Goal: Communication & Community: Participate in discussion

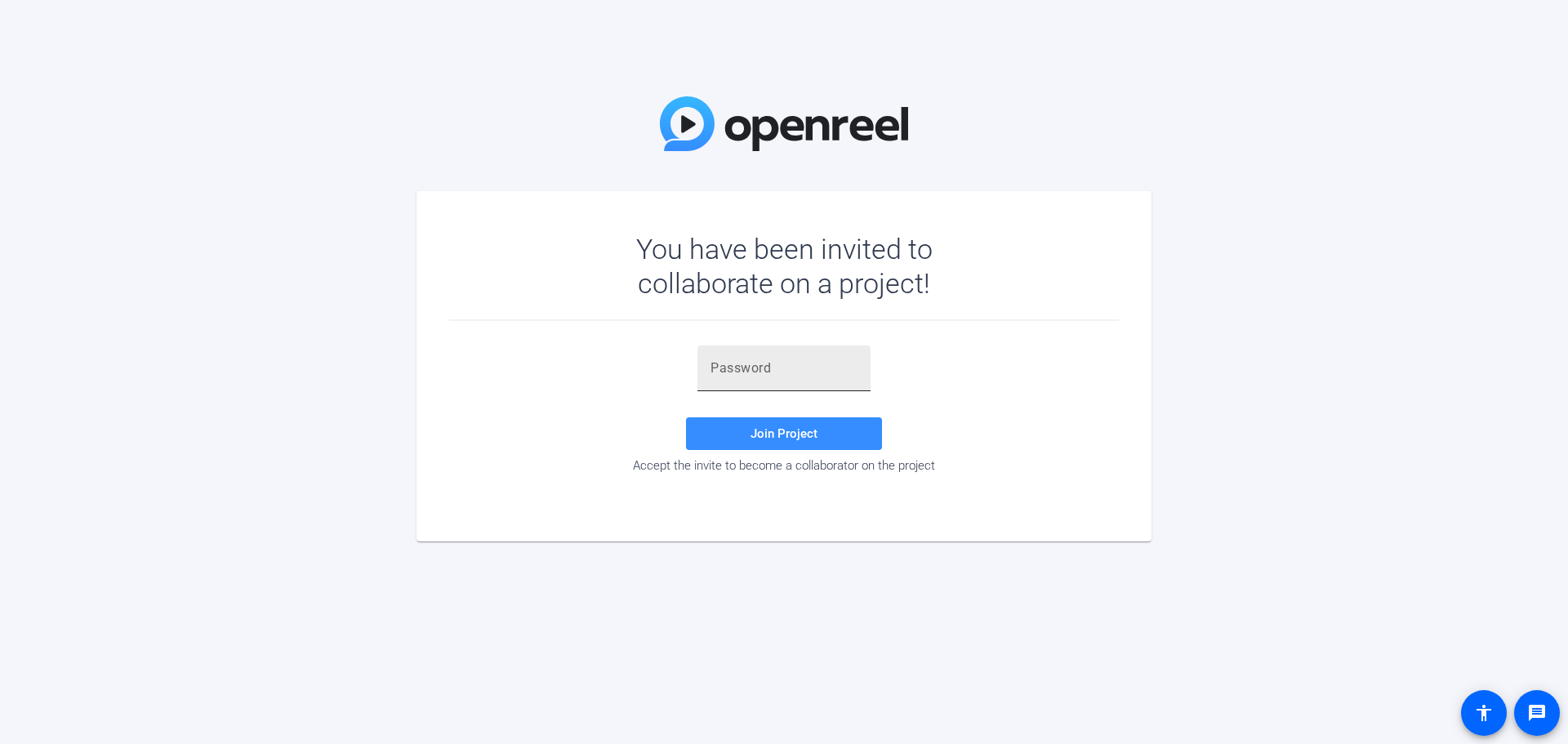
click at [767, 373] on input "text" at bounding box center [784, 369] width 147 height 20
paste input "(u^Jp="
type input "(u^Jp="
click at [767, 434] on span "Join Project" at bounding box center [784, 433] width 67 height 15
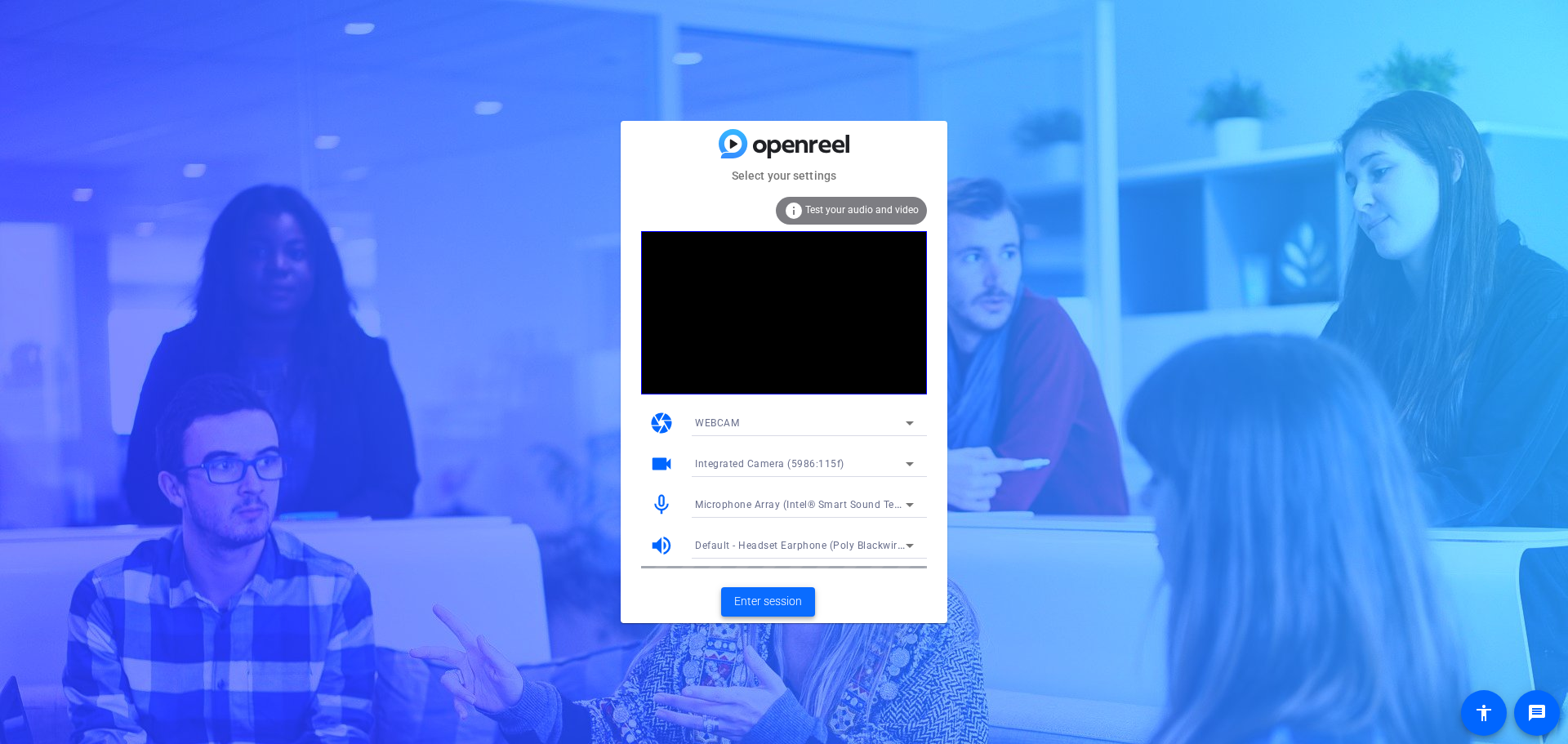
click at [766, 596] on span "Enter session" at bounding box center [768, 601] width 68 height 17
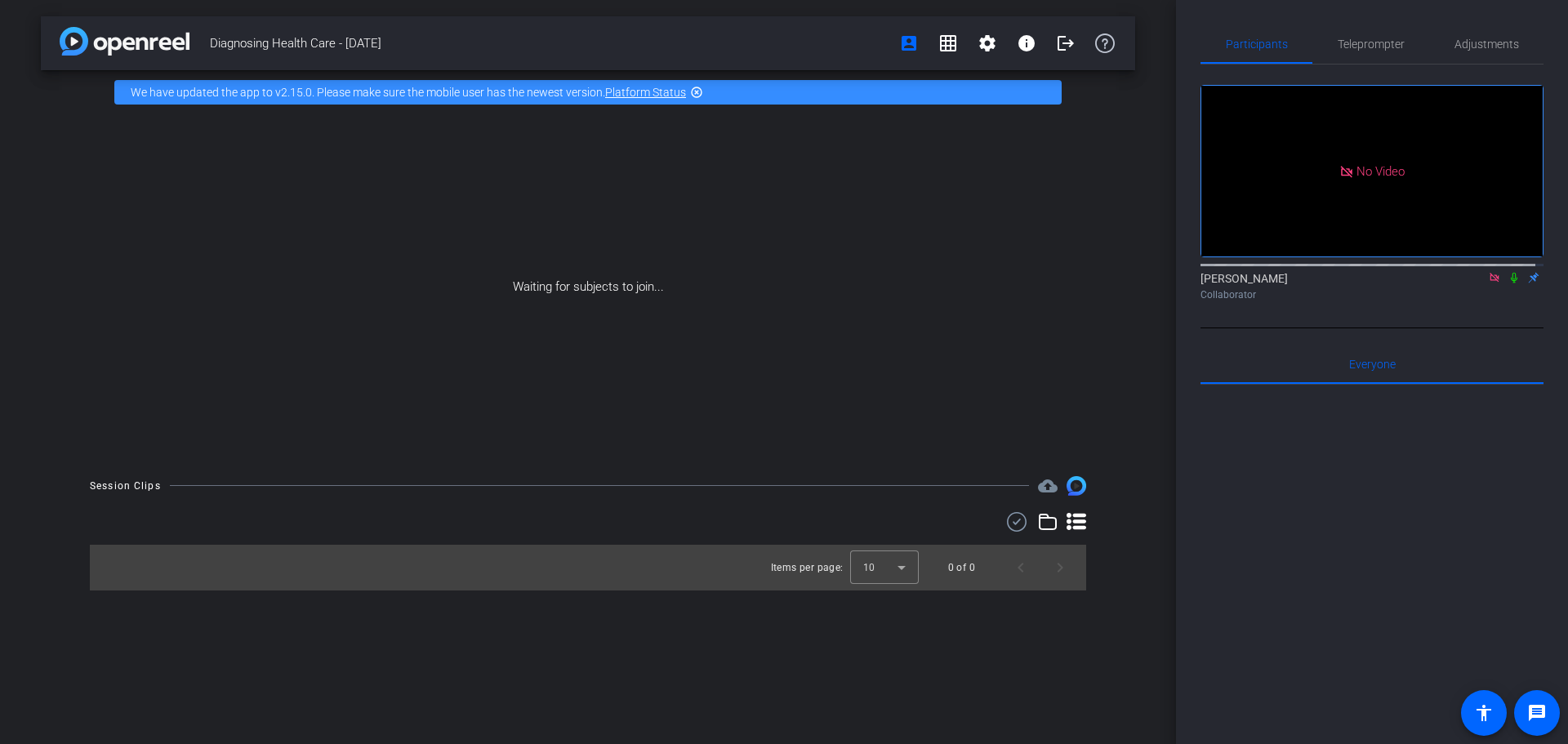
click at [1508, 283] on icon at bounding box center [1514, 278] width 13 height 12
click at [698, 94] on mat-icon "highlight_off" at bounding box center [697, 91] width 13 height 13
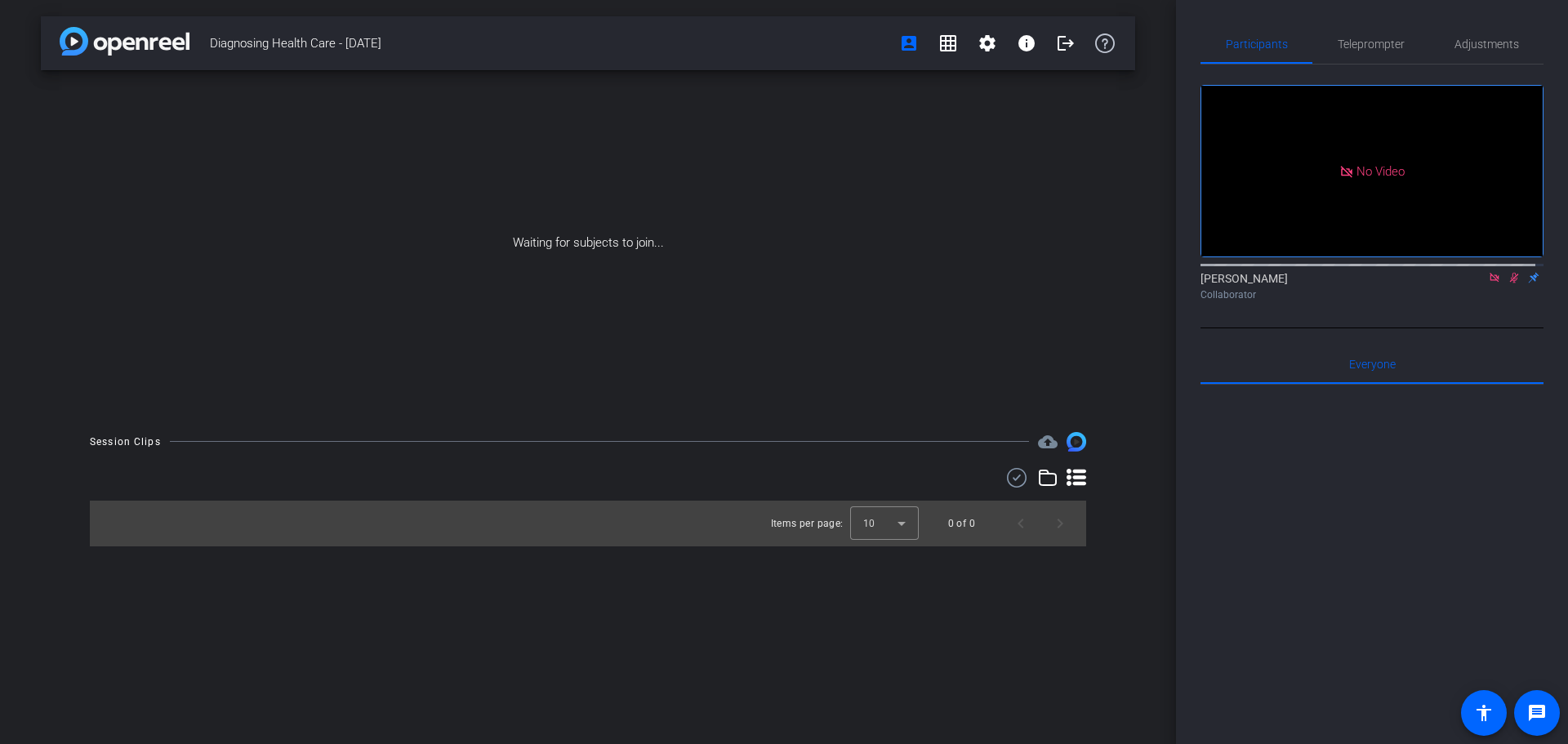
click at [1254, 512] on div at bounding box center [1372, 586] width 343 height 404
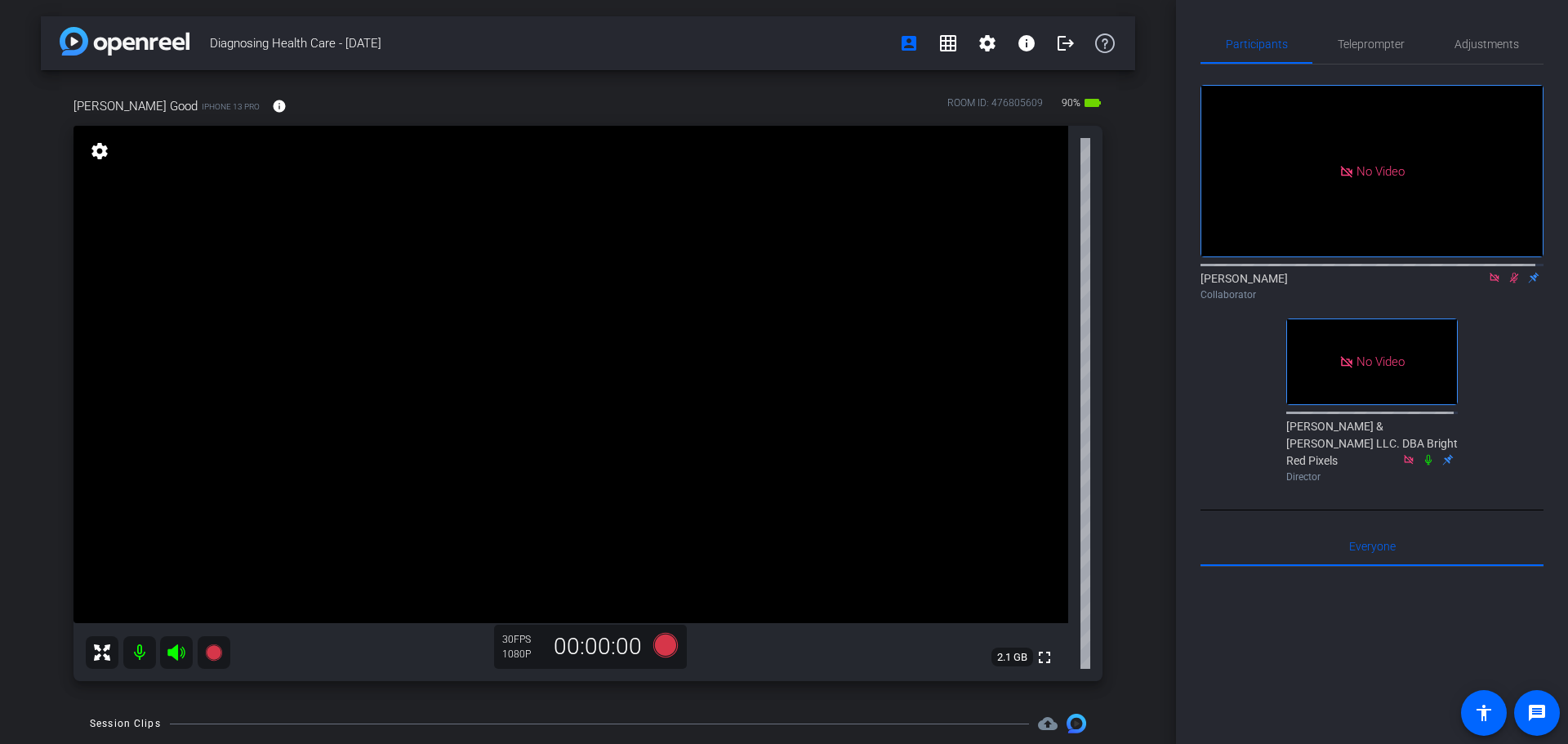
click at [1508, 283] on icon at bounding box center [1514, 278] width 13 height 12
drag, startPoint x: 1230, startPoint y: 430, endPoint x: 1238, endPoint y: 425, distance: 9.4
click at [1233, 429] on div "No Video [PERSON_NAME] Collaborator No Video [PERSON_NAME] & [PERSON_NAME] LLC.…" at bounding box center [1372, 276] width 343 height 424
click at [1217, 424] on div "No Video [PERSON_NAME] Collaborator No Video [PERSON_NAME] & [PERSON_NAME] LLC.…" at bounding box center [1372, 276] width 343 height 424
drag, startPoint x: 1202, startPoint y: 499, endPoint x: 1206, endPoint y: 486, distance: 13.6
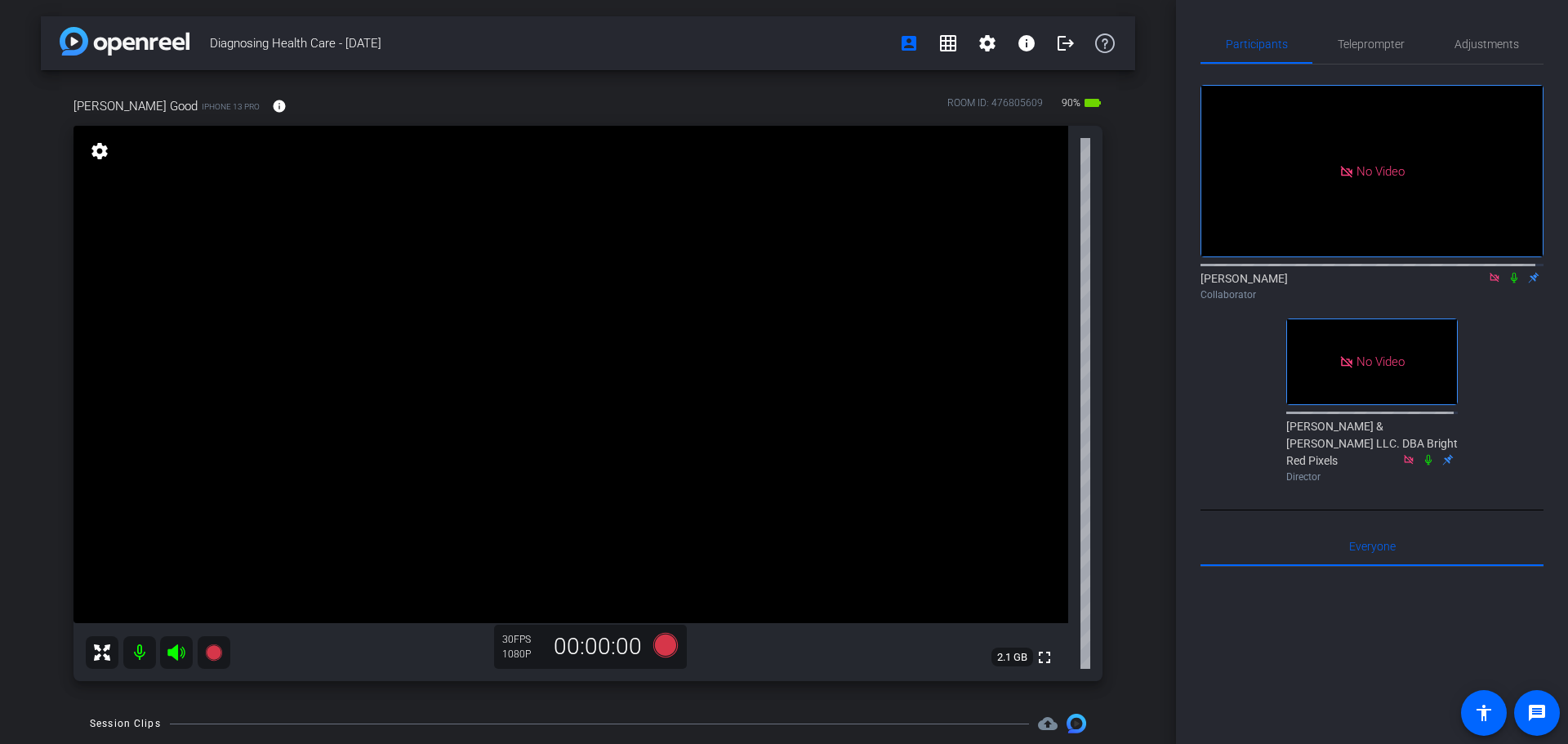
click at [1207, 489] on div "No Video [PERSON_NAME] Collaborator No Video [PERSON_NAME] & [PERSON_NAME] LLC.…" at bounding box center [1372, 276] width 343 height 424
click at [1137, 522] on div "Diagnosing Health Care - [DATE] account_box grid_on settings info logout [PERSO…" at bounding box center [588, 372] width 1176 height 744
click at [1489, 283] on icon at bounding box center [1494, 278] width 13 height 12
click at [1469, 283] on icon at bounding box center [1475, 278] width 13 height 12
click at [1136, 442] on div "Diagnosing Health Care - [DATE] account_box grid_on settings info logout [PERSO…" at bounding box center [588, 372] width 1176 height 744
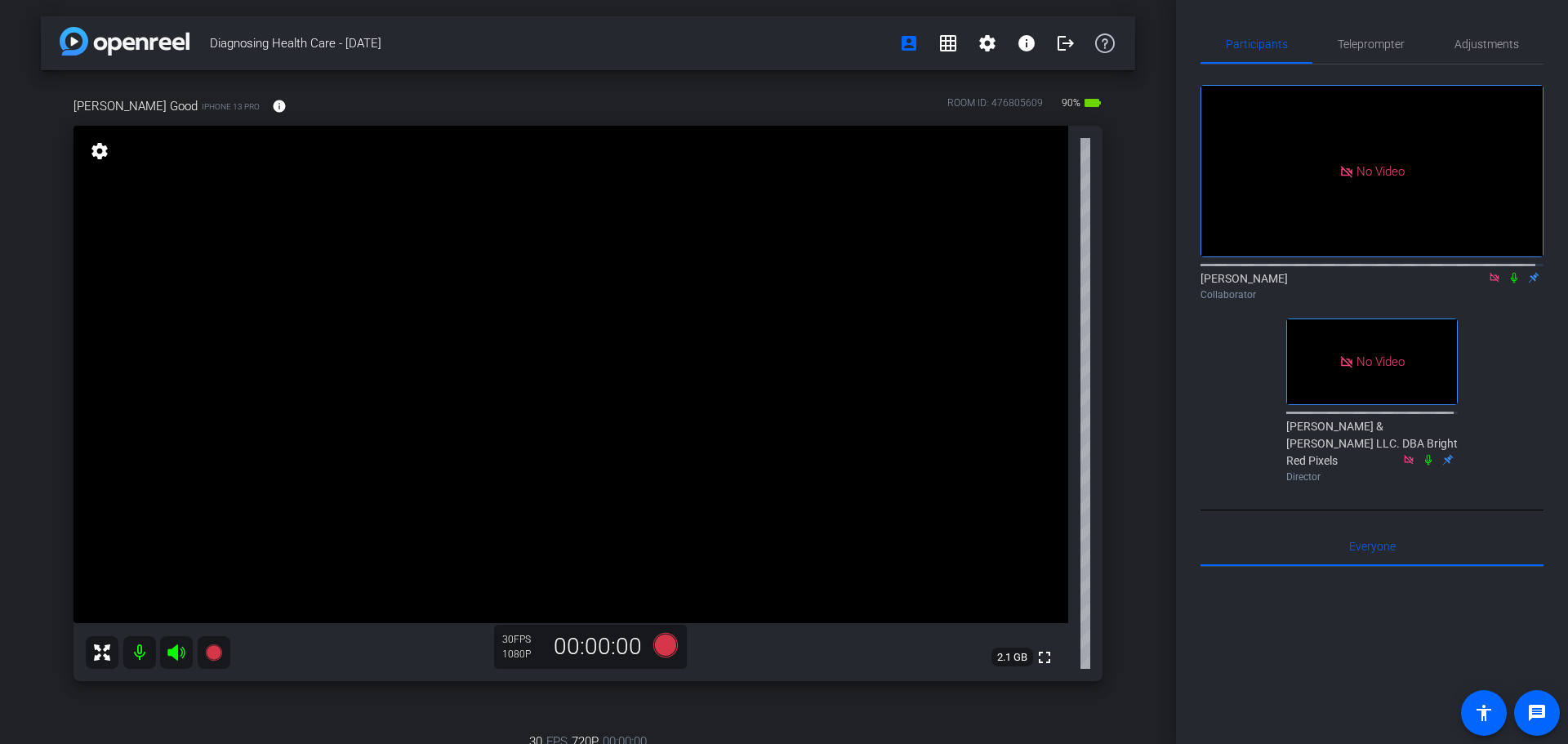
click at [1489, 283] on icon at bounding box center [1494, 278] width 13 height 12
click at [1243, 363] on div "fullscreen settings [PERSON_NAME] flip Collaborator No Video [PERSON_NAME] & [P…" at bounding box center [1372, 276] width 343 height 424
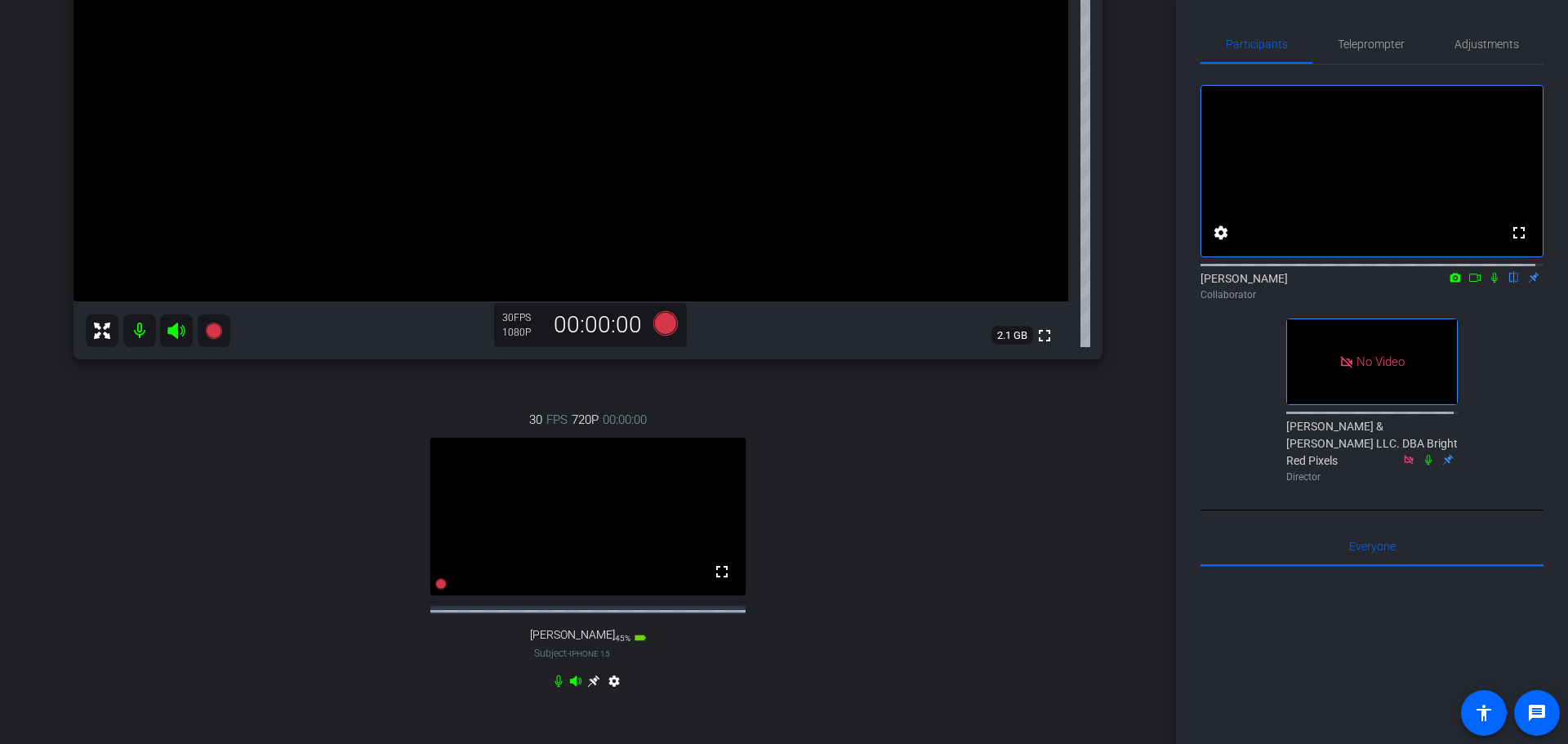
scroll to position [461, 0]
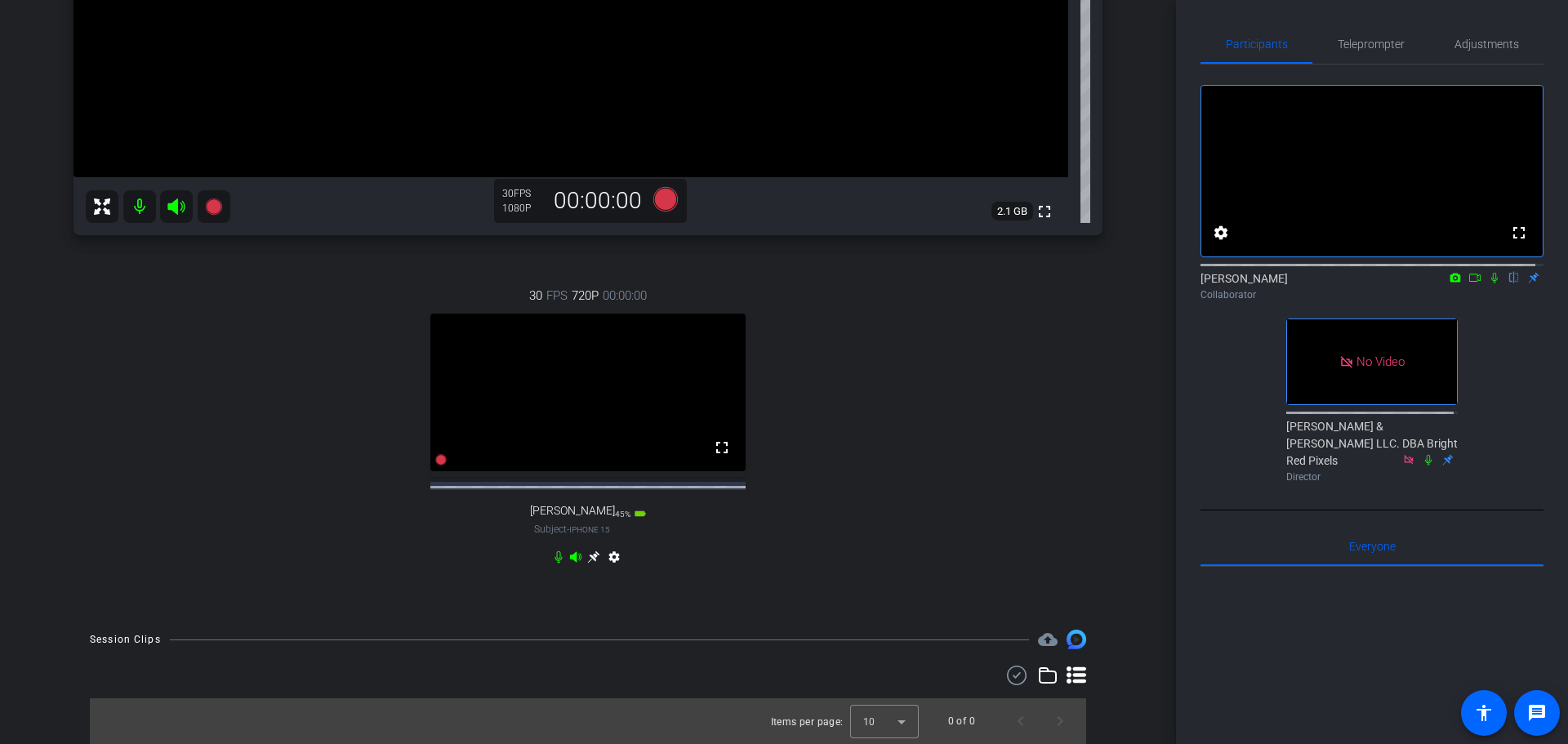
click at [1469, 283] on icon at bounding box center [1475, 278] width 13 height 12
click at [1490, 282] on icon at bounding box center [1494, 277] width 9 height 9
click at [1217, 242] on mat-icon "settings" at bounding box center [1221, 232] width 20 height 20
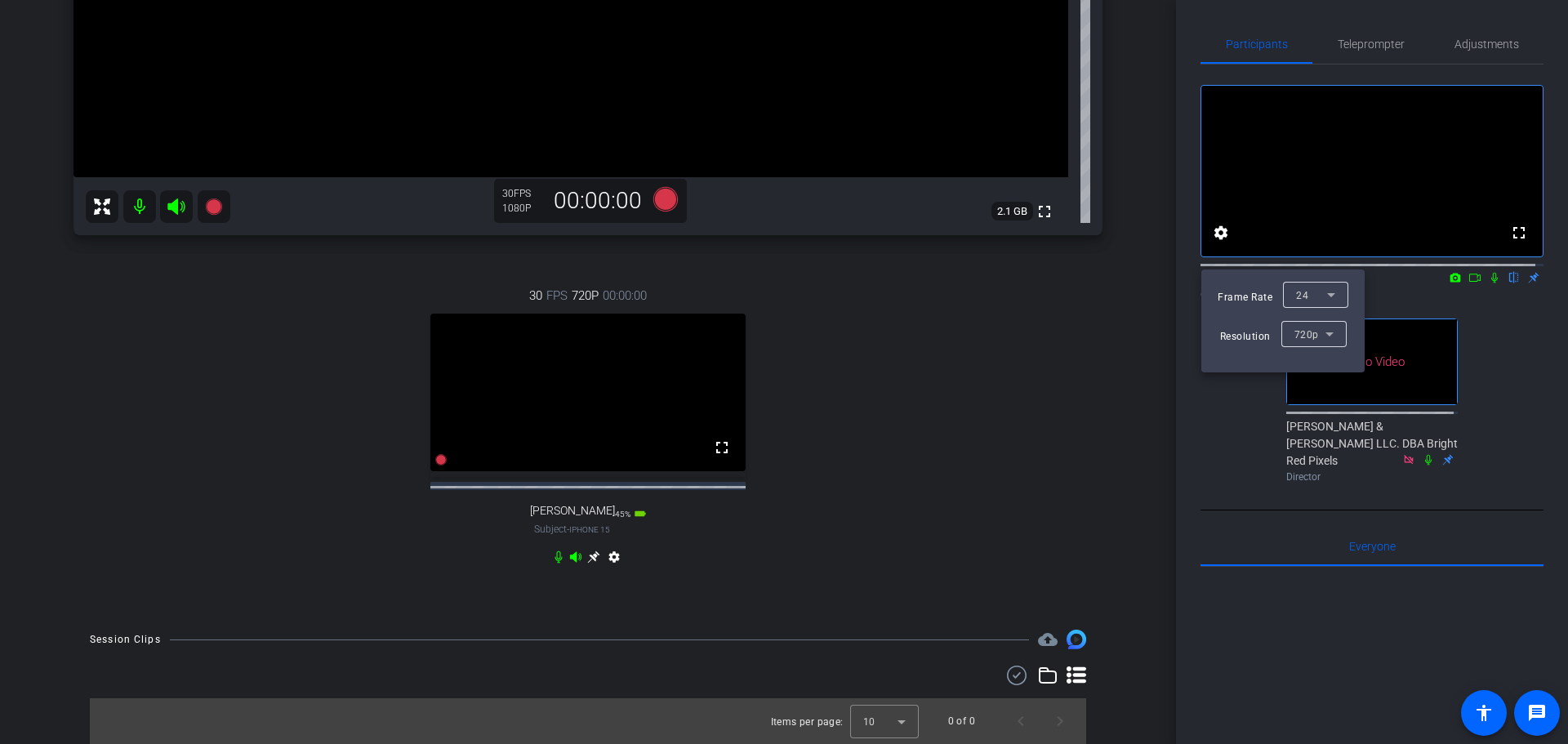
click at [1221, 251] on div at bounding box center [784, 372] width 1568 height 744
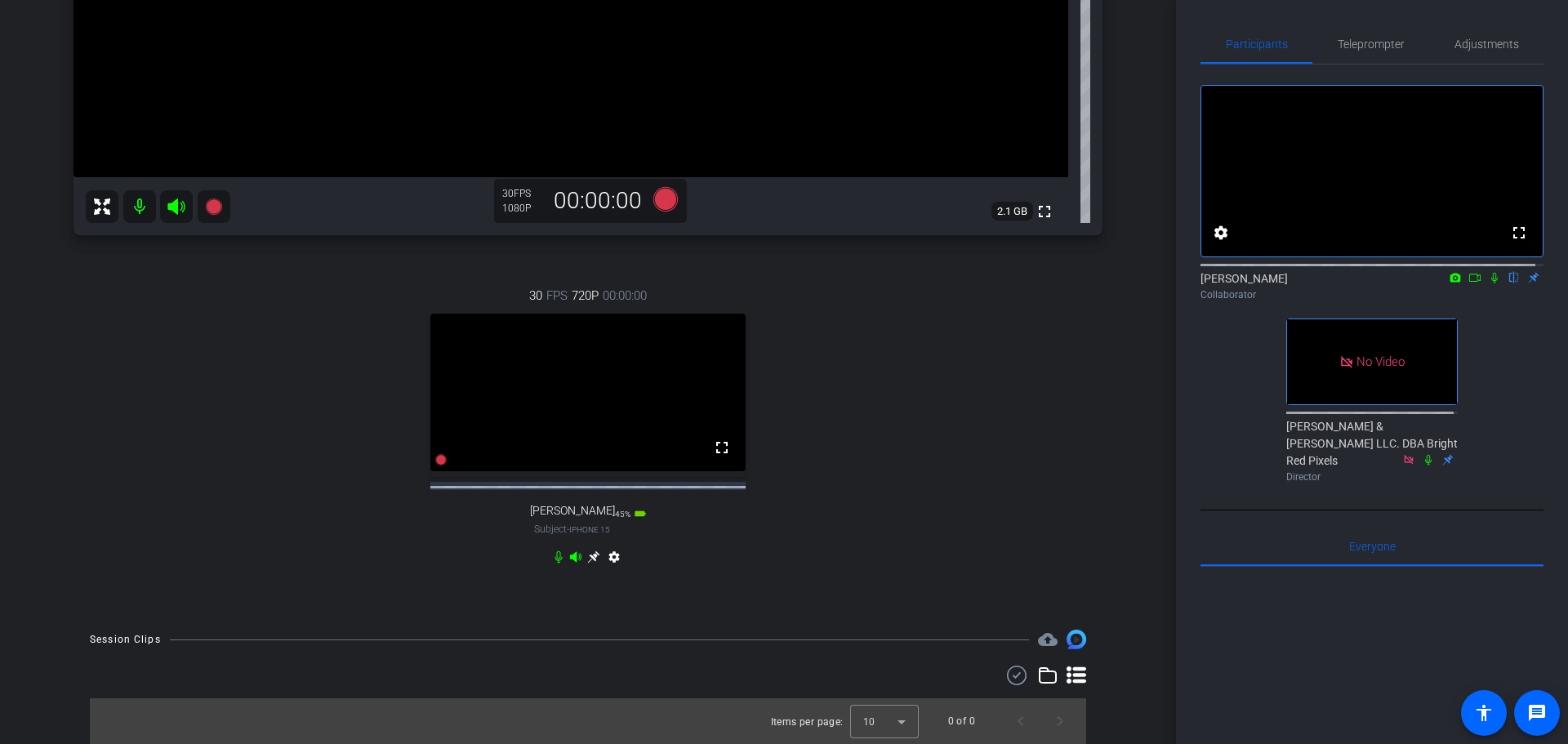
click at [1469, 283] on icon at bounding box center [1475, 278] width 13 height 12
click at [843, 436] on div "30 FPS 720P 00:00:00 fullscreen [PERSON_NAME] Subject - iPhone 15 45% battery_s…" at bounding box center [588, 428] width 1029 height 338
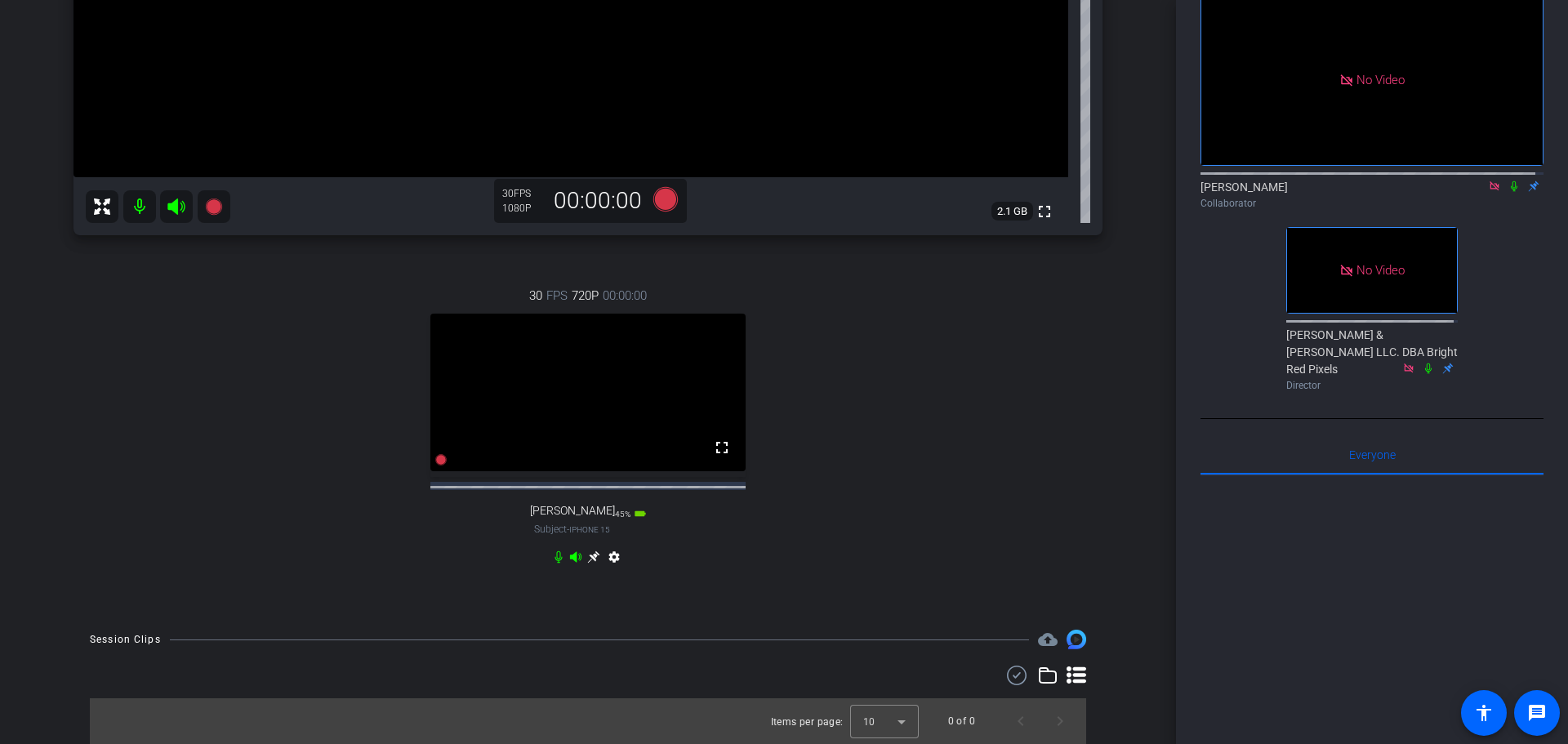
scroll to position [0, 0]
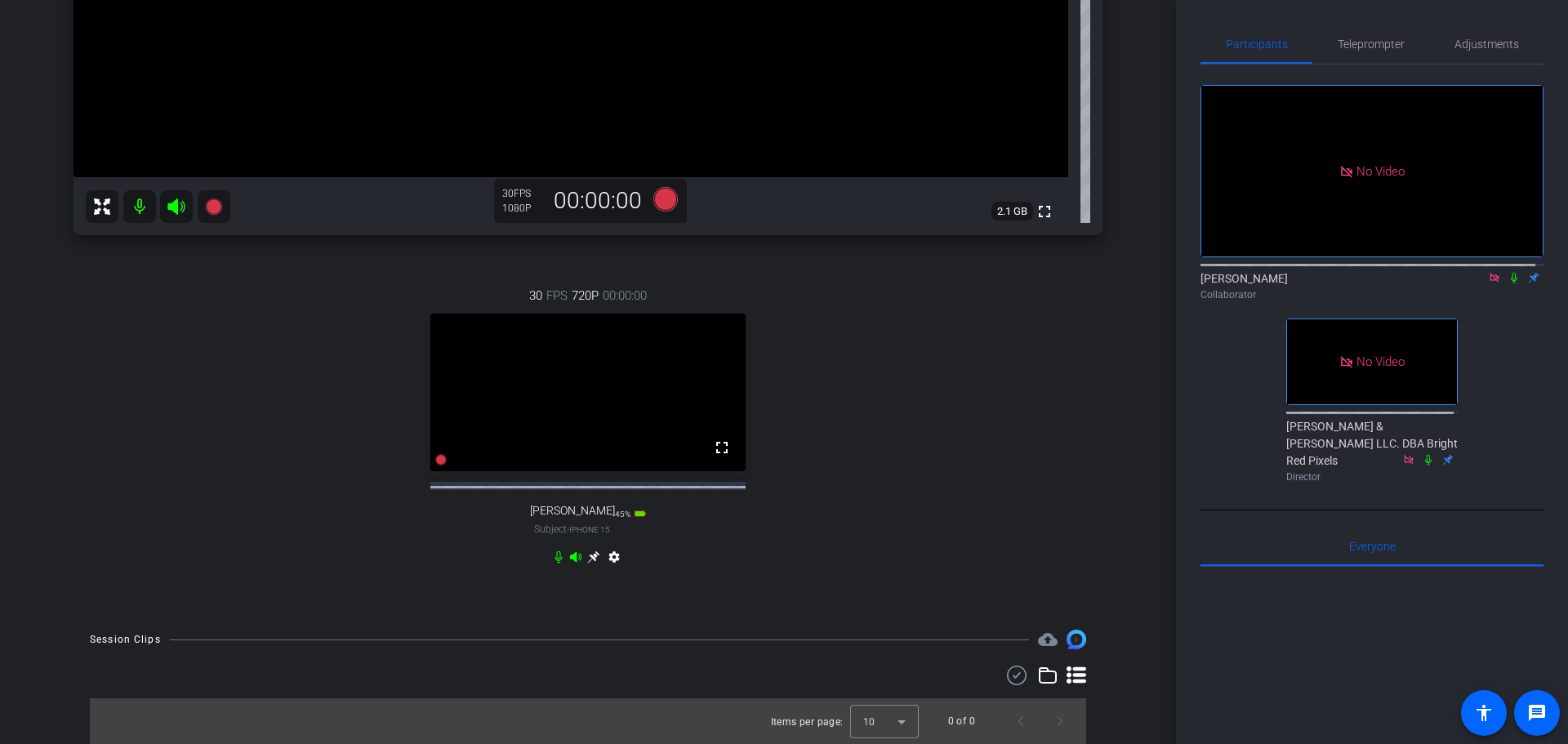
click at [1213, 406] on div "No Video [PERSON_NAME] Collaborator No Video [PERSON_NAME] & [PERSON_NAME] LLC.…" at bounding box center [1372, 276] width 343 height 424
click at [849, 486] on div "30 FPS 720P 00:00:00 fullscreen [PERSON_NAME] Subject - iPhone 15 45% battery_s…" at bounding box center [588, 428] width 1029 height 338
click at [788, 408] on div "30 FPS 720P 00:00:00 fullscreen [PERSON_NAME] Subject - iPhone 15 45% battery_s…" at bounding box center [588, 428] width 1029 height 338
click at [884, 392] on div "30 FPS 720P 00:00:00 fullscreen [PERSON_NAME] Subject - iPhone 15 45% battery_s…" at bounding box center [588, 428] width 1029 height 338
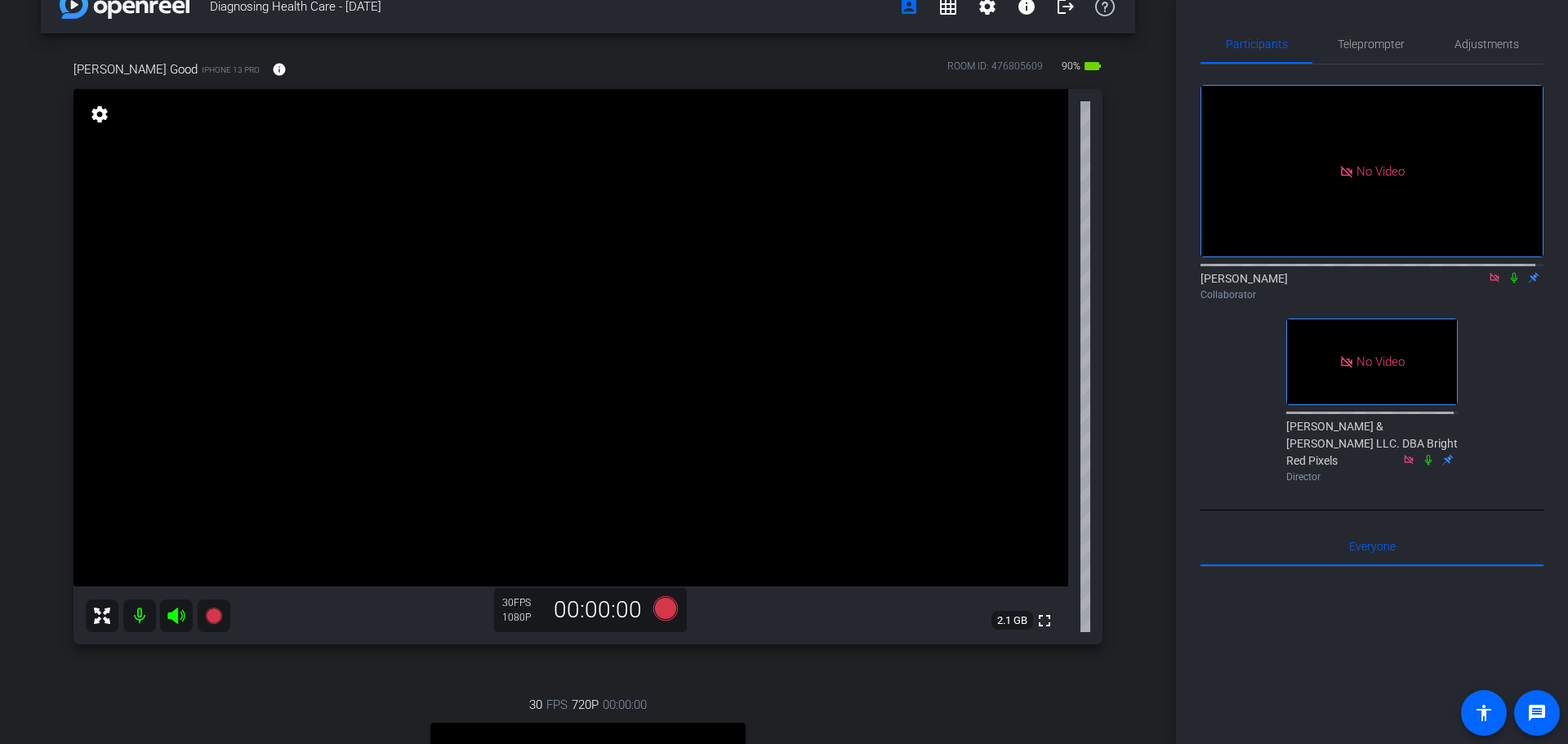
scroll to position [27, 0]
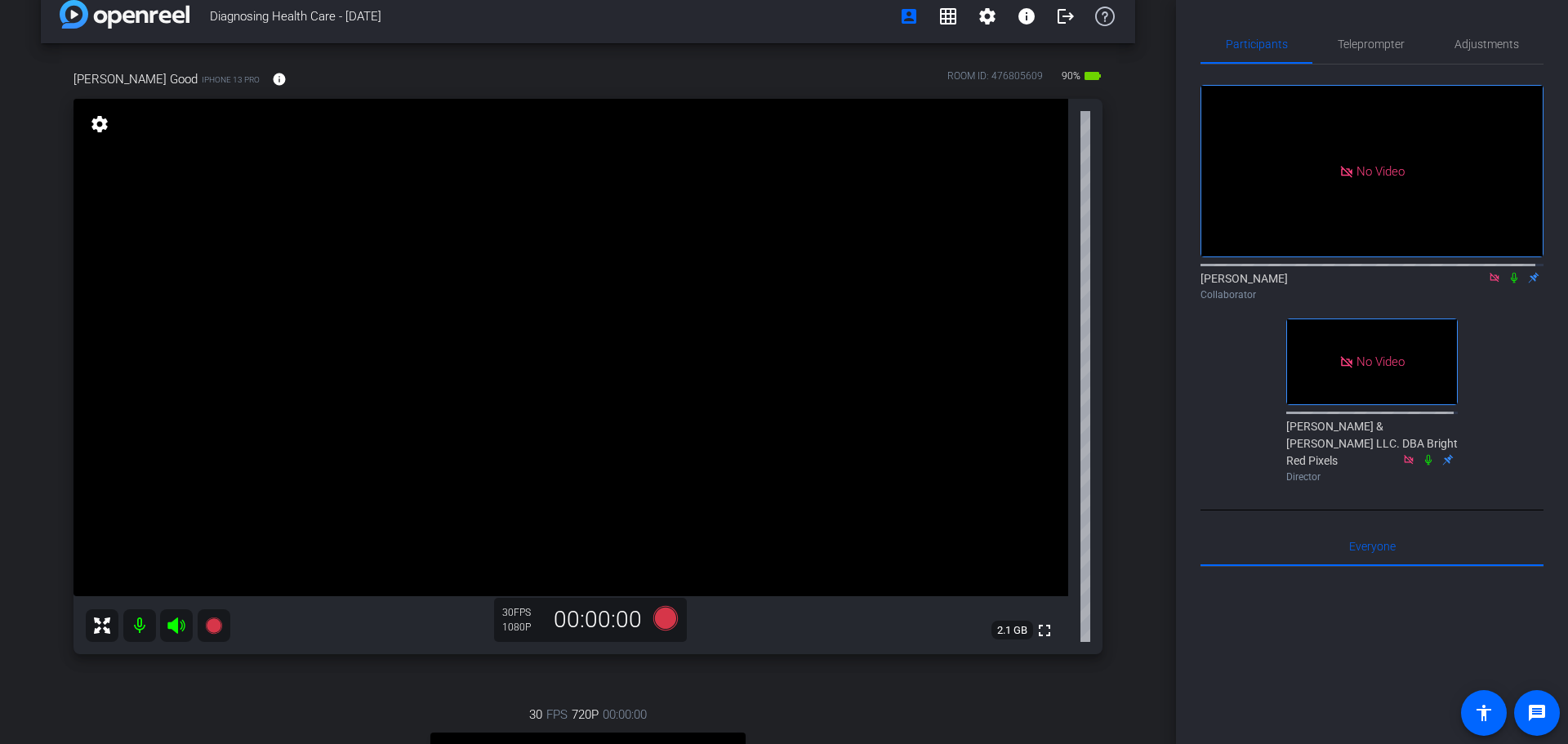
drag, startPoint x: 586, startPoint y: 1, endPoint x: 714, endPoint y: 85, distance: 153.1
click at [728, 86] on div "[PERSON_NAME] Good iPhone 13 Pro info ROOM ID: 476805609 90% battery_std" at bounding box center [588, 78] width 1029 height 39
drag, startPoint x: 270, startPoint y: 4, endPoint x: 1123, endPoint y: 205, distance: 876.4
click at [1123, 205] on div "[PERSON_NAME] Good iPhone 13 Pro info ROOM ID: 476805609 90% battery_std fullsc…" at bounding box center [588, 538] width 1095 height 989
click at [985, 18] on mat-icon "settings" at bounding box center [988, 17] width 20 height 20
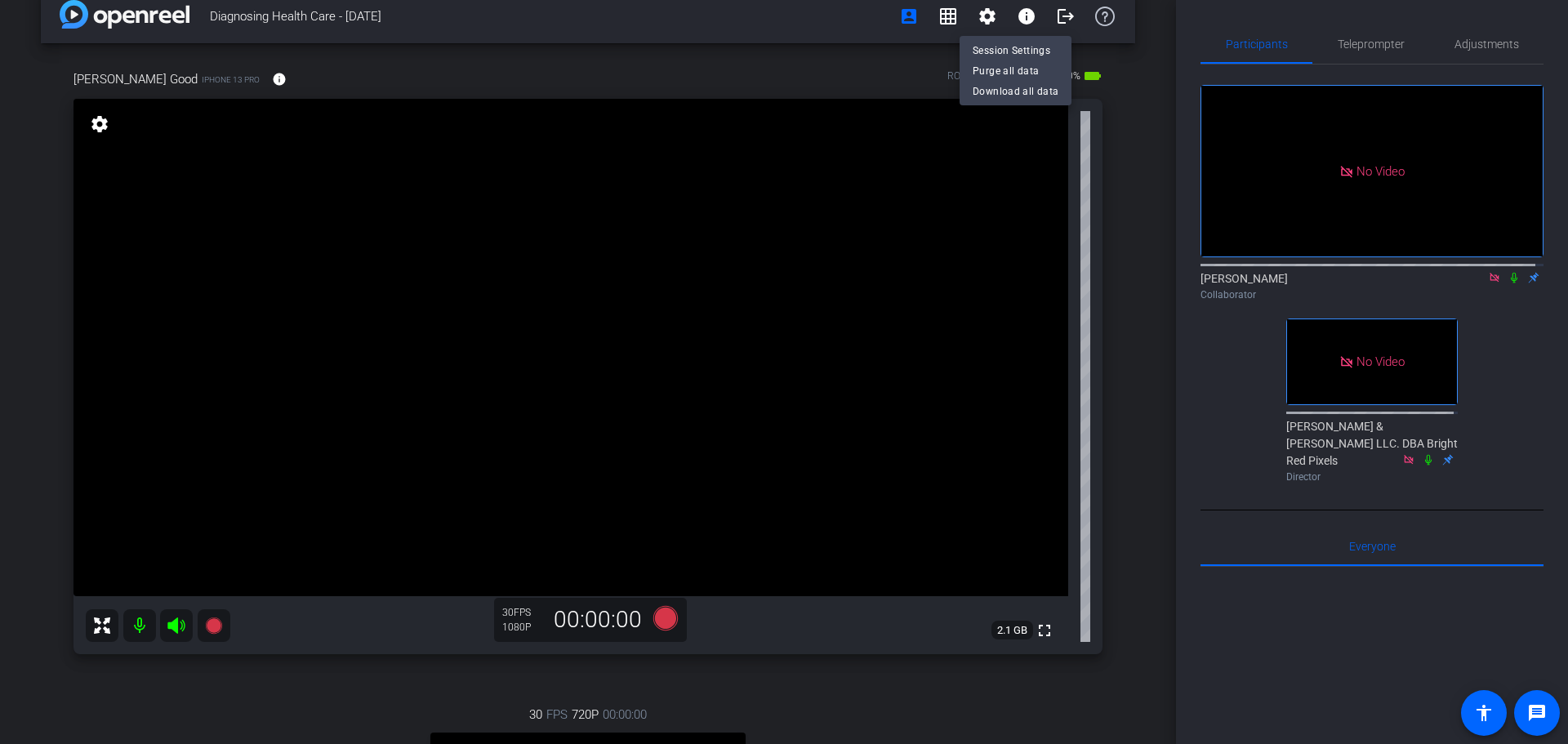
click at [976, 12] on div at bounding box center [784, 372] width 1568 height 744
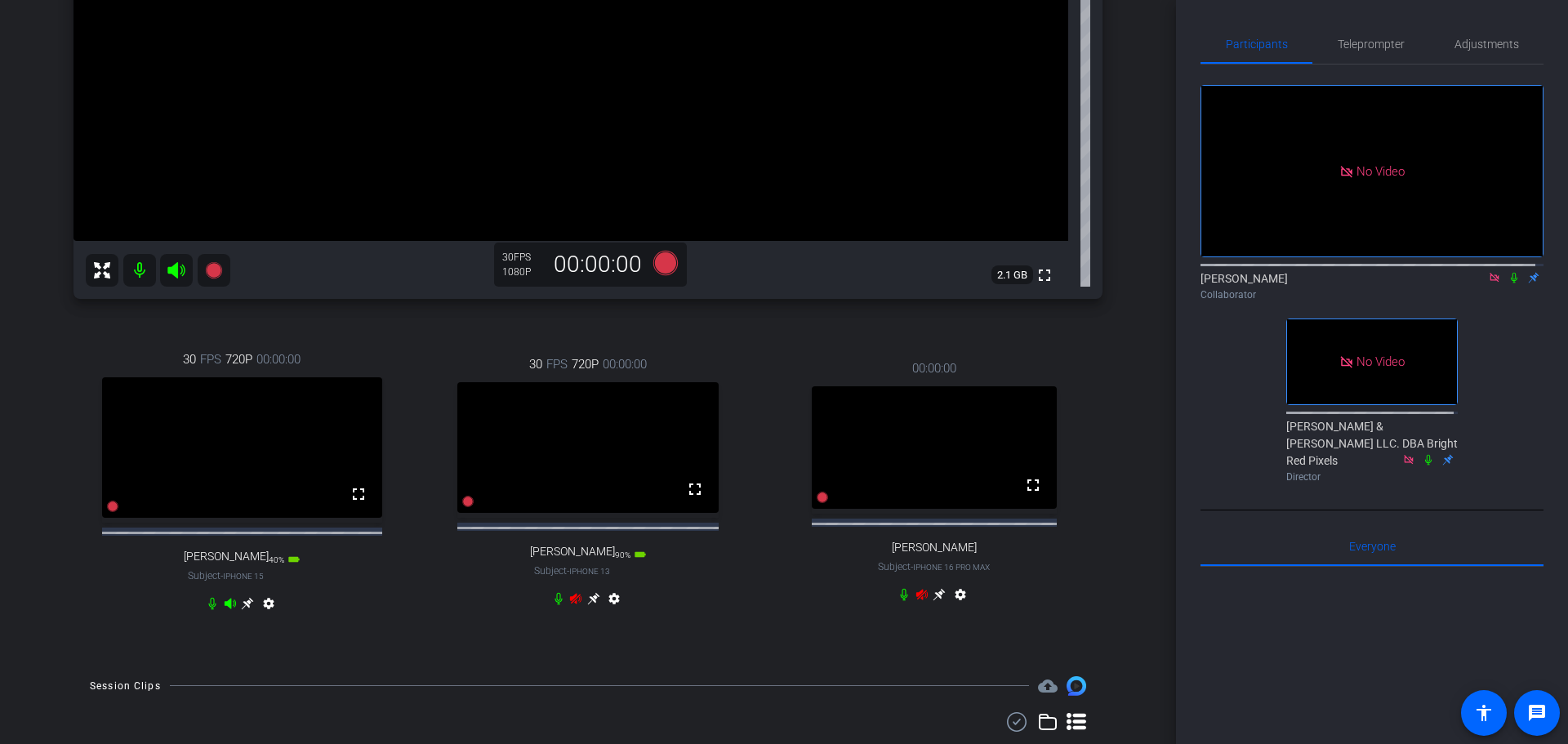
scroll to position [446, 0]
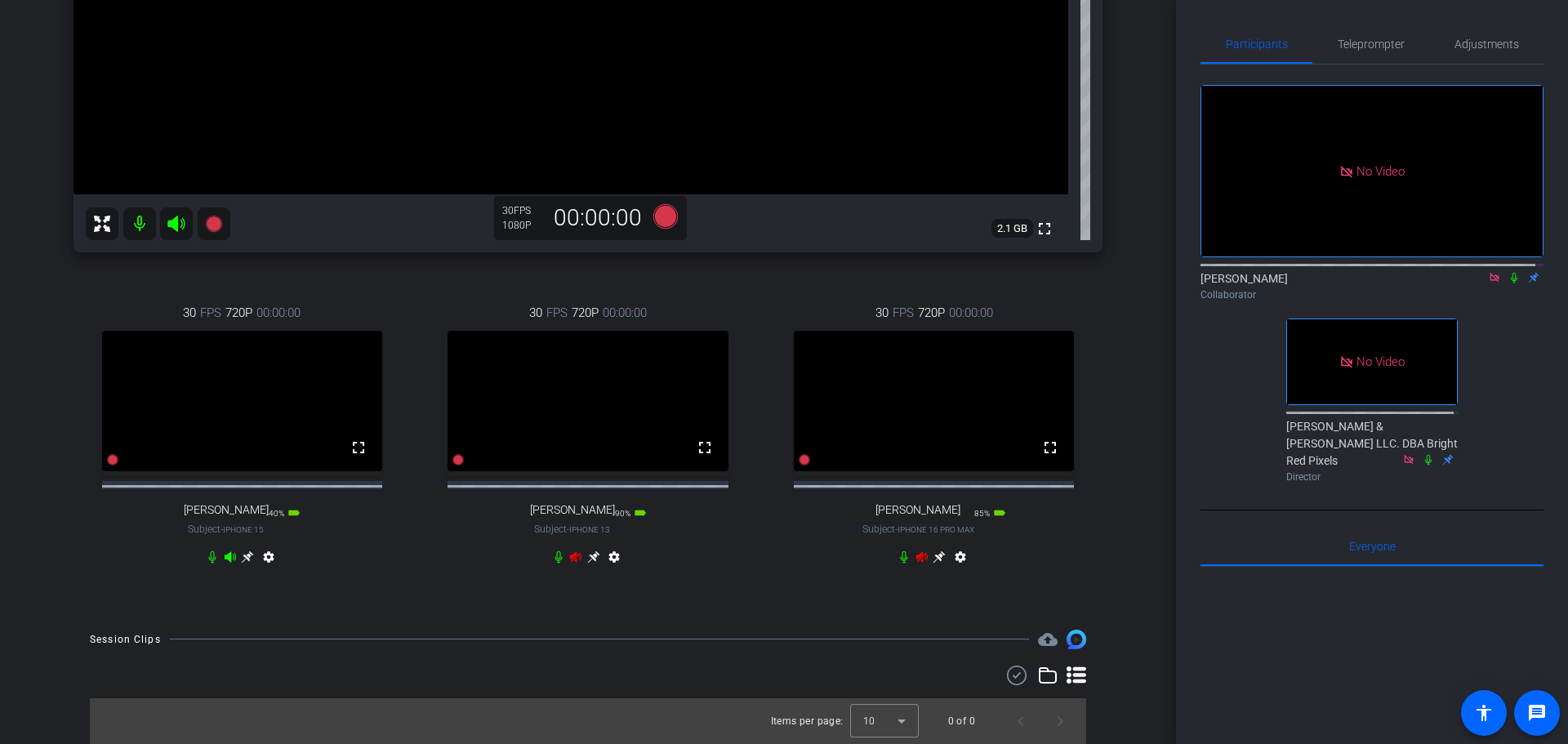
click at [916, 558] on icon at bounding box center [922, 556] width 13 height 13
click at [569, 556] on icon at bounding box center [575, 556] width 13 height 13
click at [1135, 453] on div "Diagnosing Health Care - [DATE] account_box grid_on settings info logout [PERSO…" at bounding box center [588, 372] width 1176 height 744
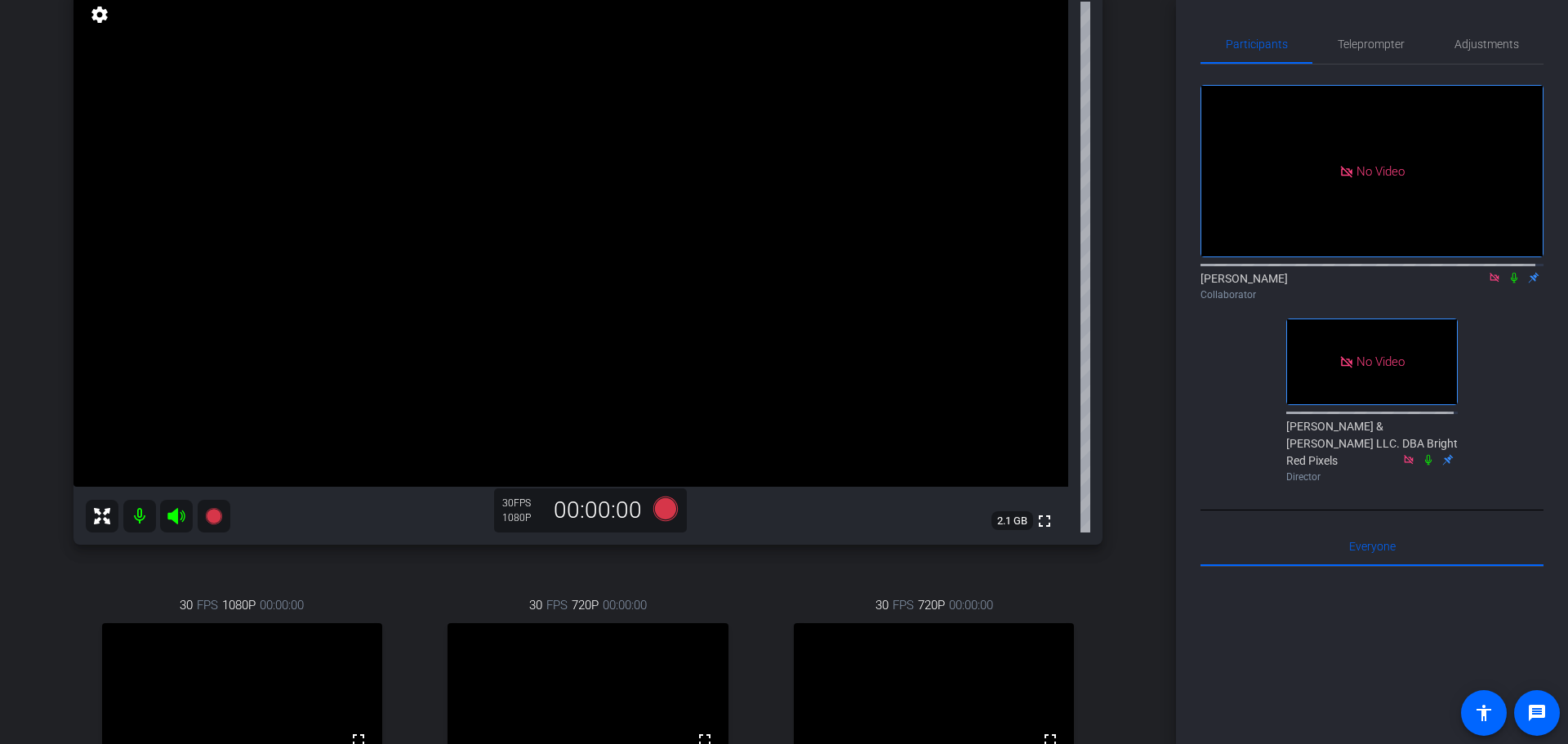
scroll to position [0, 0]
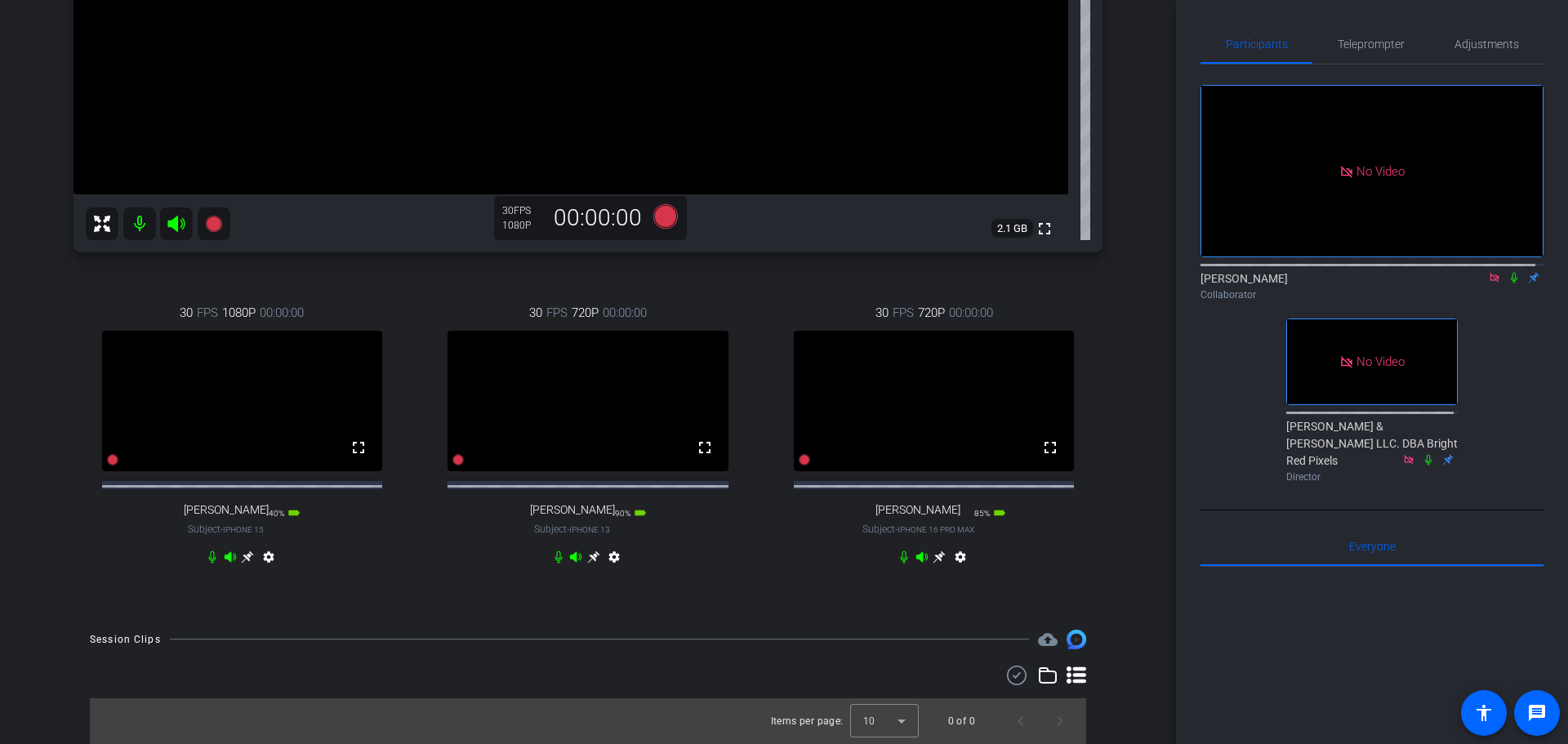
click at [1109, 376] on div "[PERSON_NAME] Good iPhone 13 Pro info ROOM ID: 476805609 90% battery_std fullsc…" at bounding box center [588, 127] width 1095 height 971
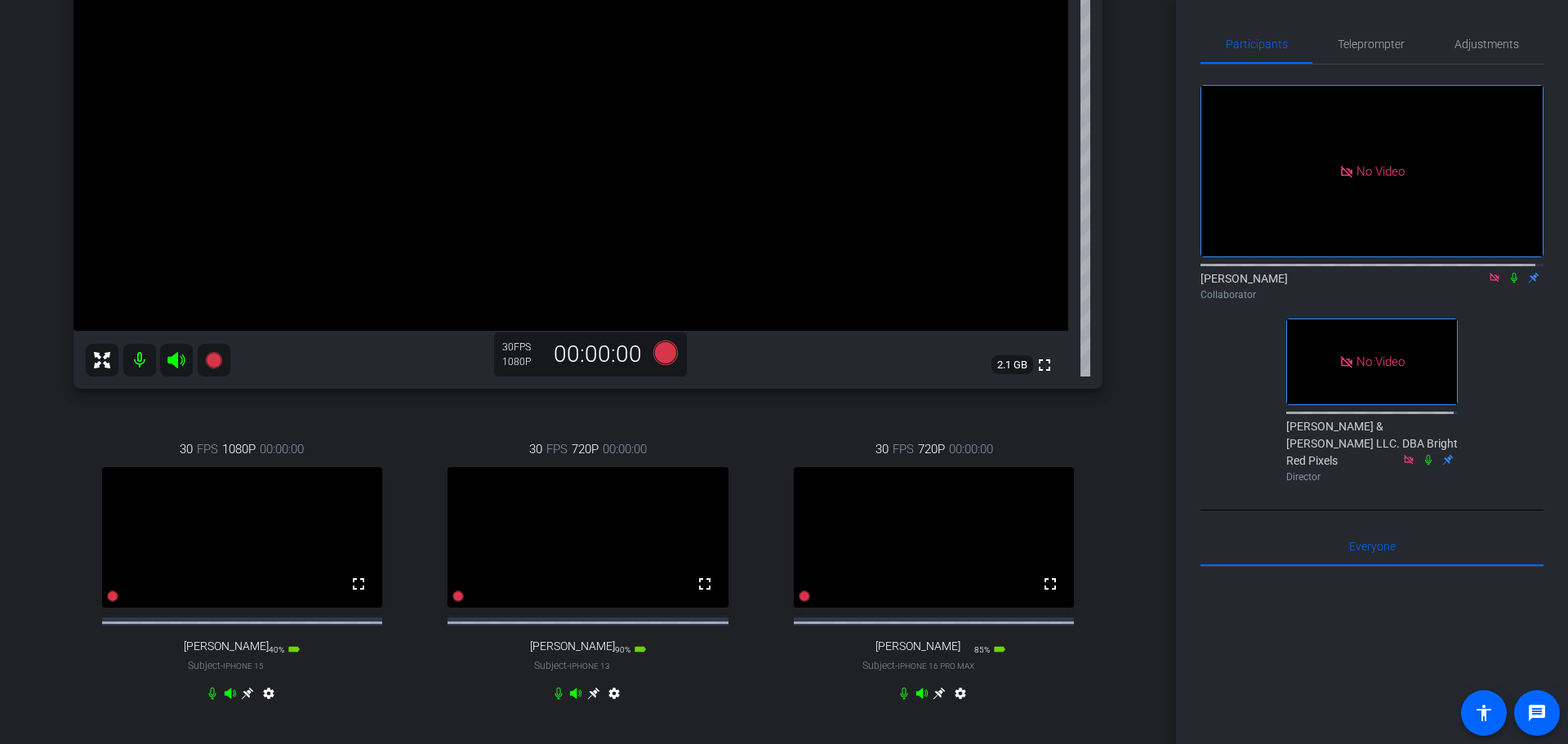
scroll to position [446, 0]
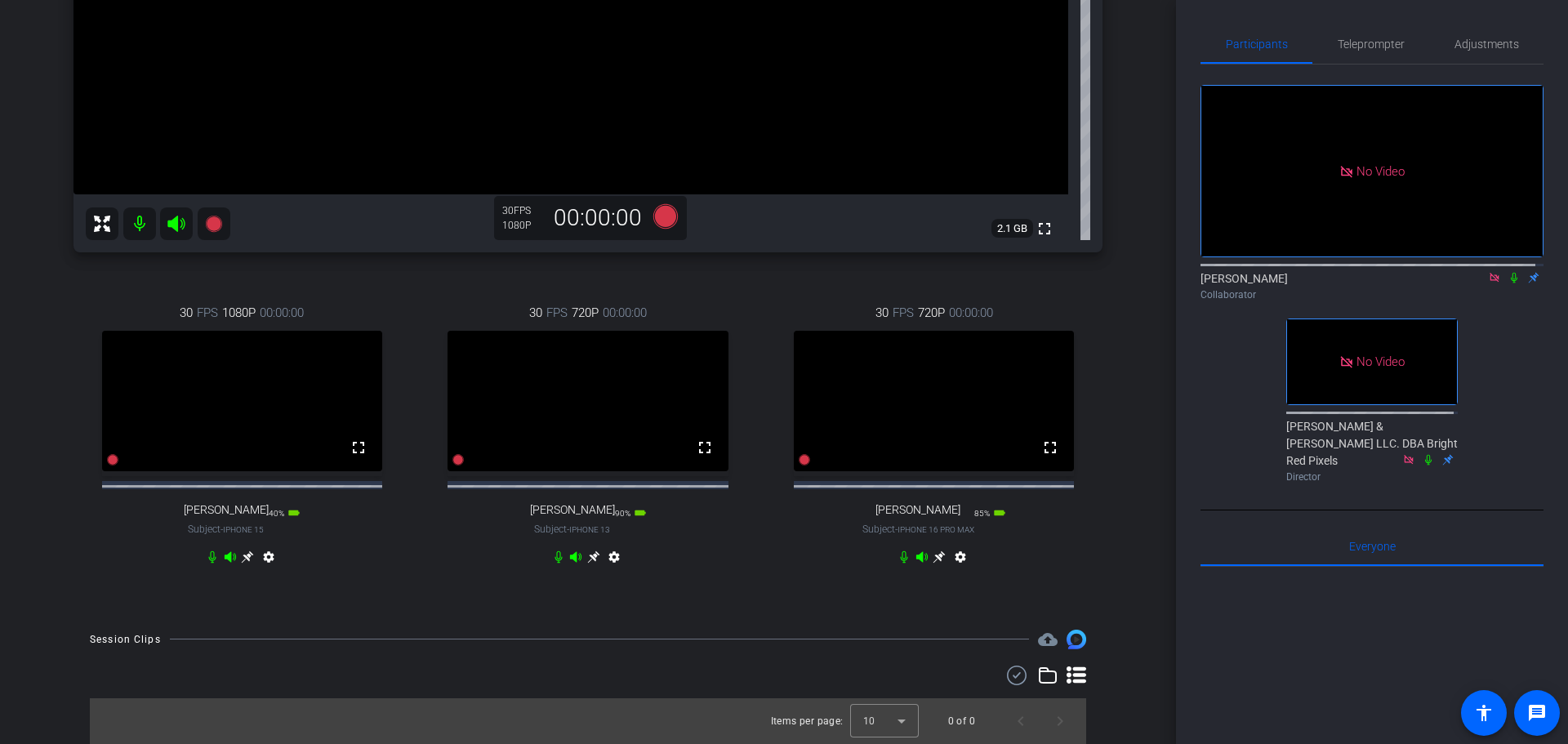
click at [1077, 374] on div "30 FPS 720P 00:00:00 fullscreen [PERSON_NAME] Subject - iPhone 16 Pro Max 85% b…" at bounding box center [934, 437] width 338 height 320
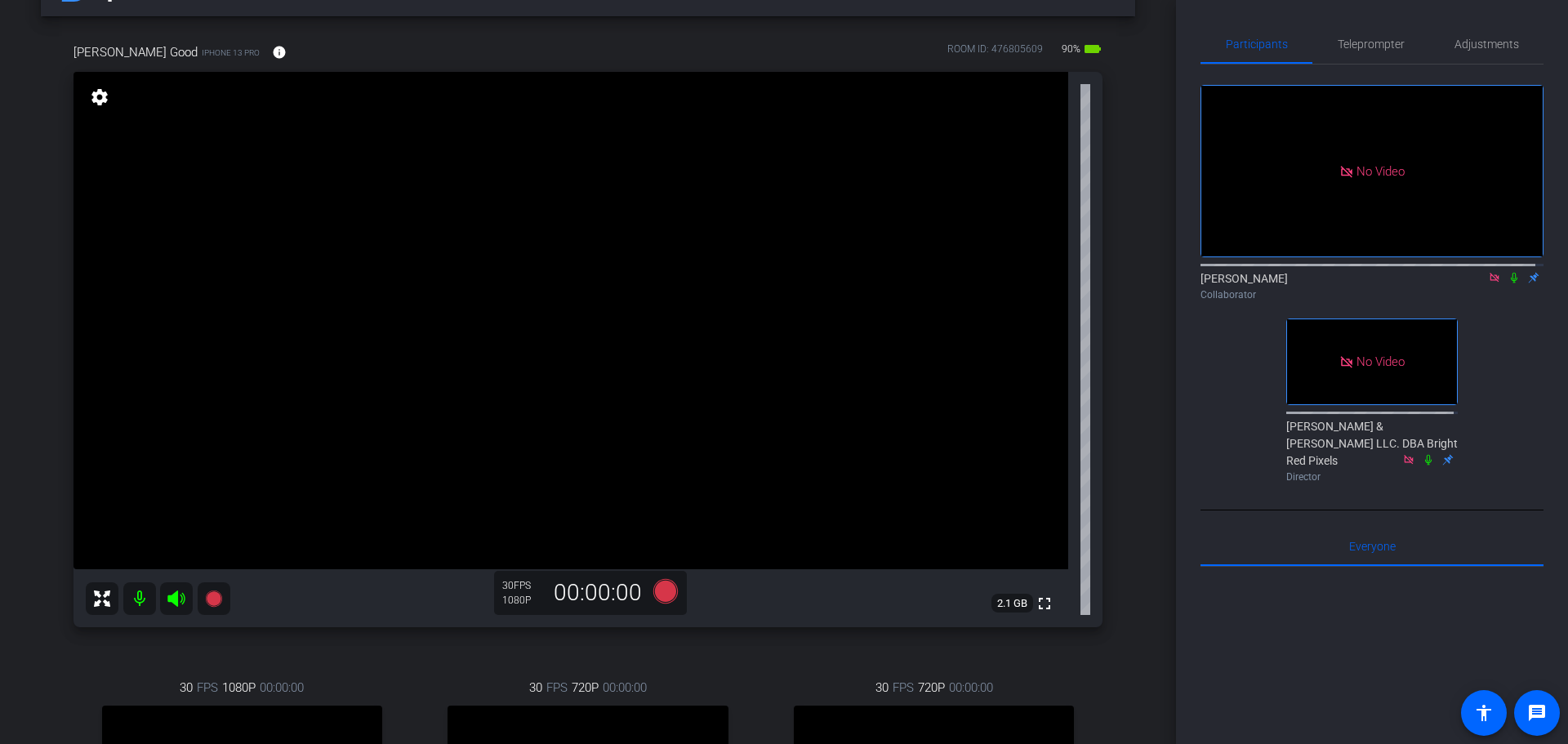
scroll to position [408, 0]
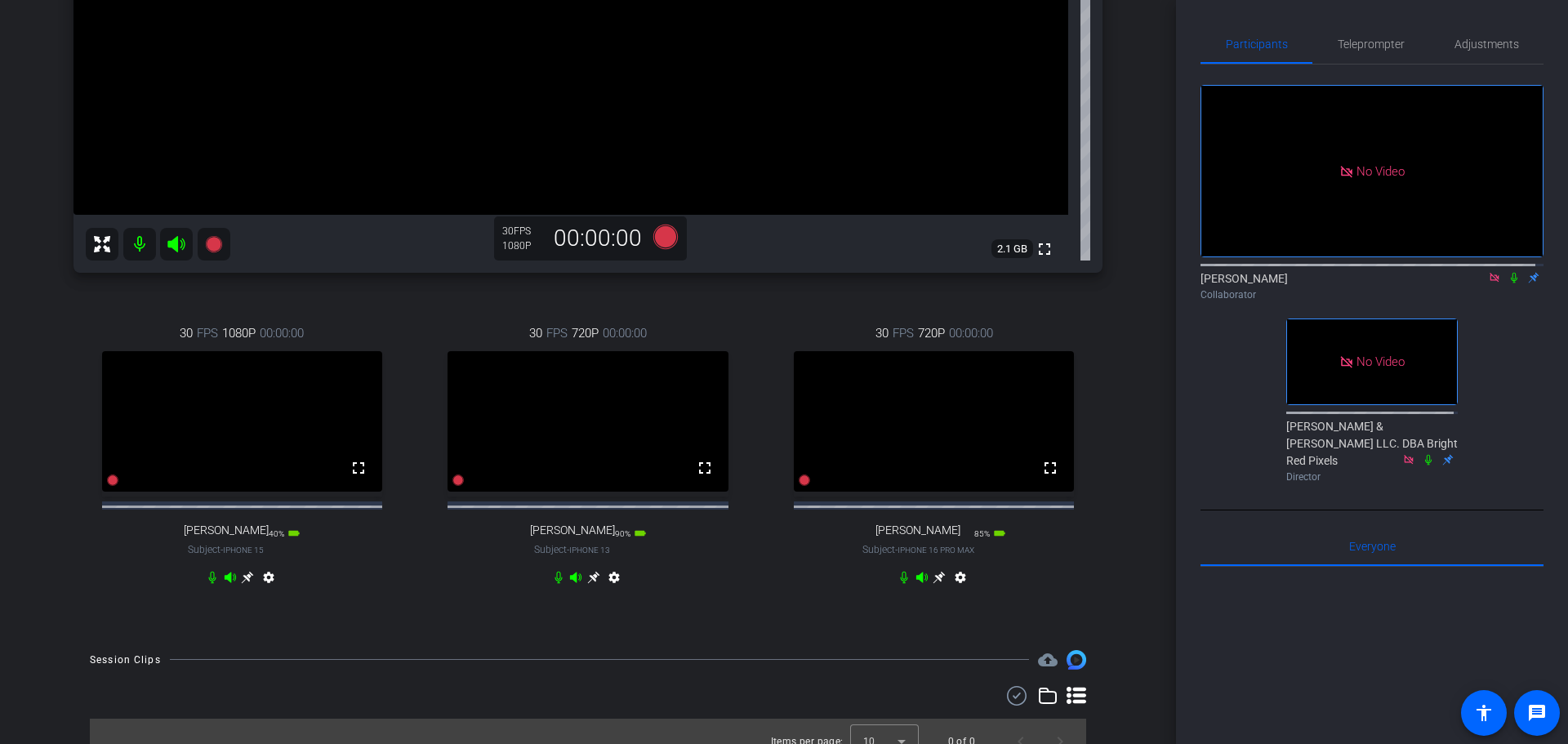
click at [1137, 356] on div "Diagnosing Health Care - [DATE] account_box grid_on settings info logout [PERSO…" at bounding box center [588, 372] width 1176 height 744
click at [1511, 283] on icon at bounding box center [1514, 278] width 7 height 11
click at [1510, 283] on icon at bounding box center [1514, 278] width 9 height 11
click at [1139, 400] on div "Diagnosing Health Care - [DATE] account_box grid_on settings info logout [PERSO…" at bounding box center [588, 372] width 1176 height 744
click at [640, 333] on span "00:00:00" at bounding box center [625, 333] width 44 height 18
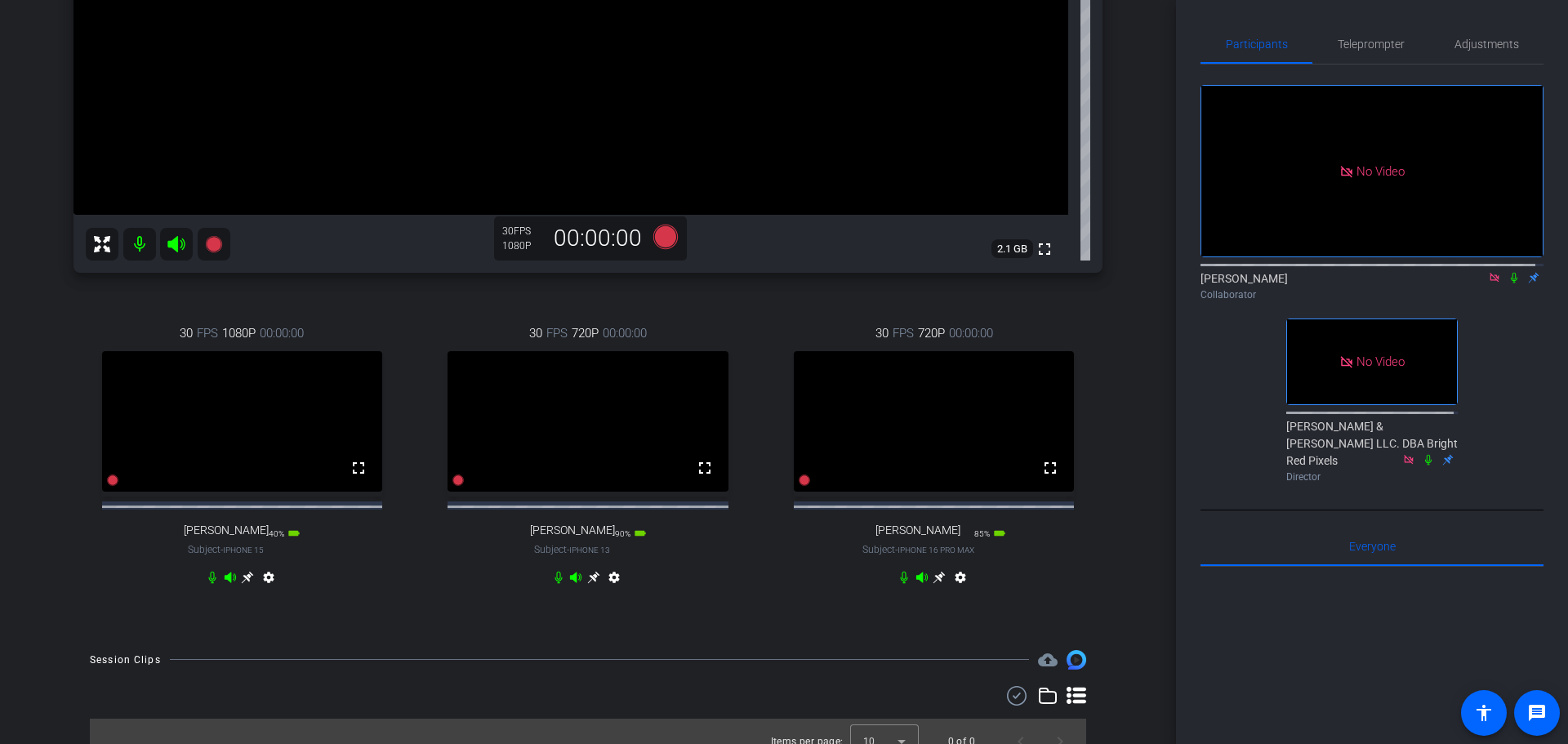
drag, startPoint x: 635, startPoint y: 326, endPoint x: 644, endPoint y: 327, distance: 9.1
click at [635, 324] on div "30 FPS 720P 00:00:00 fullscreen [PERSON_NAME] Subject - iPhone 13 90% battery_s…" at bounding box center [589, 457] width 338 height 320
click at [765, 409] on div "30 FPS 1080P 00:00:00 fullscreen [PERSON_NAME] Subject - iPhone 16 Pro Max 85% …" at bounding box center [934, 457] width 338 height 320
click at [765, 408] on div "30 FPS 1080P 00:00:00 fullscreen [PERSON_NAME] Subject - iPhone 16 Pro Max 85% …" at bounding box center [934, 457] width 338 height 320
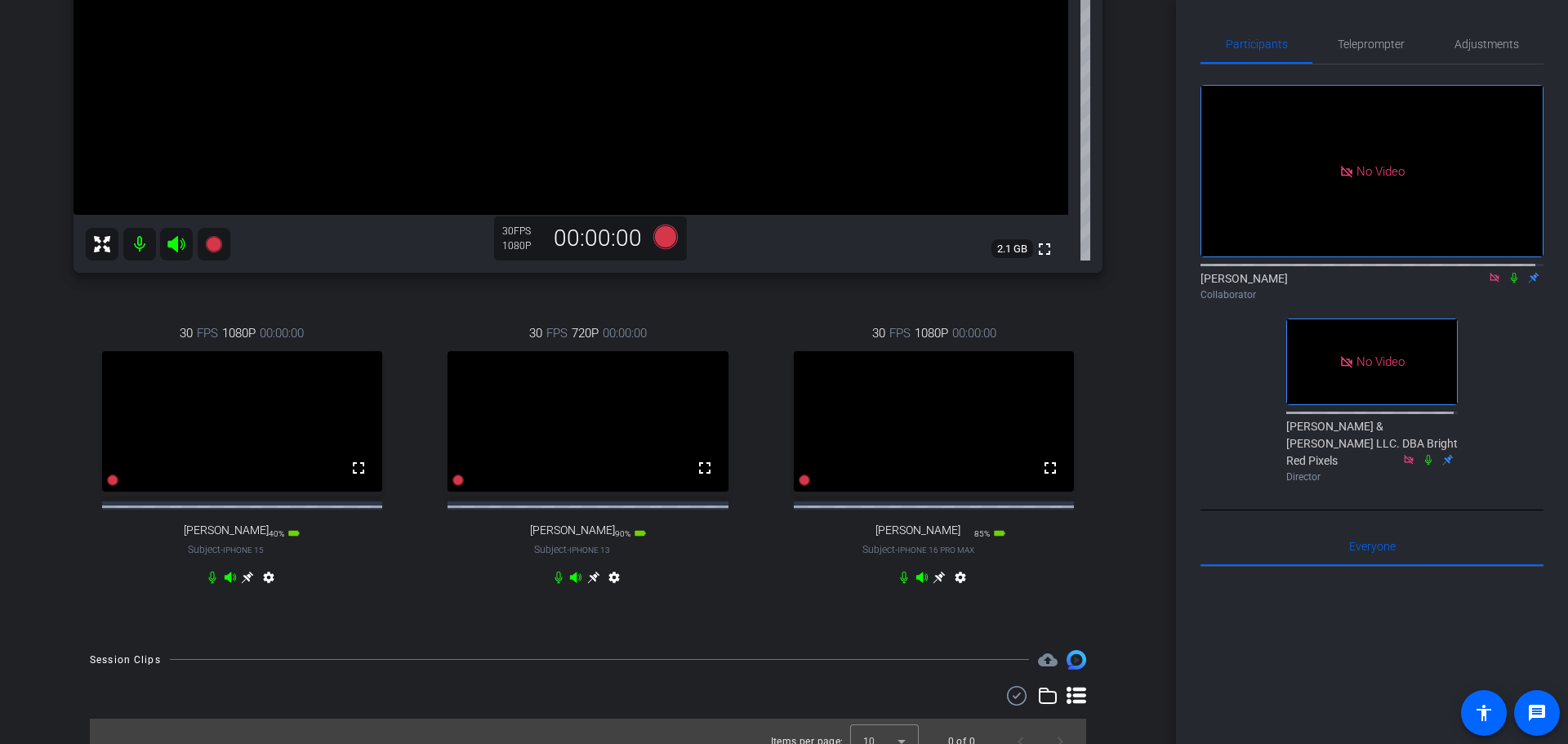
click at [751, 436] on div "30 FPS 1080P 00:00:00 fullscreen [PERSON_NAME] Subject - iPhone 15 40% battery_…" at bounding box center [588, 457] width 1029 height 320
click at [751, 435] on div "30 FPS 720P 00:00:00 fullscreen [PERSON_NAME] Subject - iPhone 13 90% battery_s…" at bounding box center [589, 457] width 338 height 320
click at [751, 434] on div "30 FPS 720P 00:00:00 fullscreen [PERSON_NAME] Subject - iPhone 13 90% battery_s…" at bounding box center [589, 457] width 338 height 320
click at [752, 442] on div "30 FPS 1080P 00:00:00 fullscreen [PERSON_NAME] Subject - iPhone 15 40% battery_…" at bounding box center [588, 457] width 1029 height 320
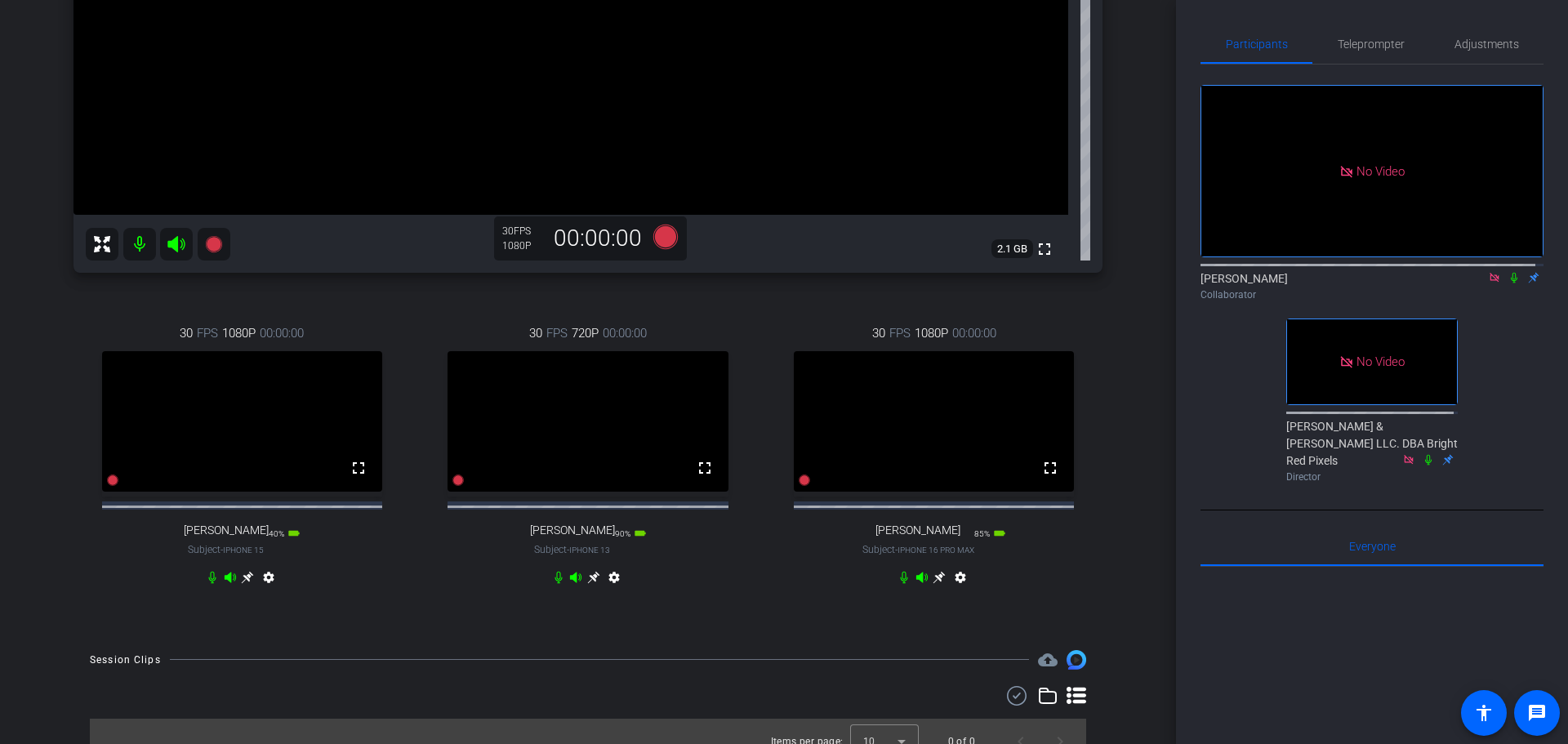
click at [752, 442] on div "30 FPS 1080P 00:00:00 fullscreen [PERSON_NAME] Subject - iPhone 15 40% battery_…" at bounding box center [588, 457] width 1029 height 320
drag, startPoint x: 752, startPoint y: 443, endPoint x: 757, endPoint y: 452, distance: 10.3
click at [757, 453] on div "30 FPS 1080P 00:00:00 fullscreen [PERSON_NAME] Subject - iPhone 15 40% battery_…" at bounding box center [588, 457] width 1029 height 320
click at [757, 452] on div "30 FPS 1080P 00:00:00 fullscreen [PERSON_NAME] Subject - iPhone 15 40% battery_…" at bounding box center [588, 457] width 1029 height 320
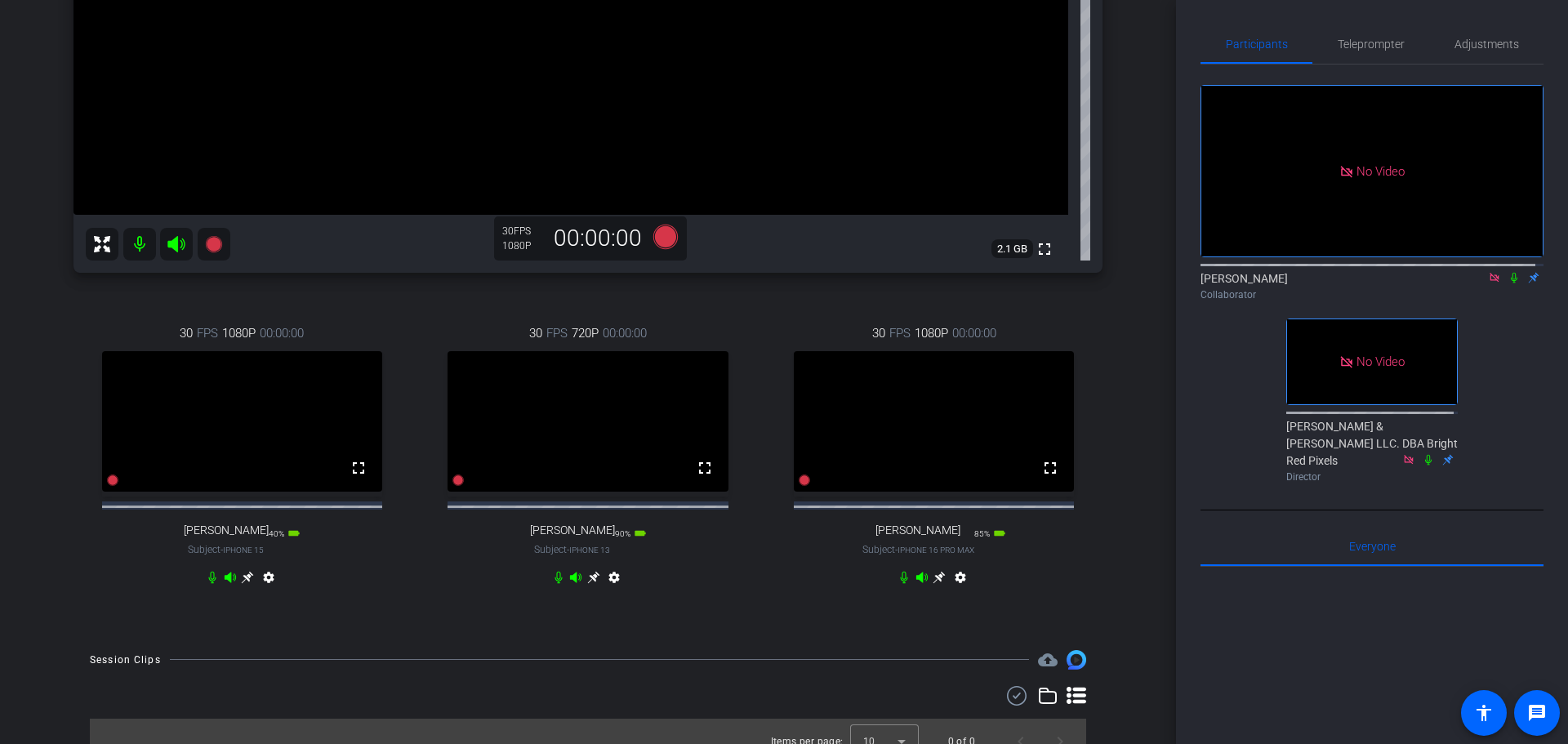
click at [757, 452] on div "30 FPS 1080P 00:00:00 fullscreen [PERSON_NAME] Subject - iPhone 15 40% battery_…" at bounding box center [588, 457] width 1029 height 320
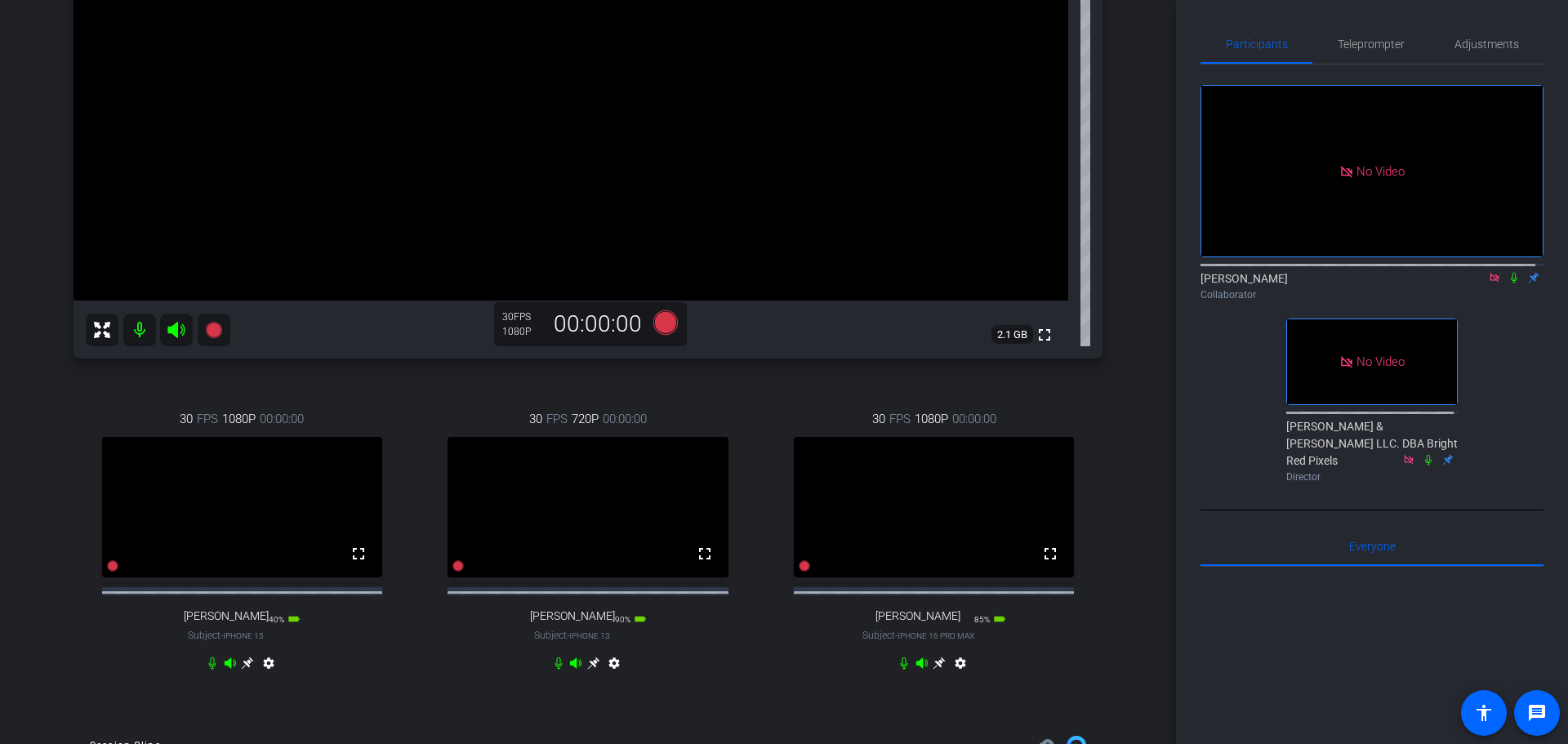
scroll to position [327, 0]
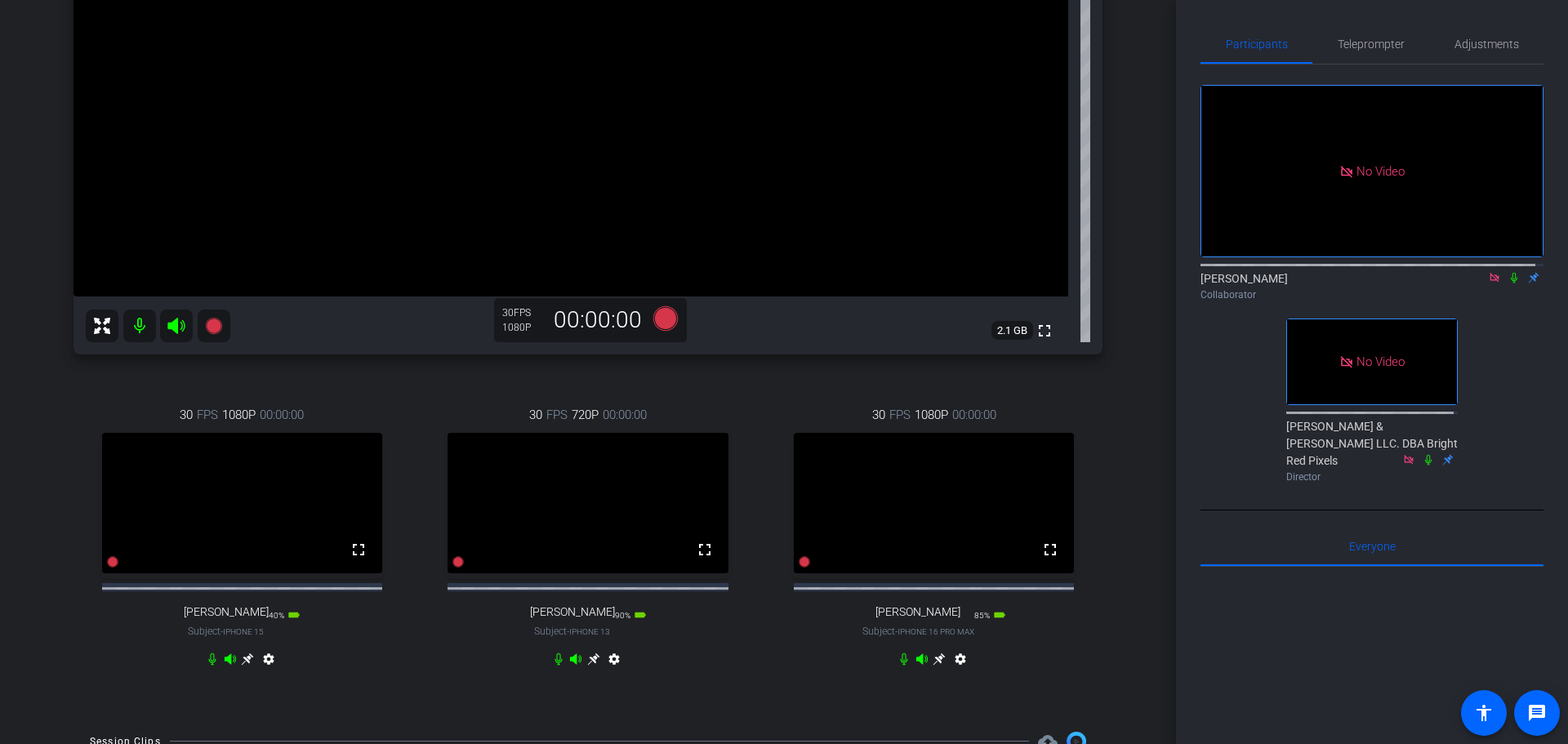
click at [765, 441] on div "30 FPS 1080P 00:00:00 fullscreen [PERSON_NAME] Subject - iPhone 16 Pro Max 85% …" at bounding box center [934, 538] width 338 height 320
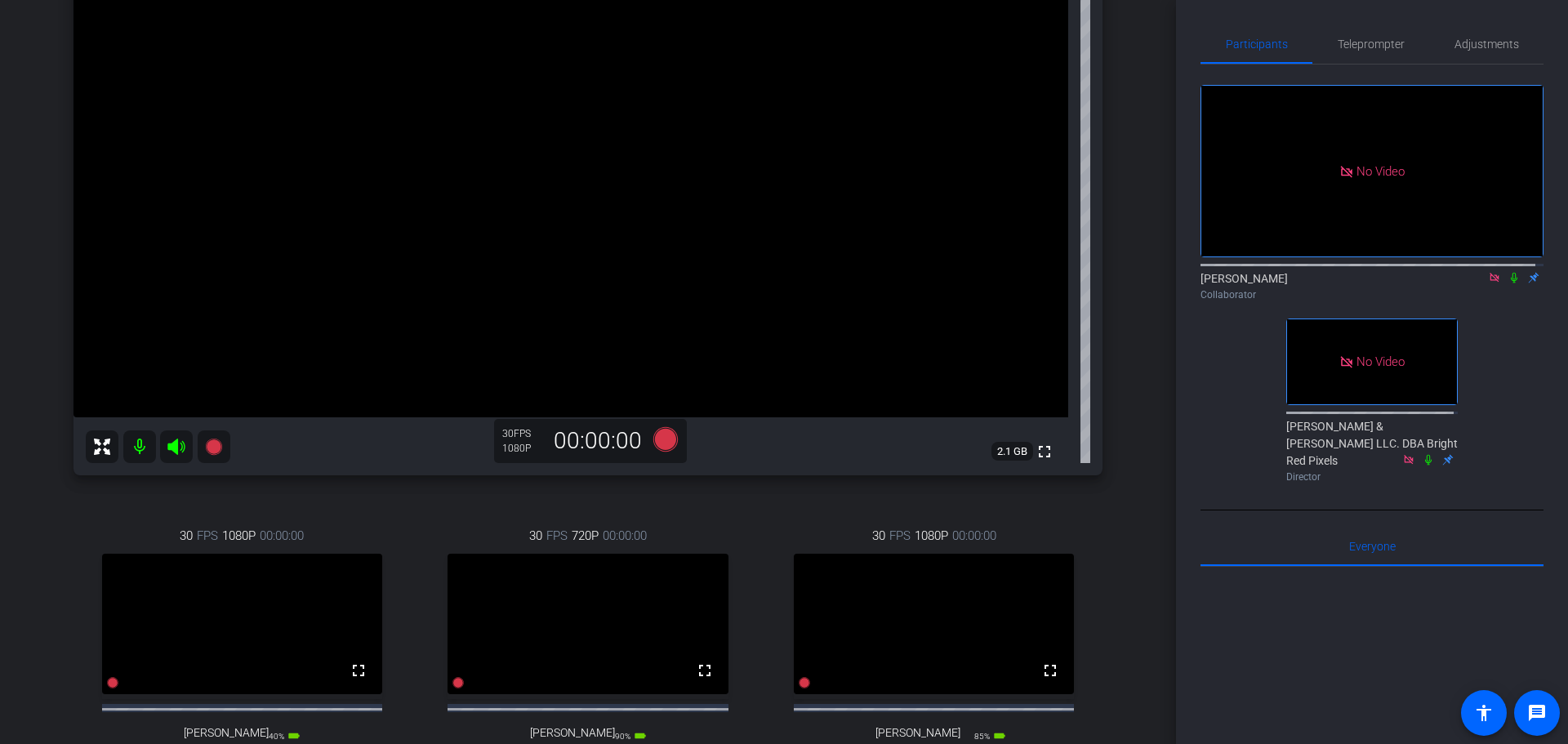
scroll to position [245, 0]
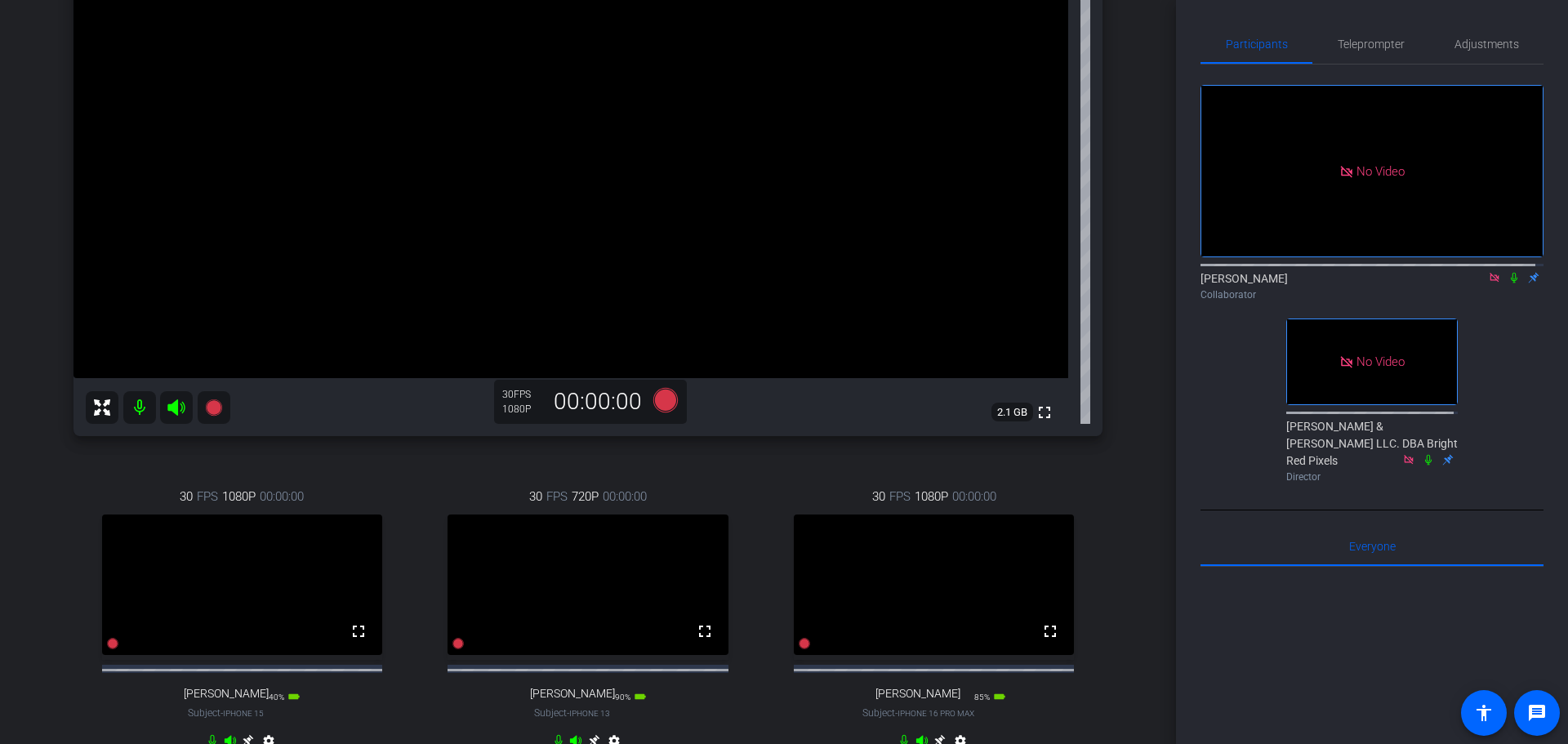
click at [757, 520] on div "30 FPS 1080P 00:00:00 fullscreen [PERSON_NAME] Subject - iPhone 15 40% battery_…" at bounding box center [588, 621] width 1029 height 320
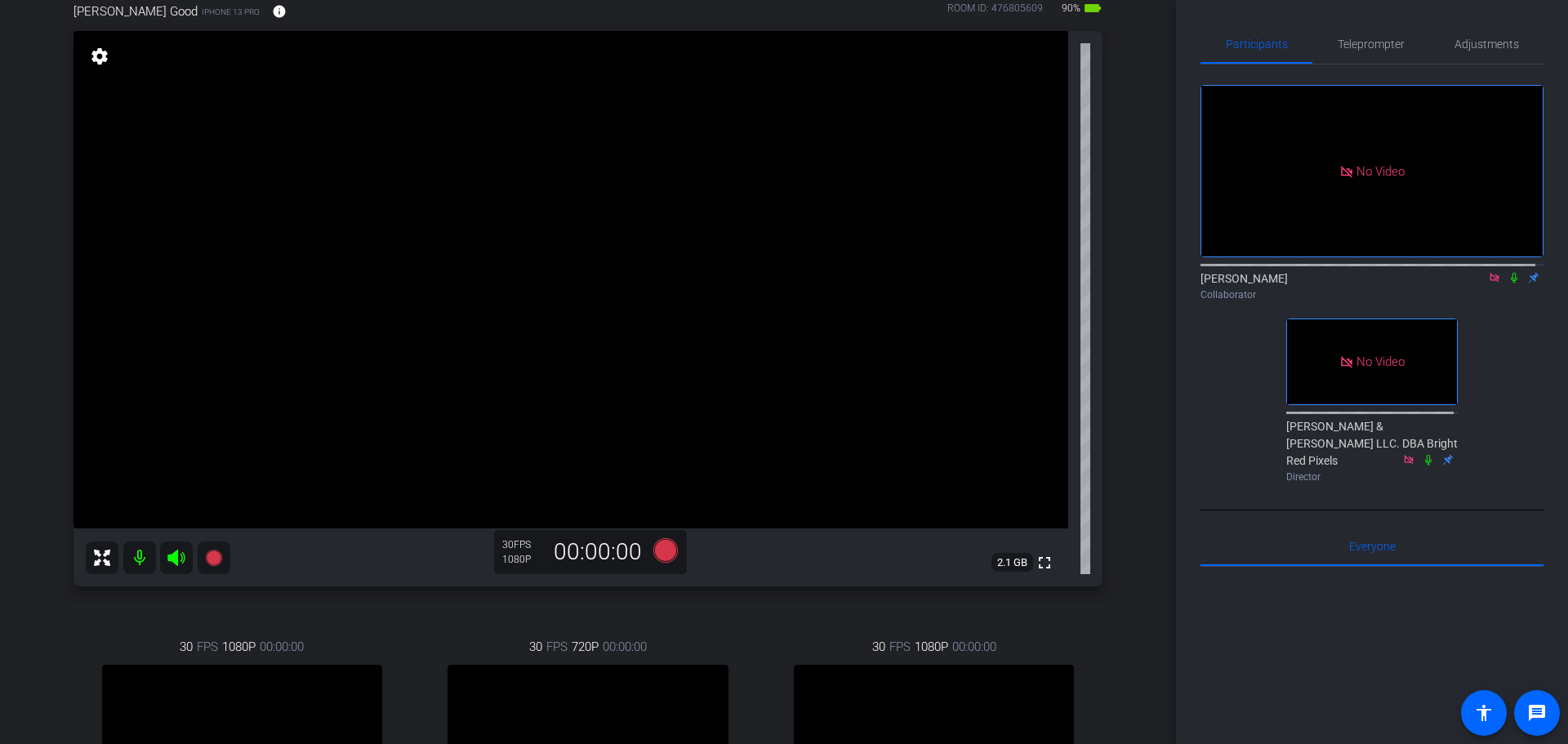
scroll to position [81, 0]
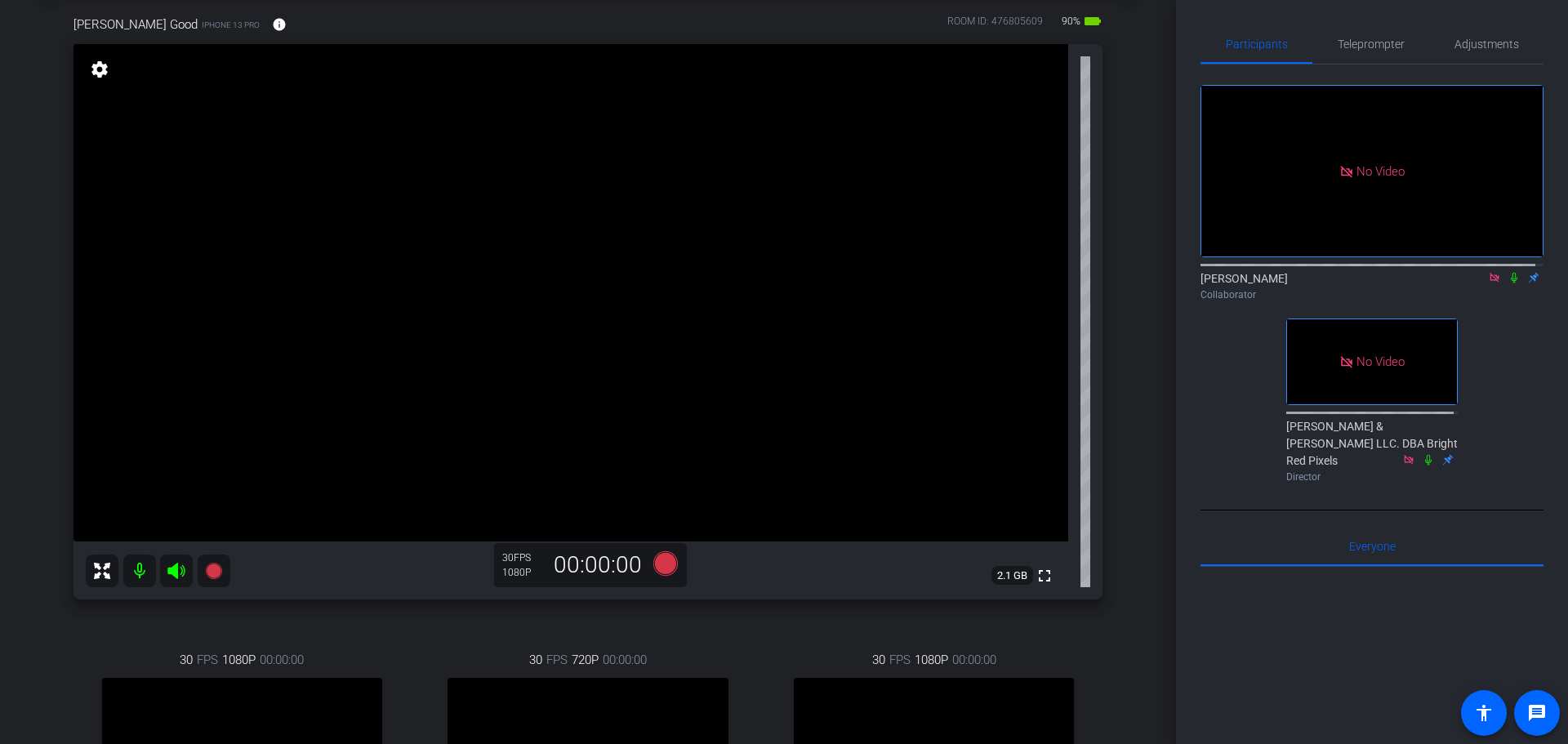
click at [1137, 416] on div "Diagnosing Health Care - [DATE] account_box grid_on settings info logout [PERSO…" at bounding box center [588, 290] width 1176 height 744
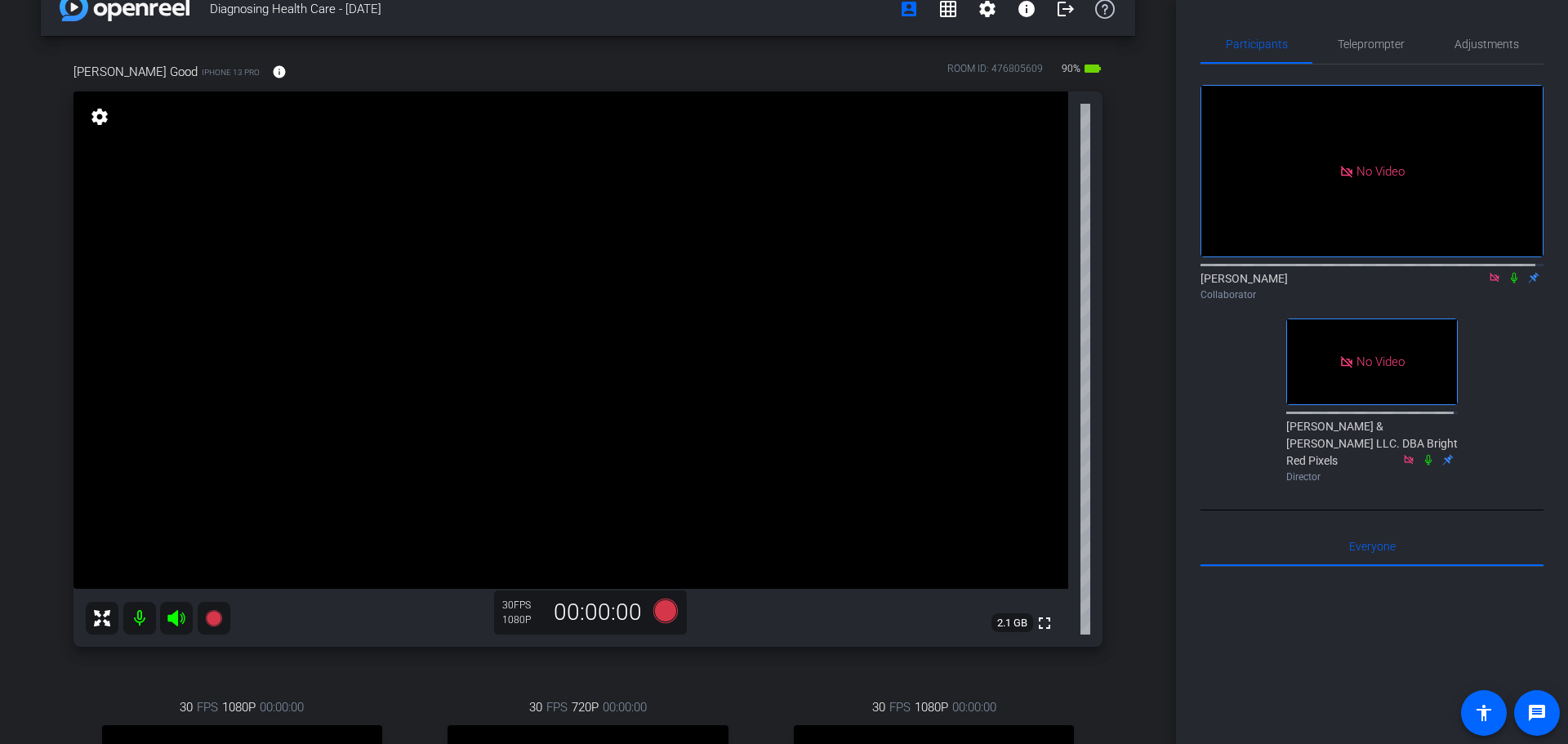
scroll to position [0, 0]
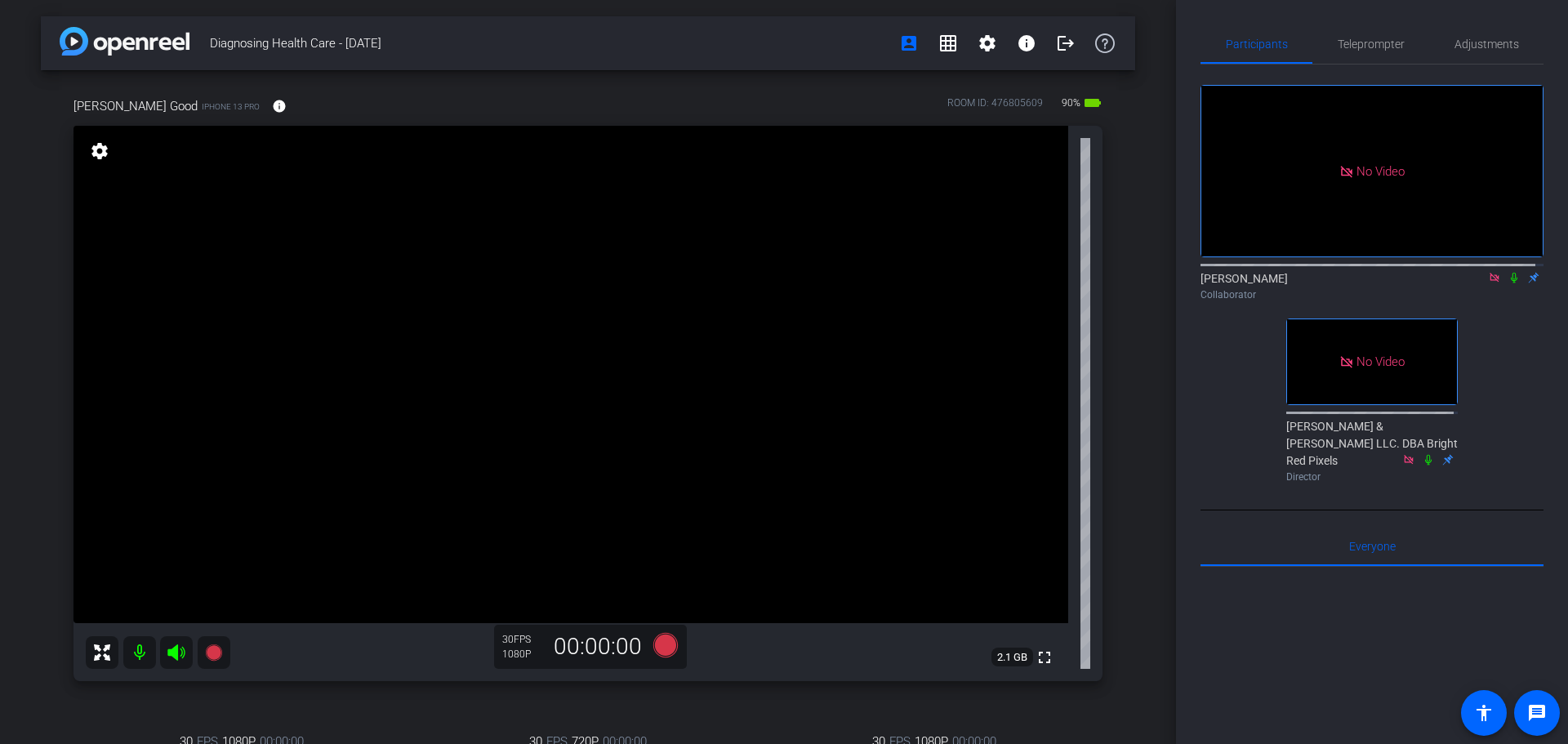
click at [1131, 418] on div "Diagnosing Health Care - [DATE] account_box grid_on settings info logout [PERSO…" at bounding box center [588, 372] width 1176 height 744
click at [1109, 432] on div "[PERSON_NAME] Good iPhone 13 Pro info ROOM ID: 476805609 90% battery_std fullsc…" at bounding box center [588, 556] width 1095 height 971
click at [1098, 429] on div "[PERSON_NAME] Good iPhone 13 Pro info ROOM ID: 476805609 90% battery_std fullsc…" at bounding box center [588, 556] width 1095 height 971
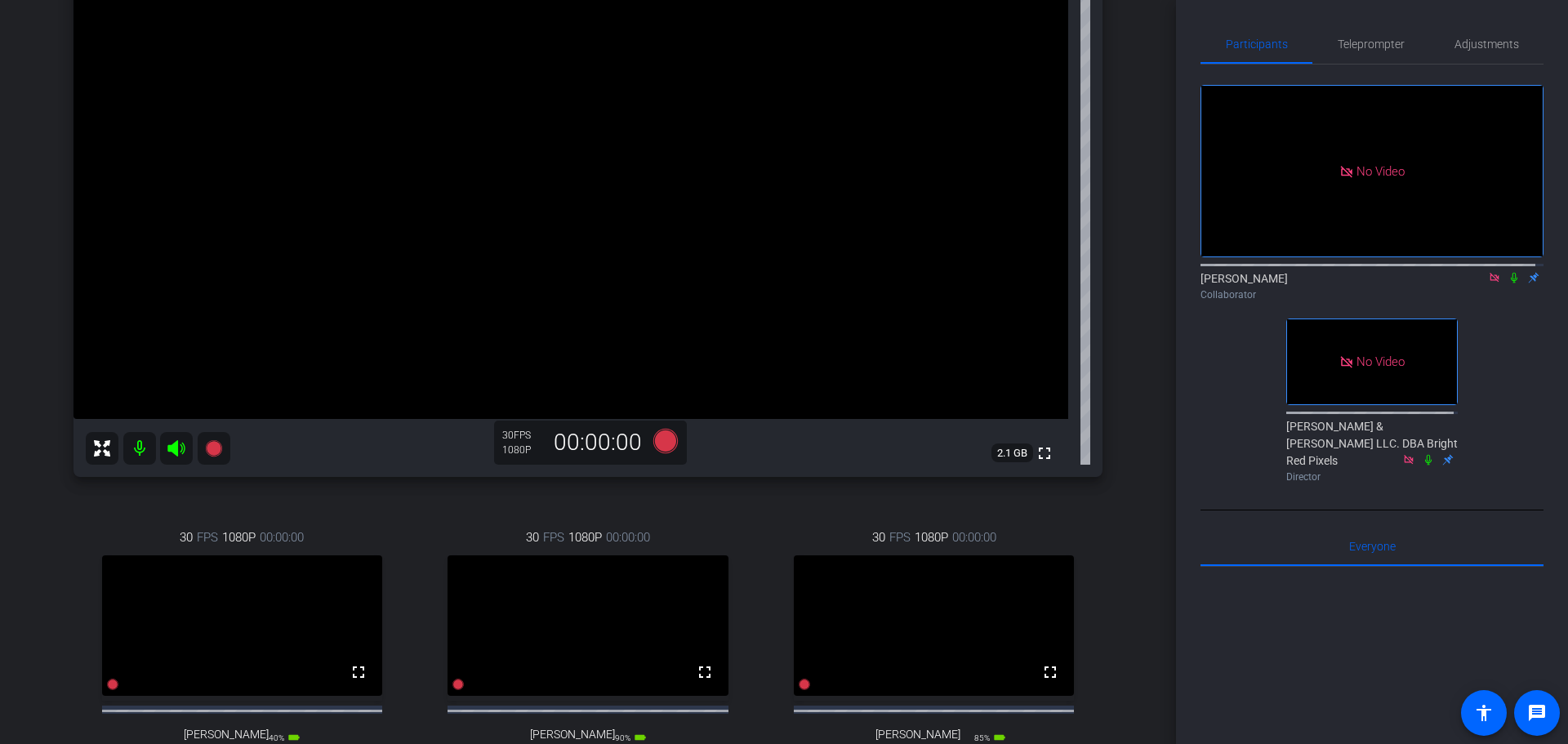
scroll to position [327, 0]
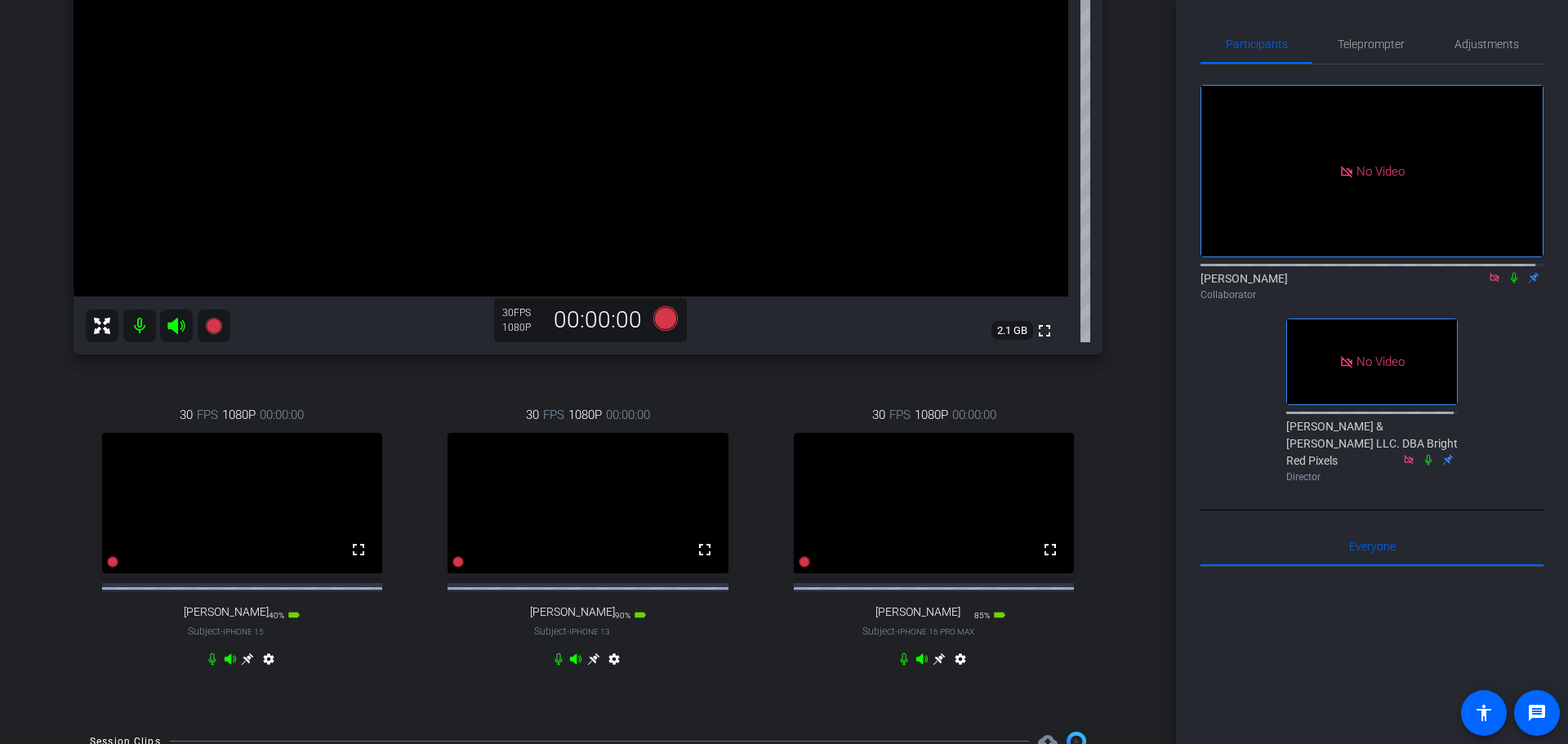
click at [1091, 419] on div "30 FPS 1080P 00:00:00 fullscreen [PERSON_NAME] Subject - iPhone 16 Pro Max 85% …" at bounding box center [934, 538] width 338 height 320
click at [1098, 424] on div "[PERSON_NAME] Good iPhone 13 Pro info ROOM ID: 476805609 85% battery_std fullsc…" at bounding box center [588, 229] width 1095 height 971
click at [1100, 465] on div "[PERSON_NAME] Good iPhone 13 Pro info ROOM ID: 476805609 85% battery_std fullsc…" at bounding box center [588, 229] width 1095 height 971
click at [1102, 571] on div "[PERSON_NAME] Good iPhone 13 Pro info ROOM ID: 476805609 85% battery_std fullsc…" at bounding box center [588, 229] width 1095 height 971
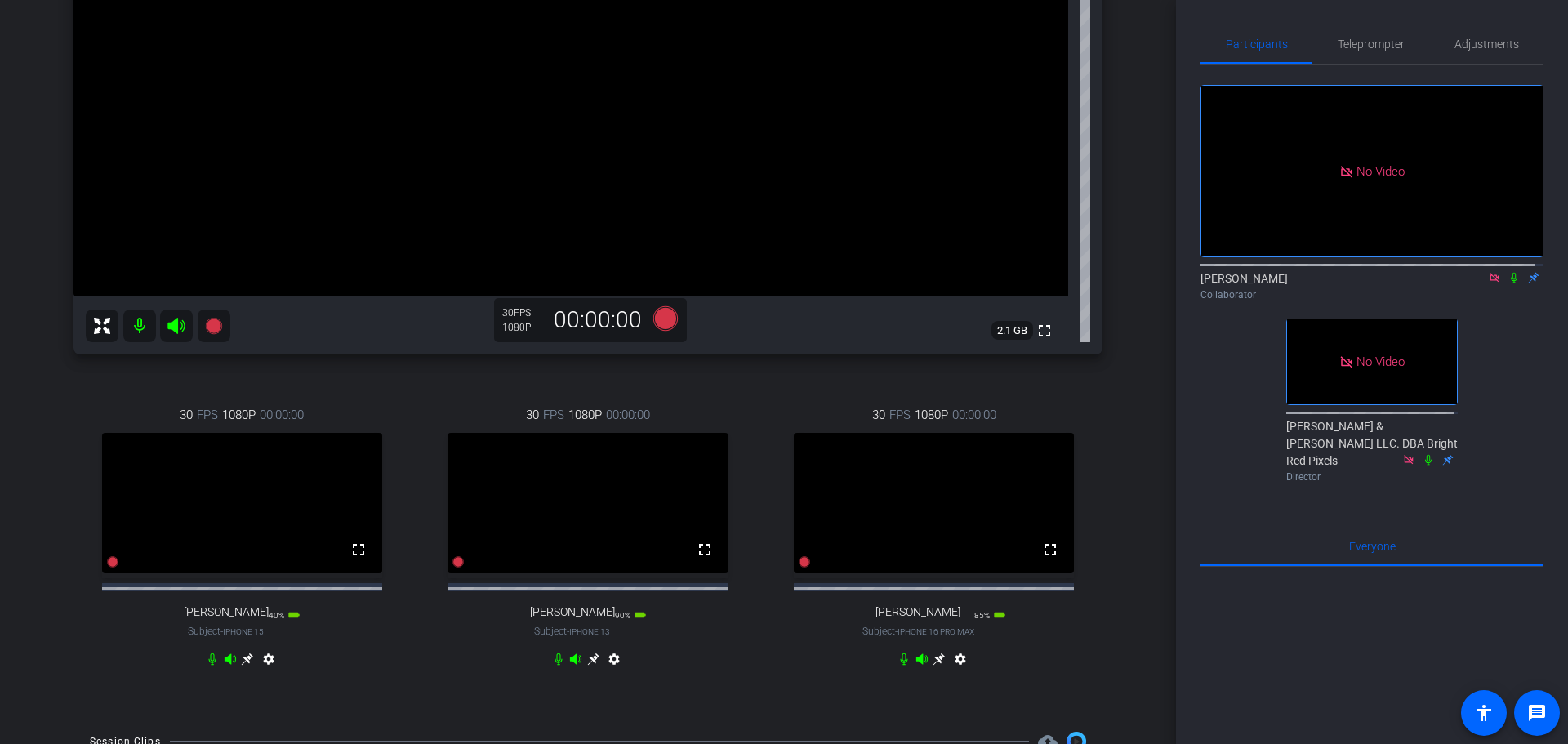
click at [1107, 549] on div "[PERSON_NAME] Good iPhone 13 Pro info ROOM ID: 476805609 85% battery_std fullsc…" at bounding box center [588, 229] width 1095 height 971
click at [1102, 534] on div "[PERSON_NAME] Good iPhone 13 Pro info ROOM ID: 476805609 85% battery_std fullsc…" at bounding box center [588, 229] width 1095 height 971
click at [1104, 530] on div "[PERSON_NAME] Good iPhone 13 Pro info ROOM ID: 476805609 85% battery_std fullsc…" at bounding box center [588, 229] width 1095 height 971
click at [742, 494] on div "30 FPS 1080P 00:00:00 fullscreen [PERSON_NAME] Subject - iPhone 13 85% battery_…" at bounding box center [589, 538] width 338 height 320
click at [1128, 498] on div "Diagnosing Health Care - [DATE] account_box grid_on settings info logout [PERSO…" at bounding box center [588, 372] width 1176 height 744
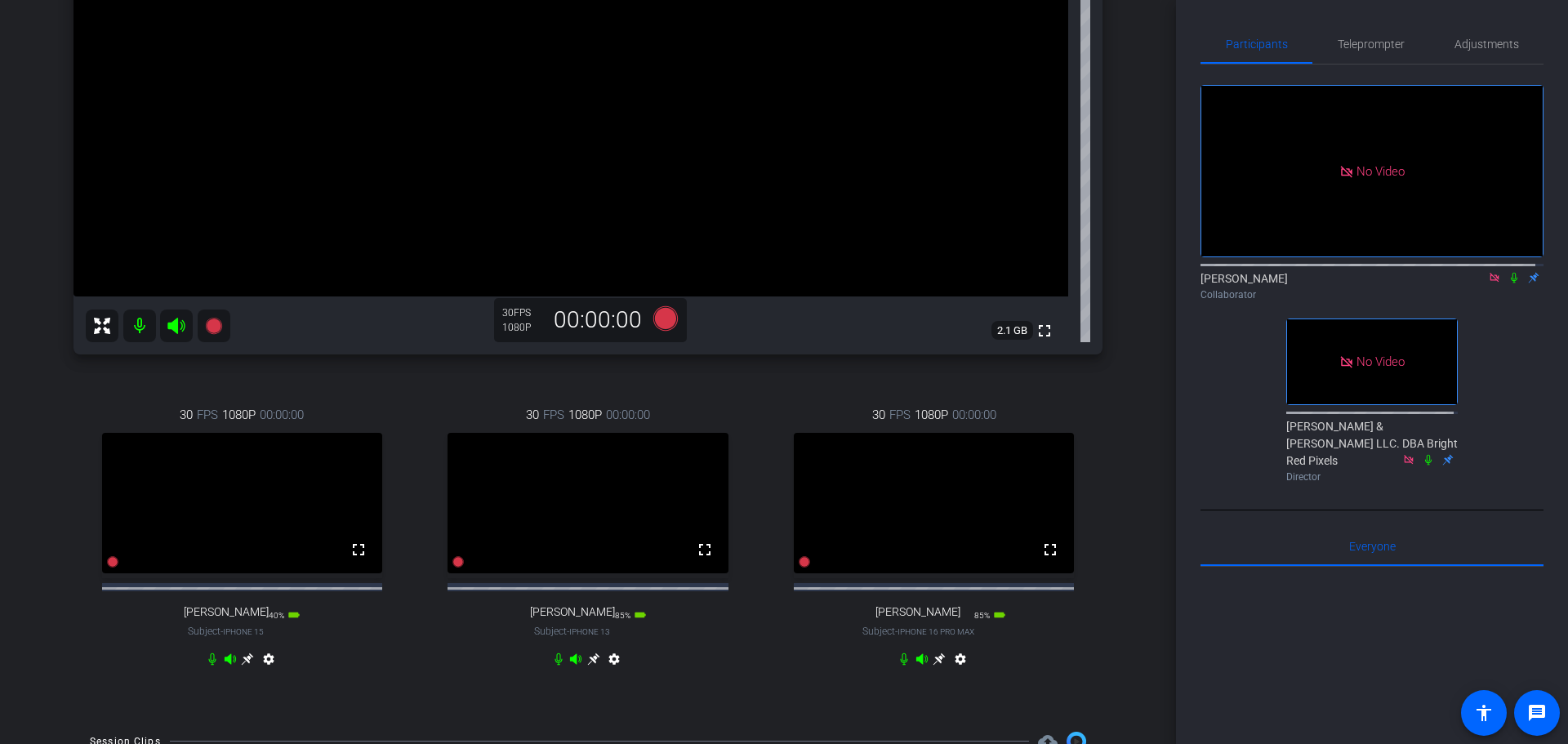
click at [1128, 498] on div "Diagnosing Health Care - [DATE] account_box grid_on settings info logout [PERSO…" at bounding box center [588, 372] width 1176 height 744
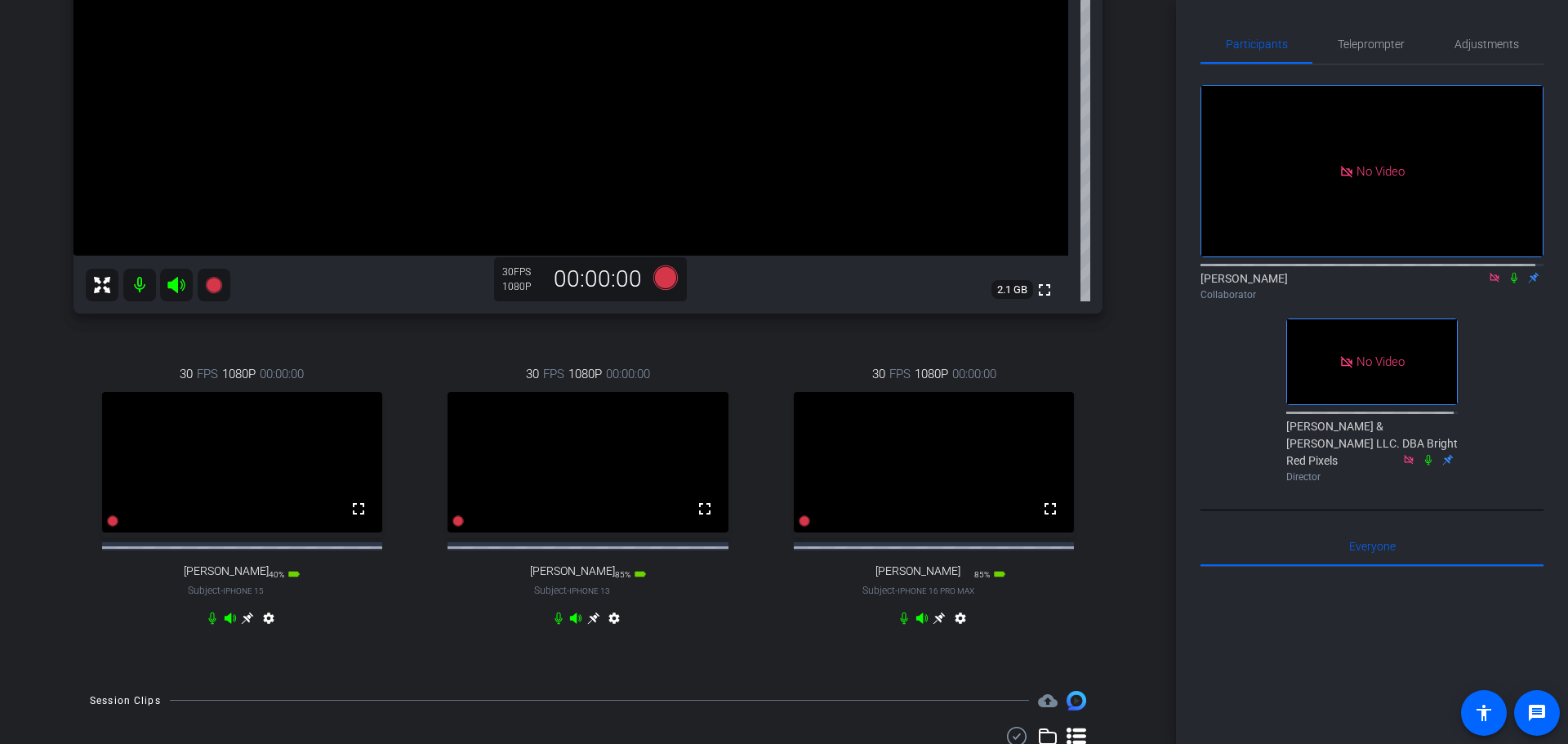
scroll to position [408, 0]
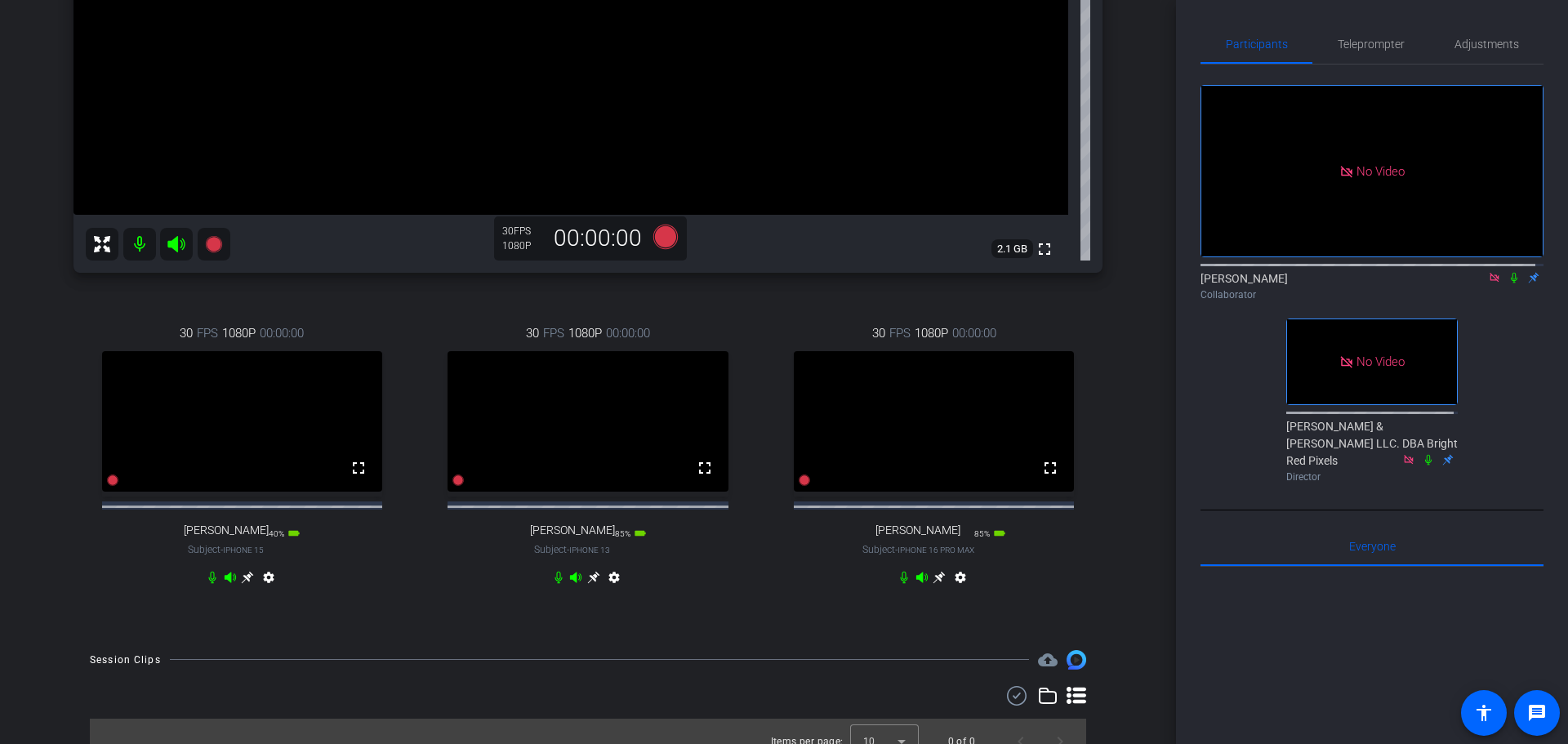
click at [1123, 494] on div "[PERSON_NAME] Good iPhone 13 Pro info ROOM ID: 476805609 85% battery_std fullsc…" at bounding box center [588, 148] width 1095 height 971
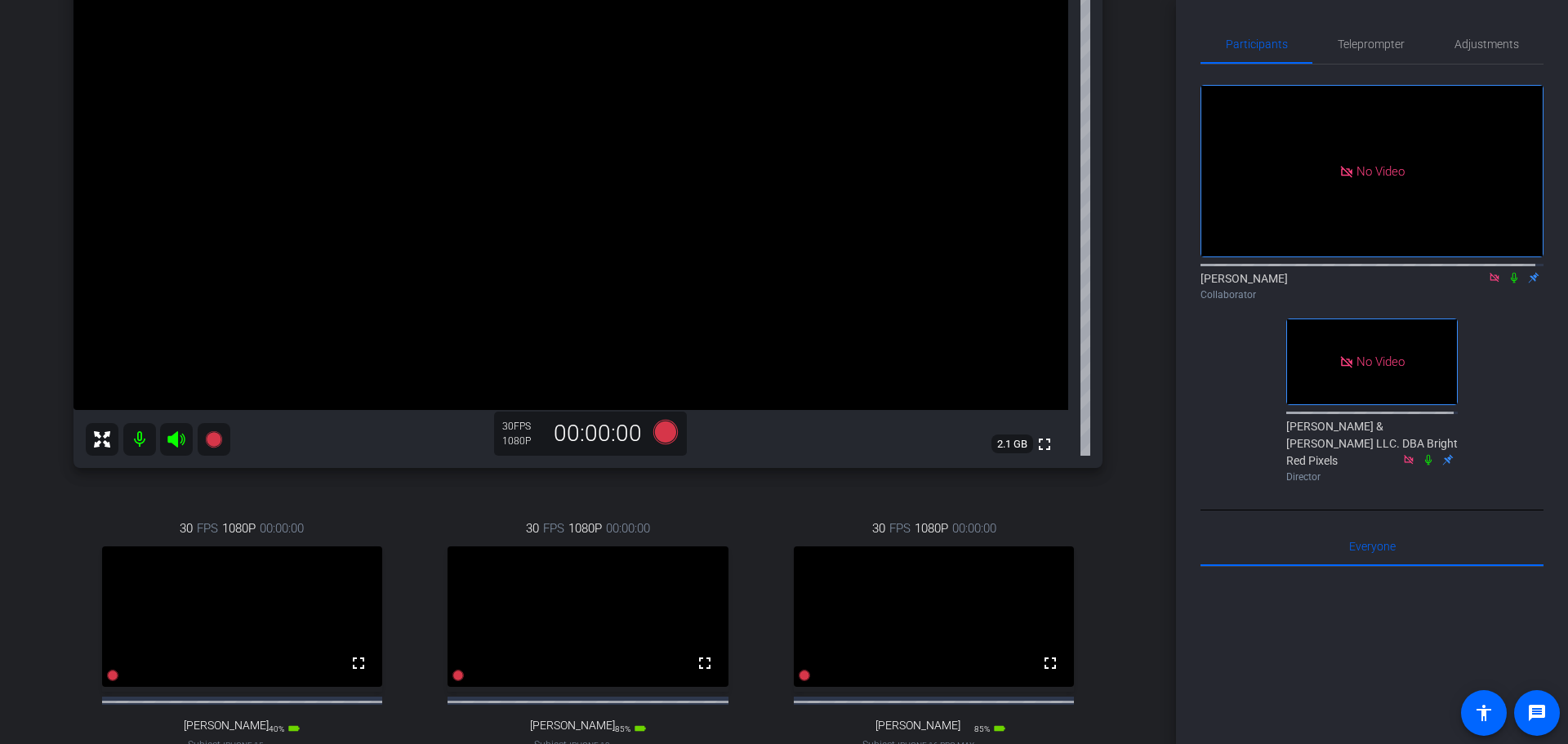
scroll to position [163, 0]
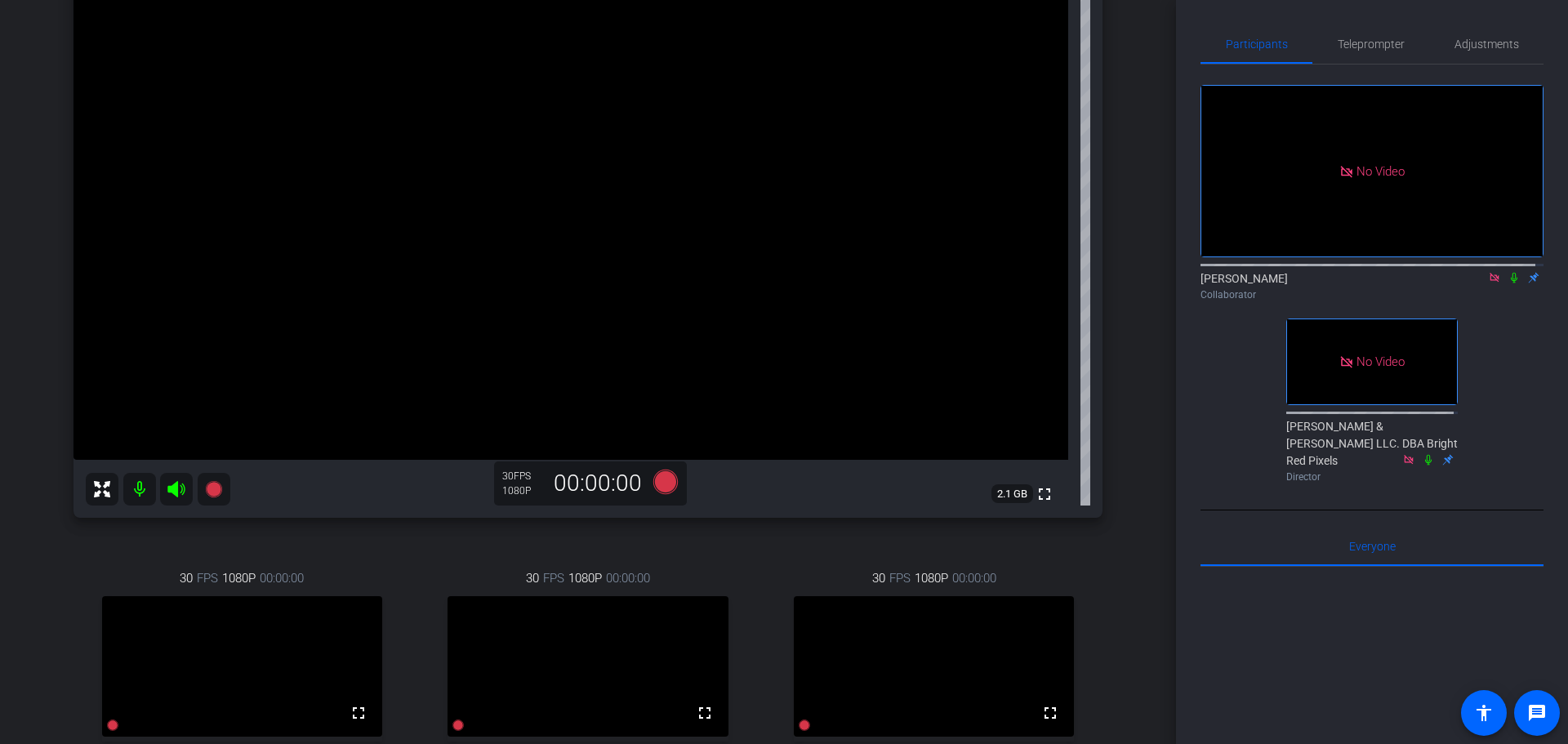
click at [1151, 494] on div "Diagnosing Health Care - [DATE] account_box grid_on settings info logout [PERSO…" at bounding box center [588, 209] width 1176 height 744
click at [1130, 500] on div "Diagnosing Health Care - [DATE] account_box grid_on settings info logout [PERSO…" at bounding box center [588, 209] width 1176 height 744
click at [1129, 500] on div "Diagnosing Health Care - [DATE] account_box grid_on settings info logout [PERSO…" at bounding box center [588, 209] width 1176 height 744
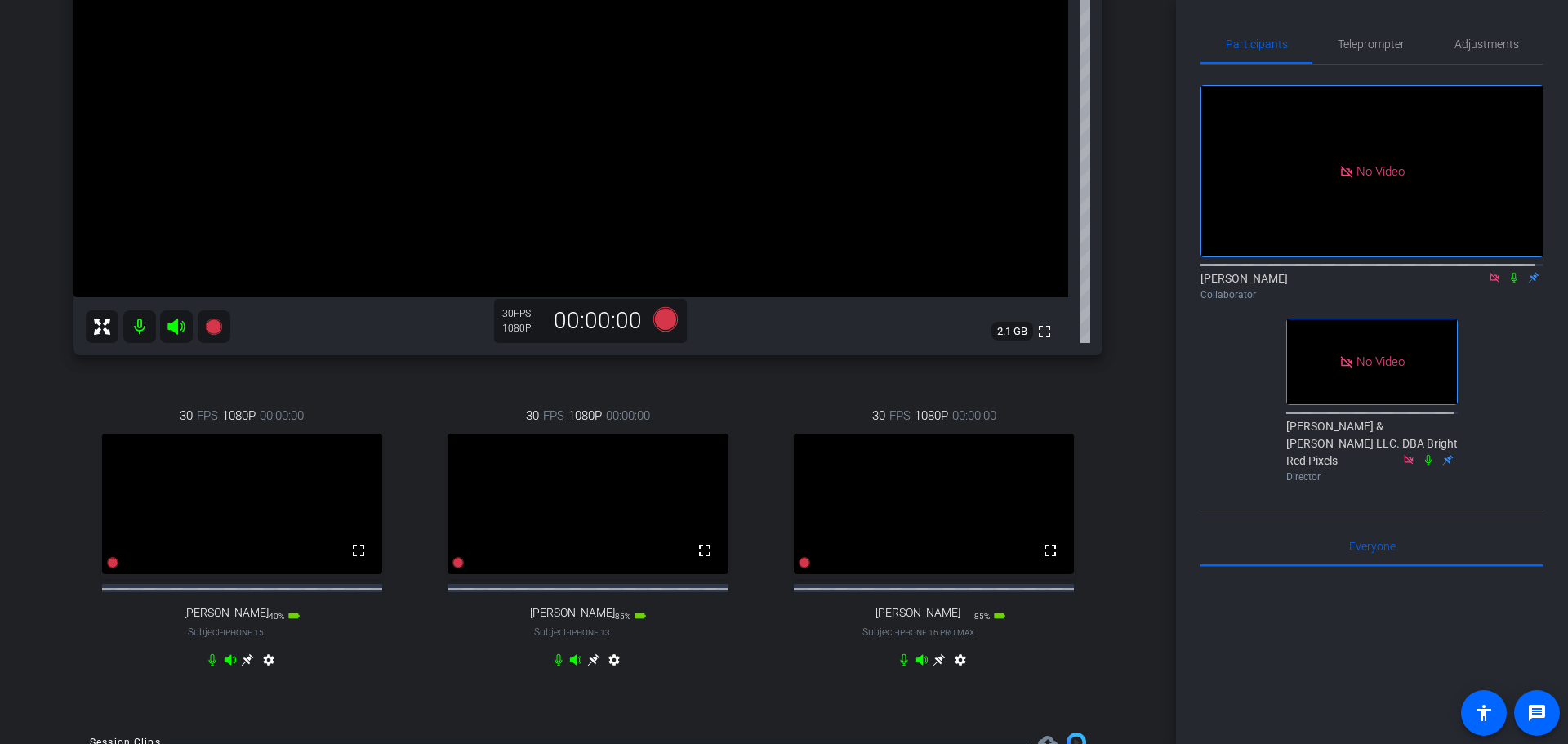
scroll to position [245, 0]
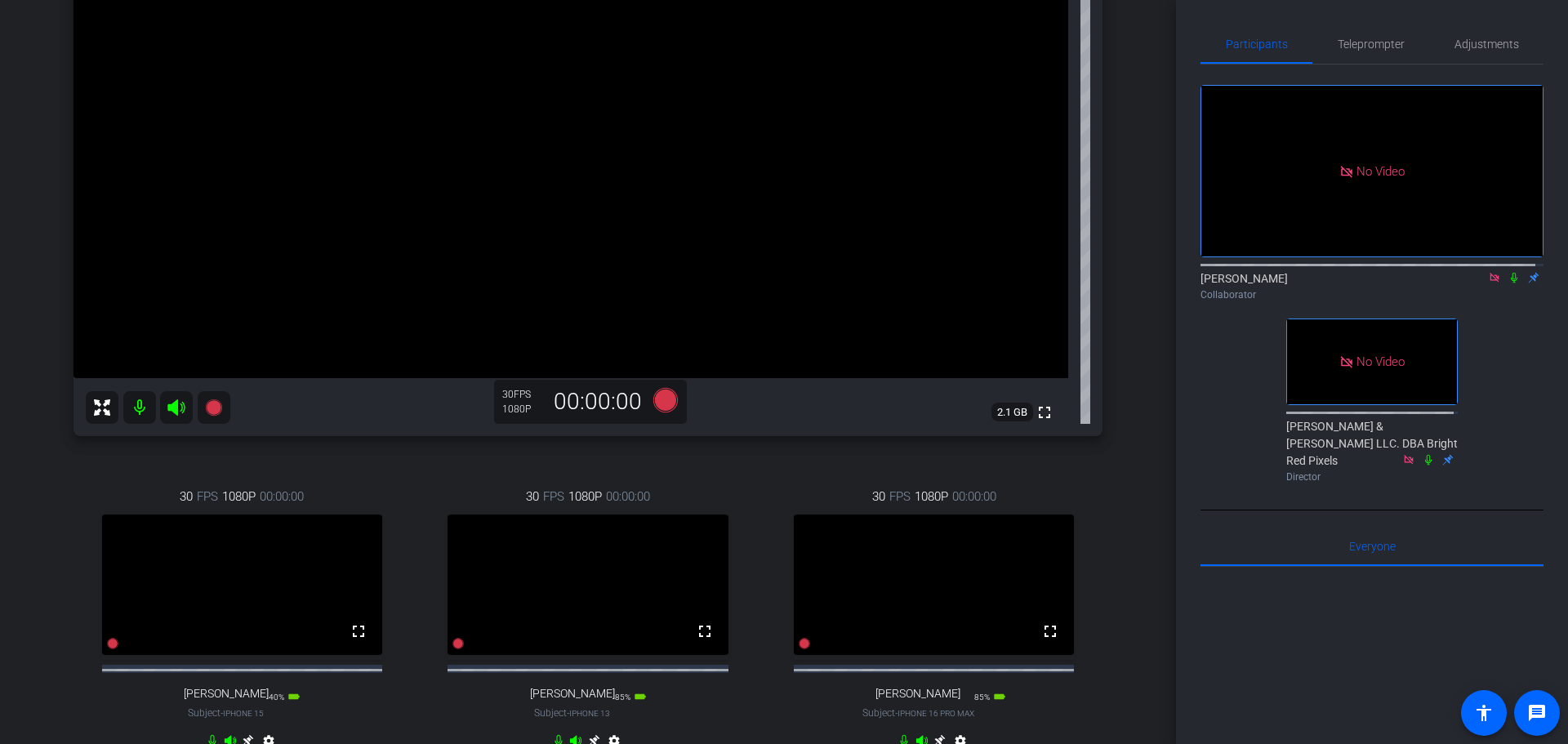
click at [1140, 367] on div "Diagnosing Health Care - [DATE] account_box grid_on settings info logout [PERSO…" at bounding box center [588, 126] width 1176 height 744
click at [1504, 328] on div "No Video [PERSON_NAME] Collaborator No Video [PERSON_NAME] & [PERSON_NAME] LLC.…" at bounding box center [1372, 276] width 343 height 424
click at [1502, 328] on div "No Video [PERSON_NAME] Collaborator No Video [PERSON_NAME] & [PERSON_NAME] LLC.…" at bounding box center [1372, 276] width 343 height 424
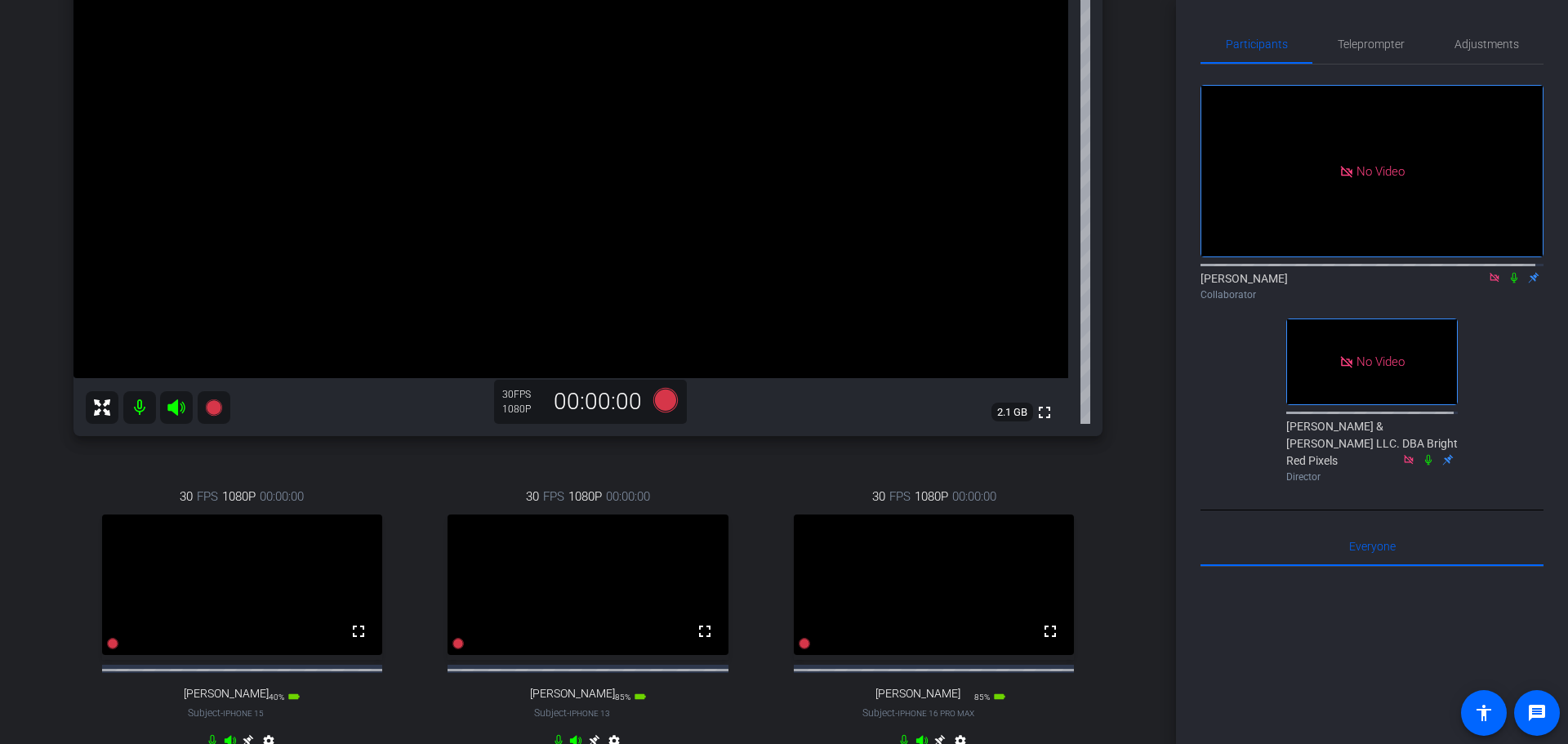
click at [1545, 231] on div "Participants Teleprompter Adjustments No Video [PERSON_NAME] Collaborator No Vi…" at bounding box center [1372, 372] width 392 height 744
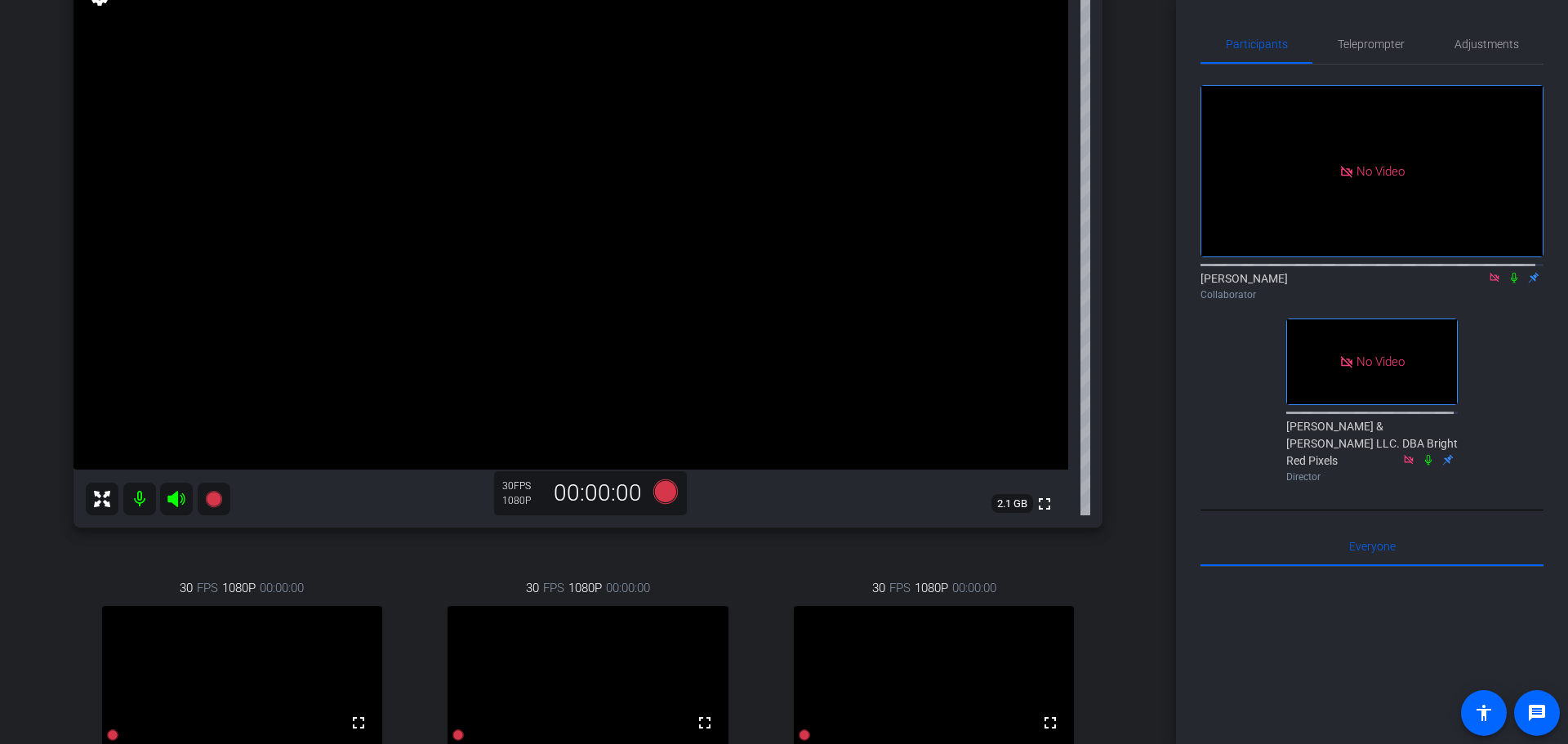
scroll to position [163, 0]
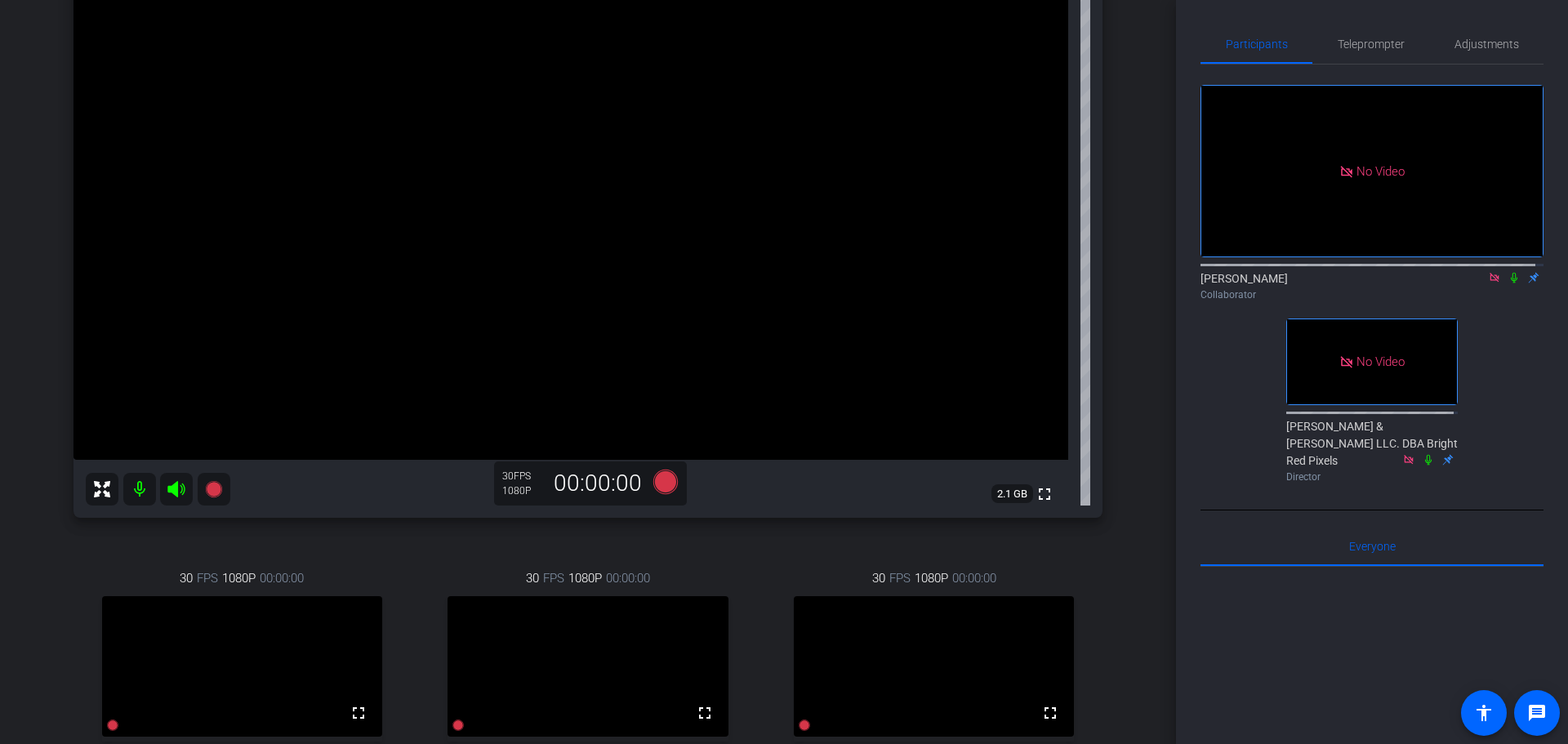
click at [1176, 485] on div "Participants Teleprompter Adjustments No Video [PERSON_NAME] Collaborator No Vi…" at bounding box center [1372, 372] width 392 height 744
click at [1503, 302] on div "Collaborator" at bounding box center [1372, 294] width 343 height 15
click at [1505, 302] on div "Collaborator" at bounding box center [1372, 294] width 343 height 15
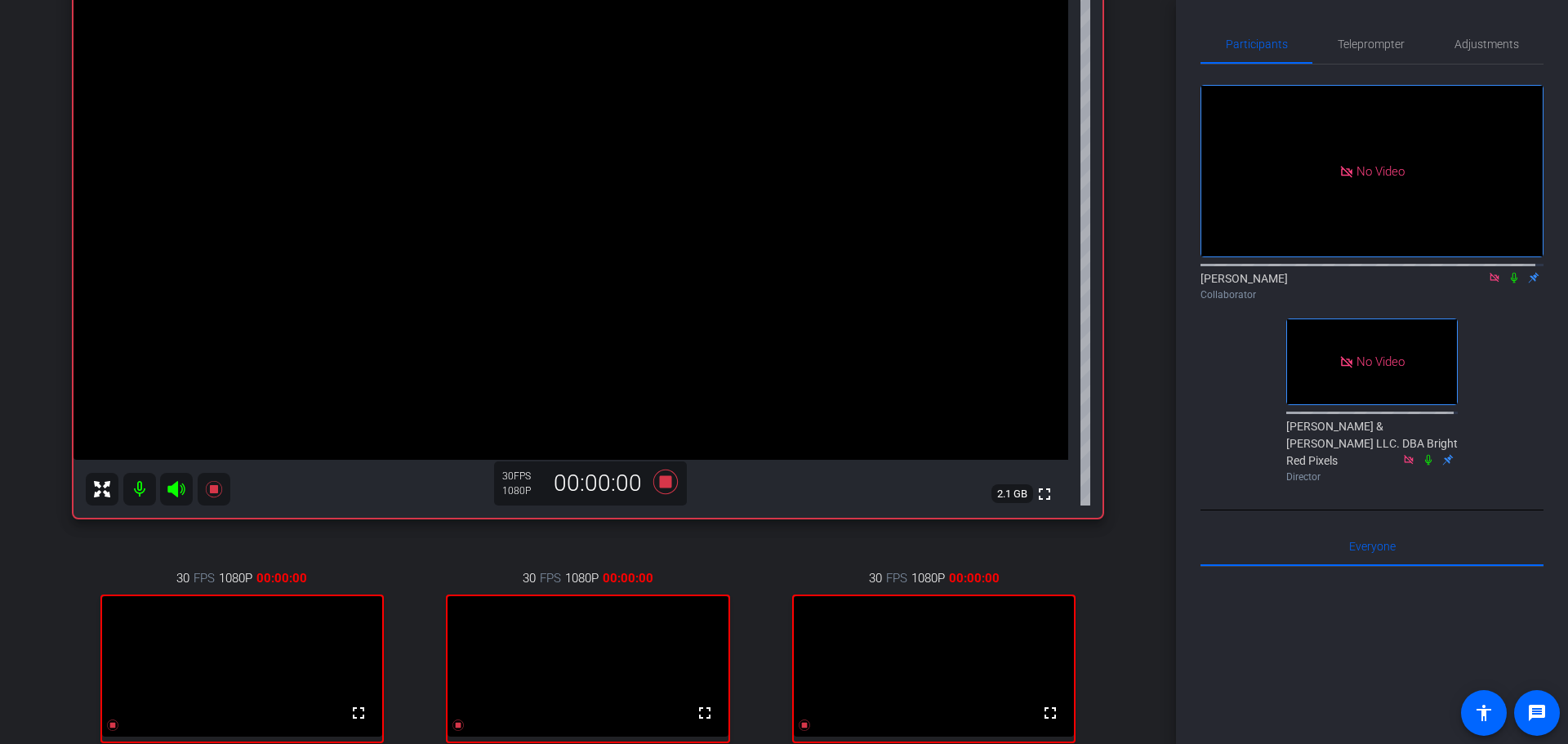
click at [1508, 283] on icon at bounding box center [1514, 278] width 13 height 12
click at [1503, 326] on div "No Video [PERSON_NAME] Collaborator No Video [PERSON_NAME] & [PERSON_NAME] LLC.…" at bounding box center [1372, 276] width 343 height 424
click at [1499, 307] on div "[PERSON_NAME] Collaborator" at bounding box center [1372, 282] width 343 height 50
click at [1504, 351] on div "No Video [PERSON_NAME] Collaborator No Video [PERSON_NAME] & [PERSON_NAME] LLC.…" at bounding box center [1372, 276] width 343 height 424
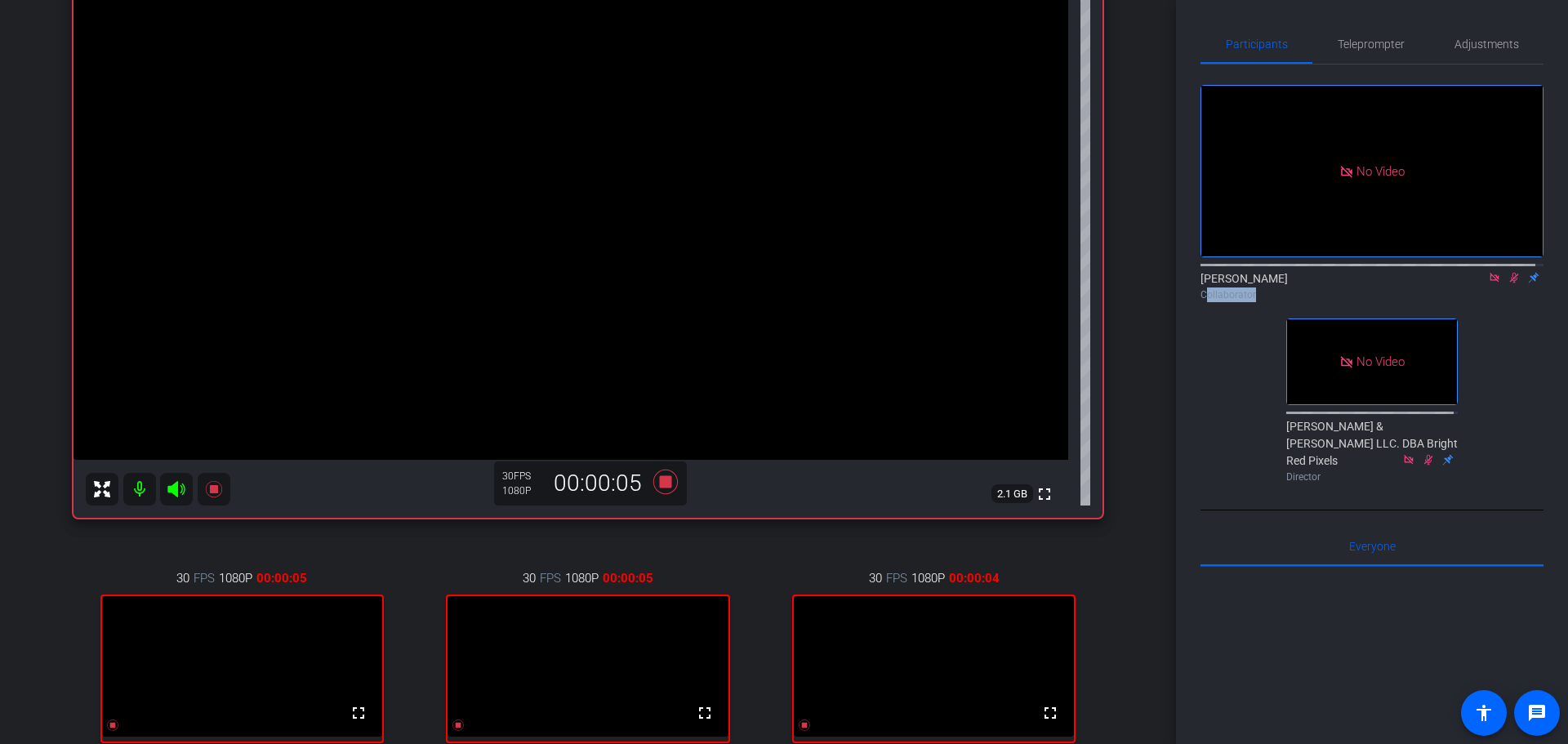
click at [1513, 354] on div "No Video [PERSON_NAME] Collaborator No Video [PERSON_NAME] & [PERSON_NAME] LLC.…" at bounding box center [1372, 276] width 343 height 424
click at [1511, 354] on div "No Video [PERSON_NAME] Collaborator No Video [PERSON_NAME] & [PERSON_NAME] LLC.…" at bounding box center [1372, 276] width 343 height 424
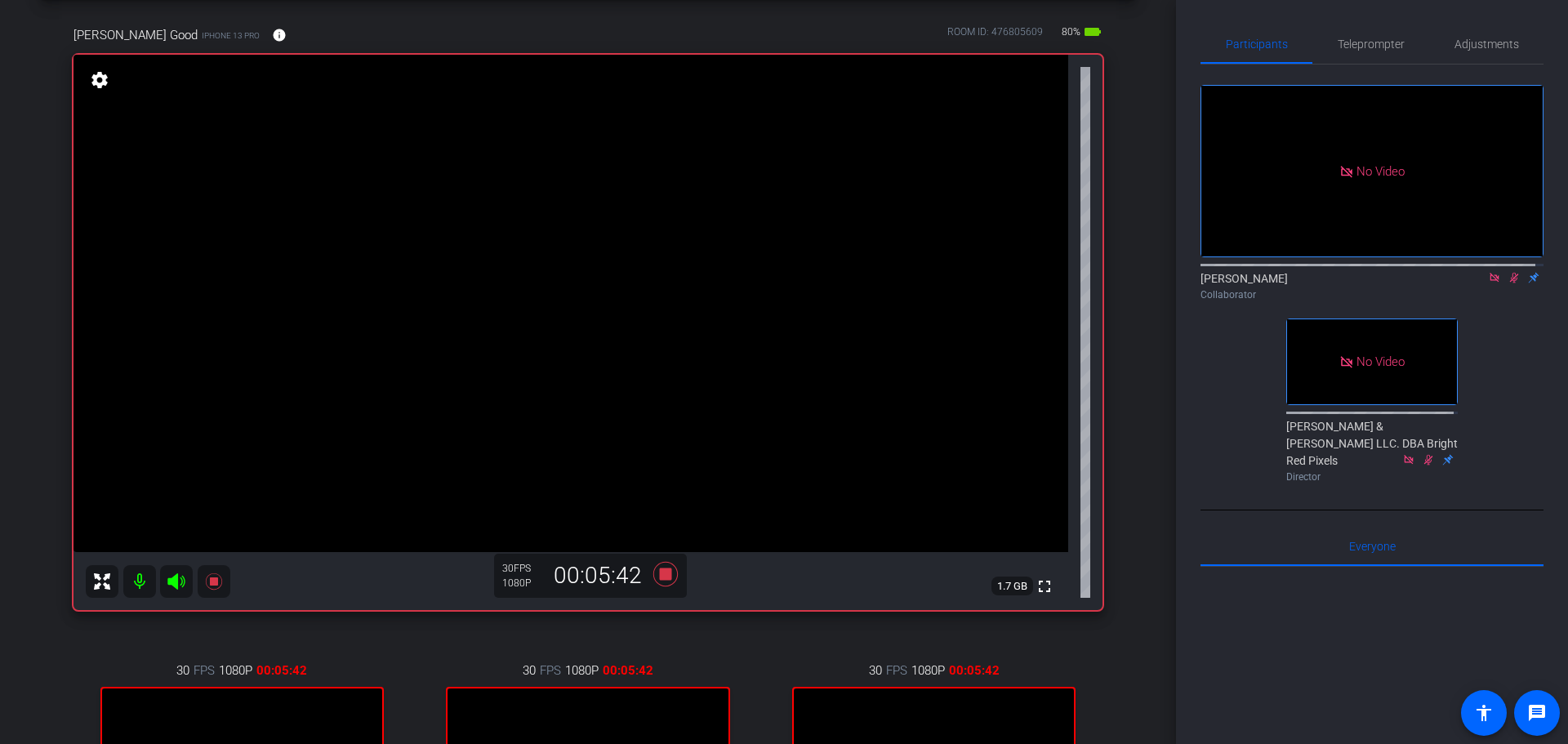
scroll to position [0, 0]
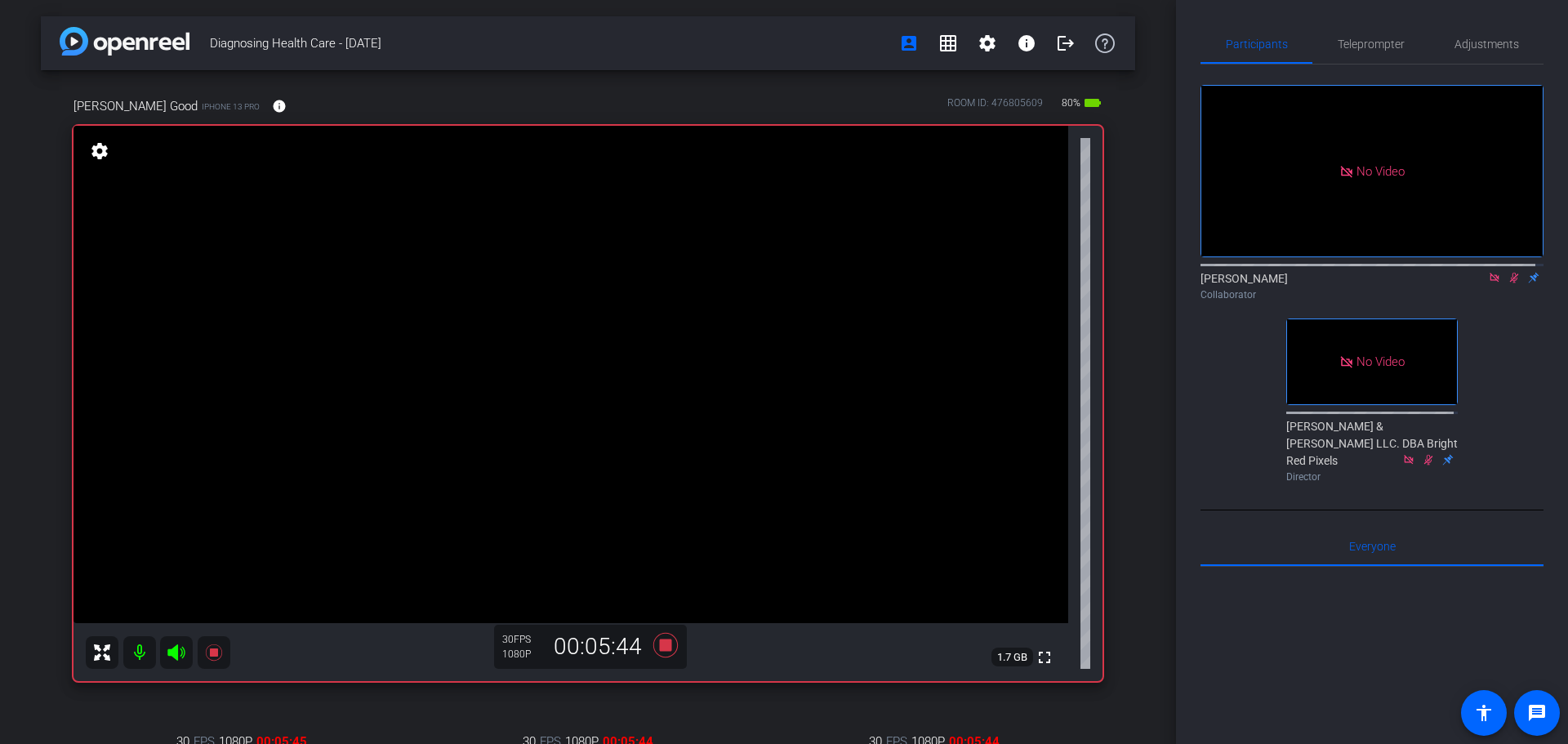
click at [60, 332] on div "[PERSON_NAME] Good iPhone 13 Pro info ROOM ID: 476805609 80% battery_std fullsc…" at bounding box center [588, 556] width 1095 height 971
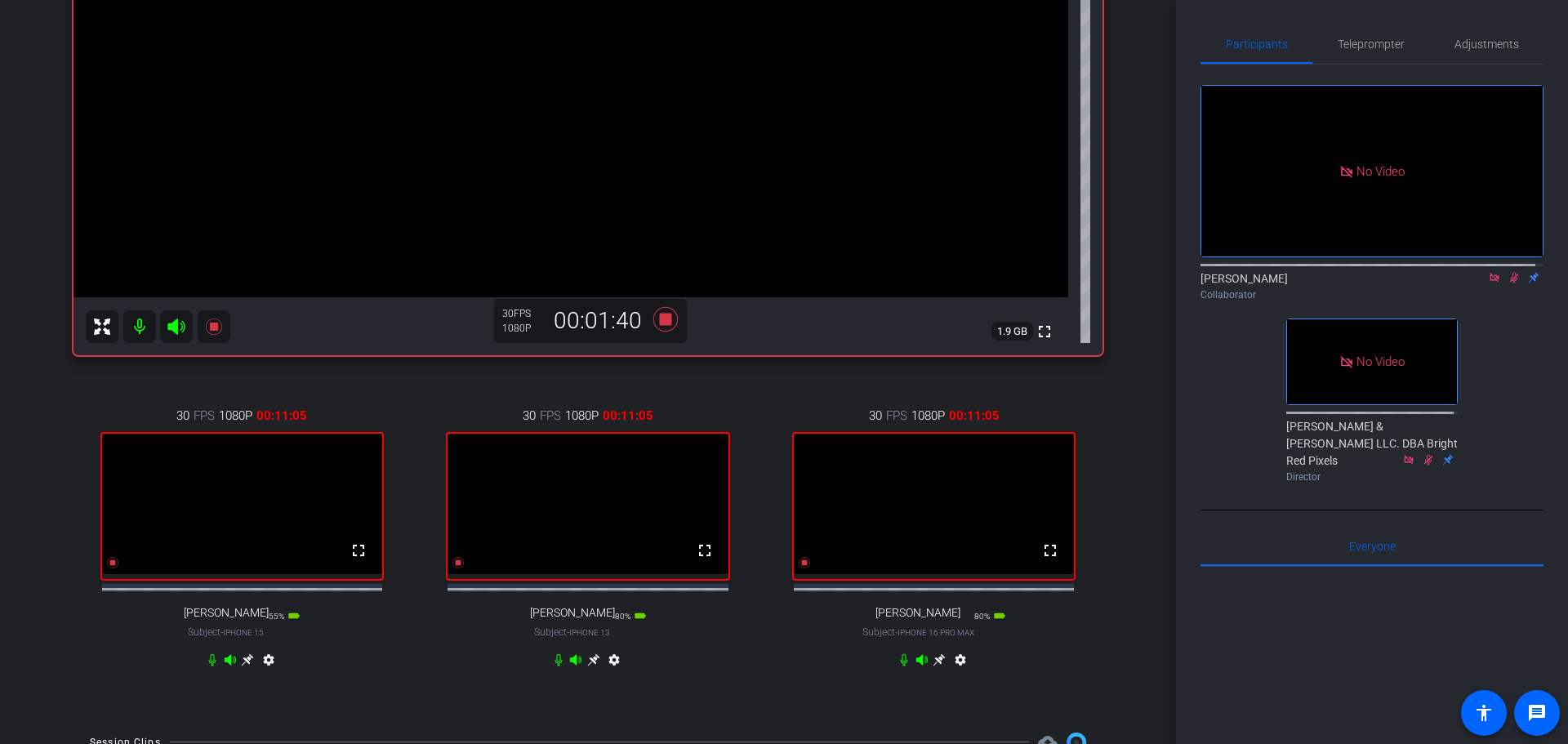
scroll to position [245, 0]
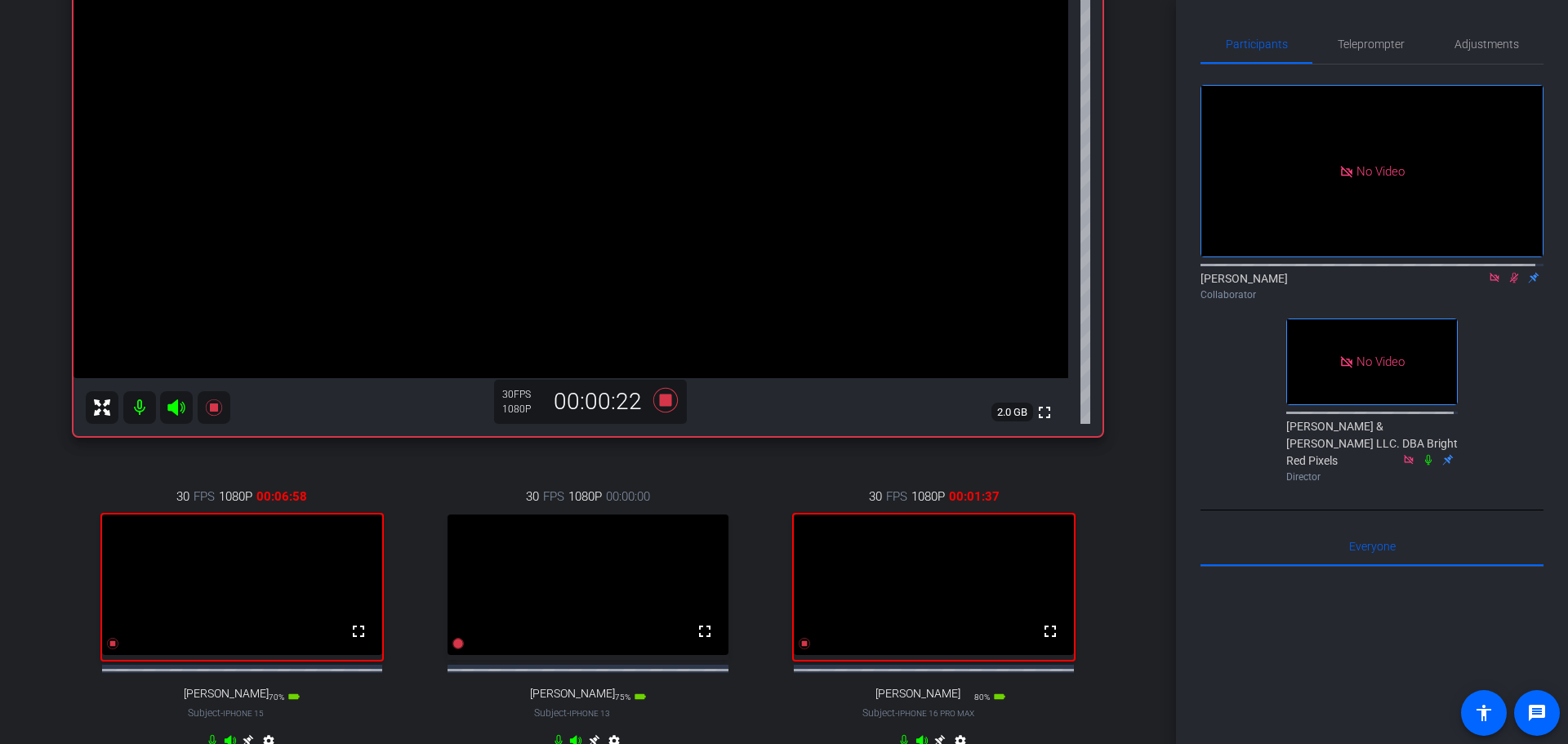
click at [1510, 283] on icon at bounding box center [1514, 278] width 9 height 11
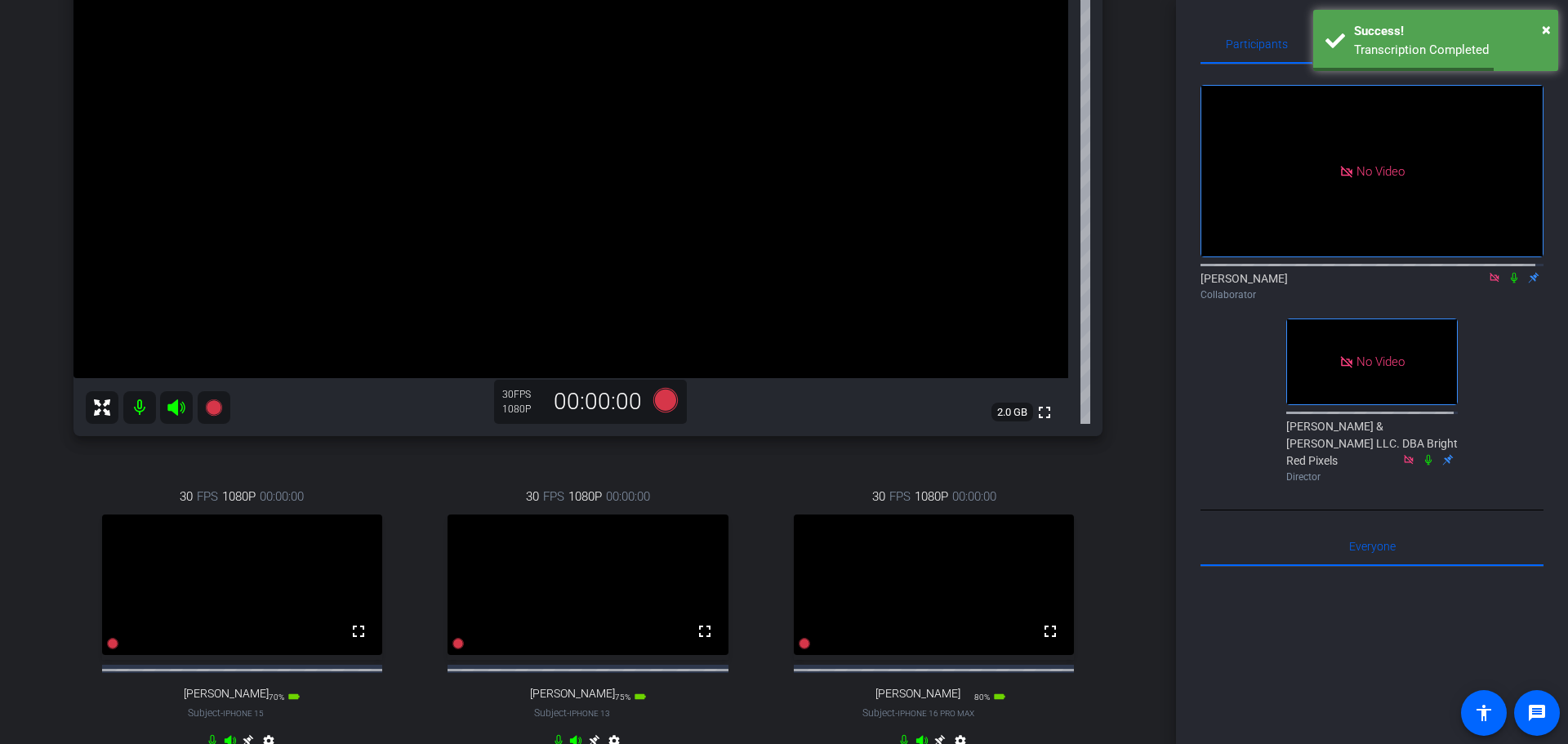
click at [1479, 328] on div "No Video [PERSON_NAME] Collaborator No Video [PERSON_NAME] & [PERSON_NAME] LLC.…" at bounding box center [1372, 276] width 343 height 424
click at [1508, 283] on icon at bounding box center [1514, 278] width 13 height 12
click at [1499, 340] on div "No Video [PERSON_NAME] Collaborator No Video [PERSON_NAME] & [PERSON_NAME] LLC.…" at bounding box center [1372, 276] width 343 height 424
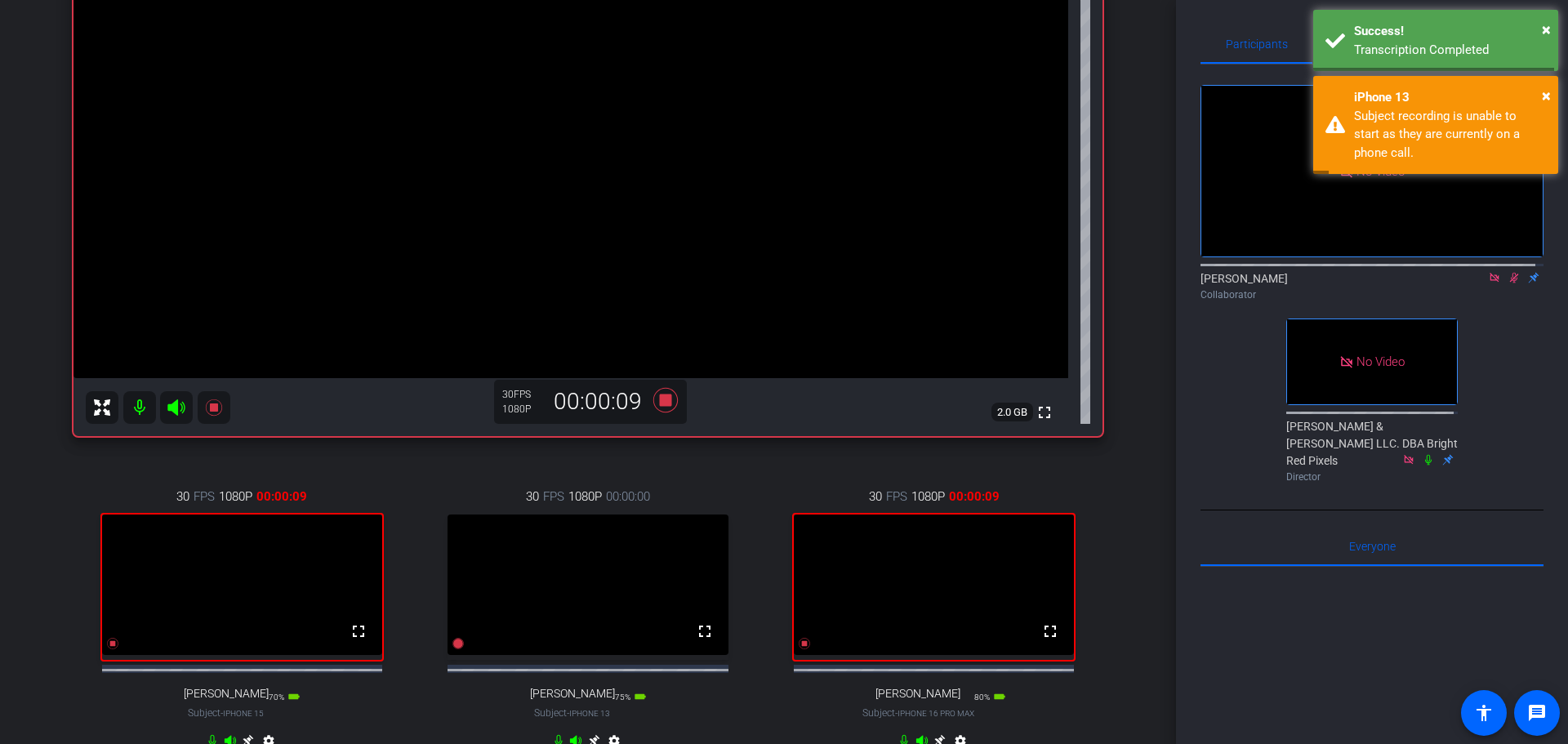
click at [1510, 283] on icon at bounding box center [1514, 278] width 9 height 11
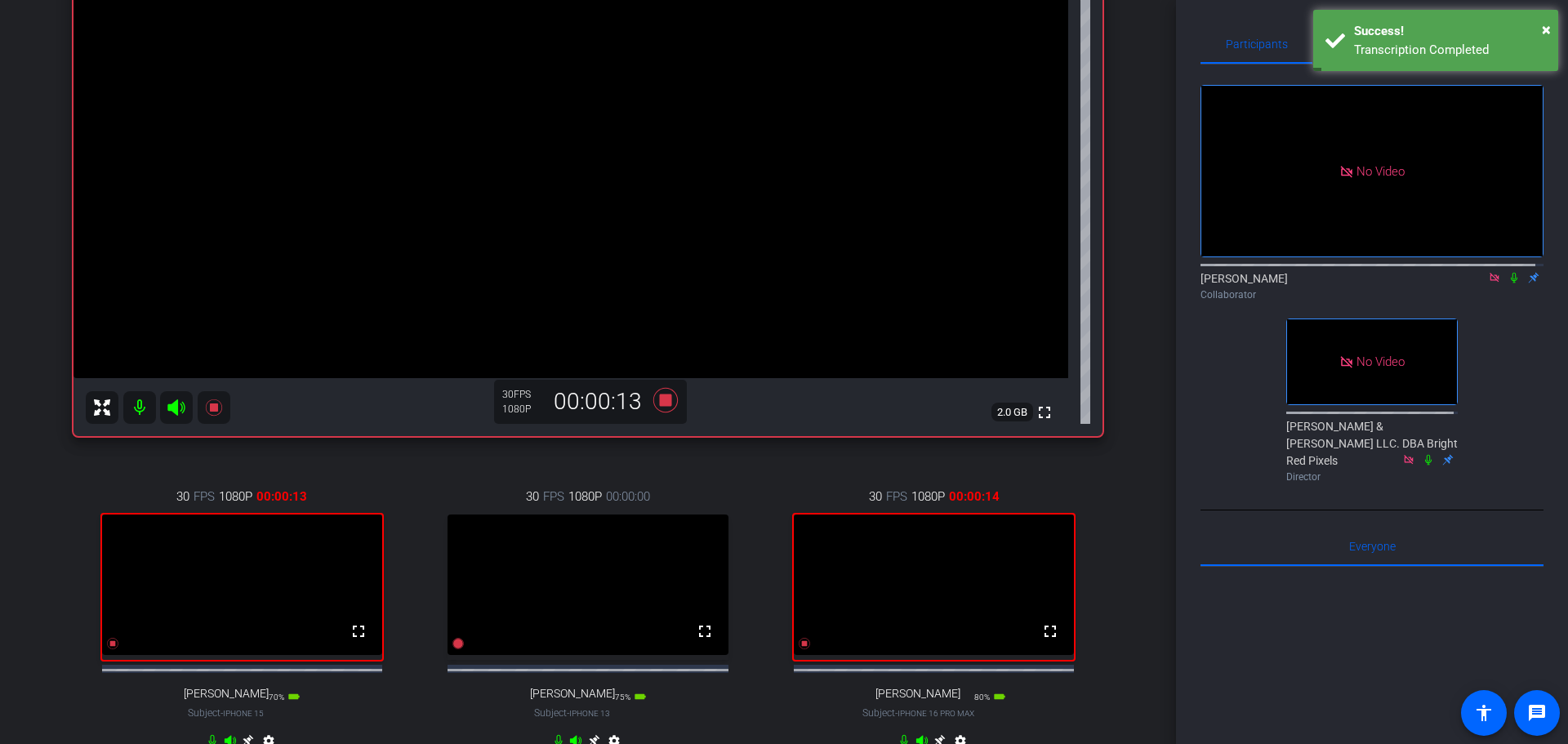
scroll to position [777, 0]
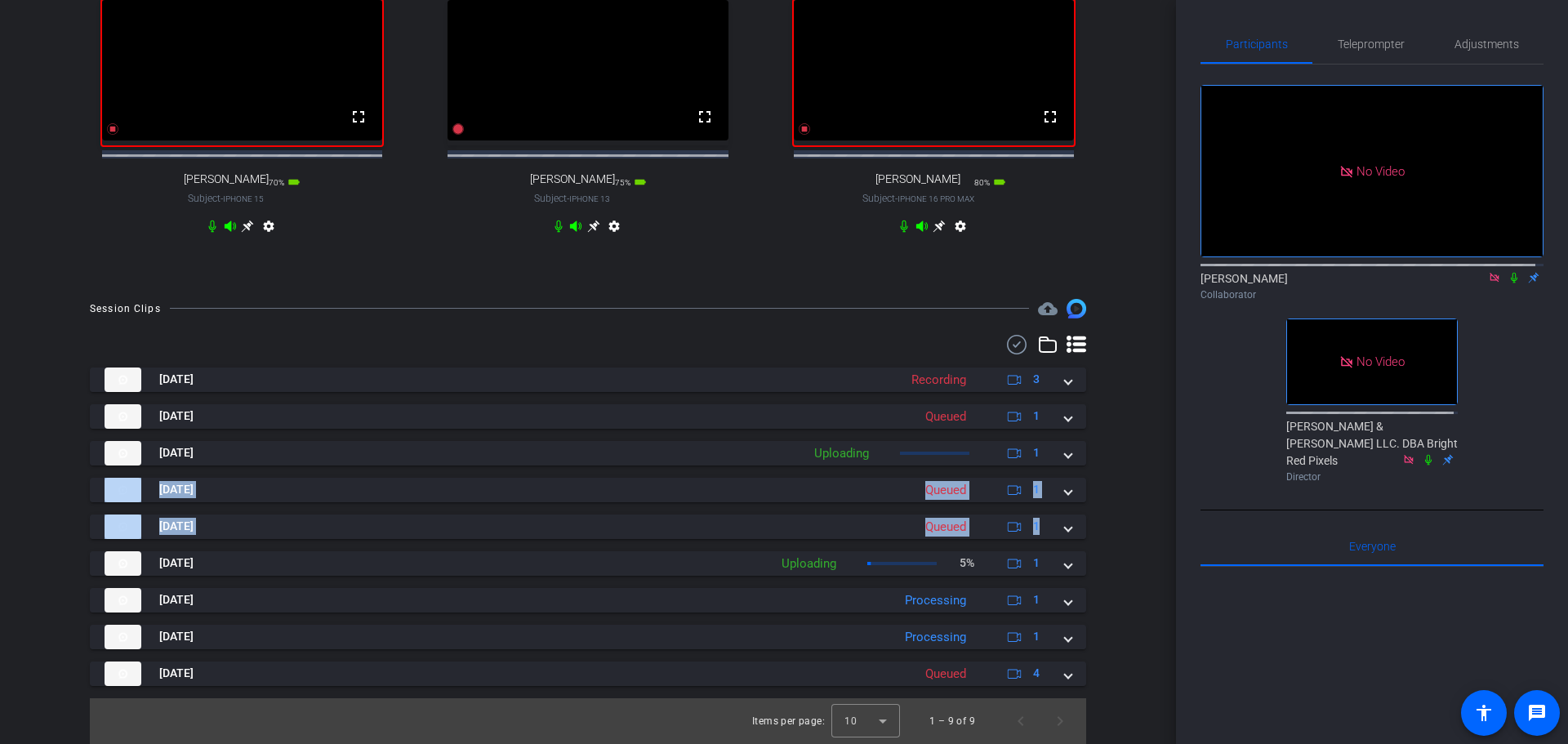
drag, startPoint x: 1168, startPoint y: 531, endPoint x: 1174, endPoint y: 440, distance: 91.2
click at [1174, 440] on div "Diagnosing Health Care - [DATE] account_box grid_on settings info logout [PERSO…" at bounding box center [588, 372] width 1176 height 744
click at [1184, 467] on div "Participants Teleprompter Adjustments No Video [PERSON_NAME] Collaborator No Vi…" at bounding box center [1372, 372] width 392 height 744
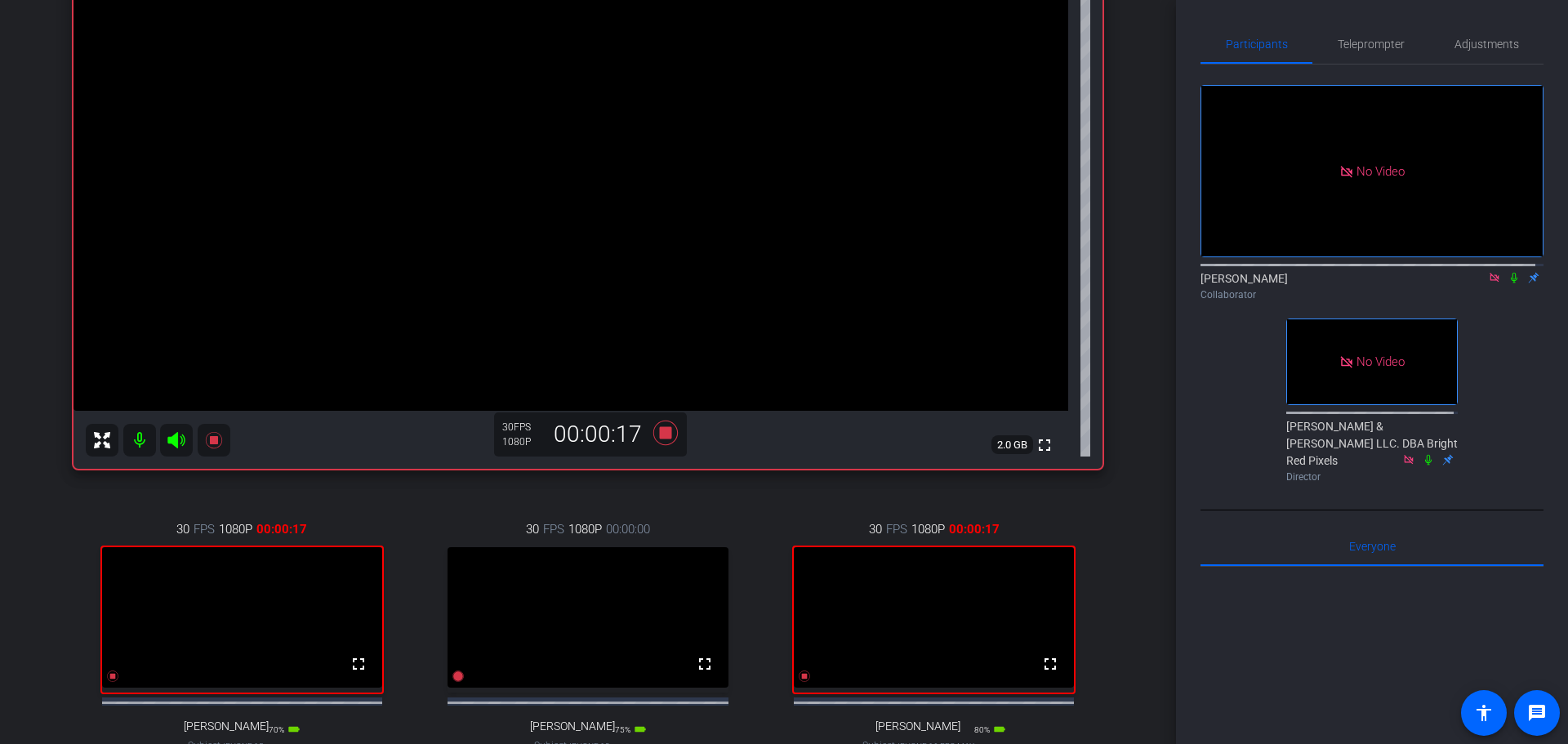
scroll to position [205, 0]
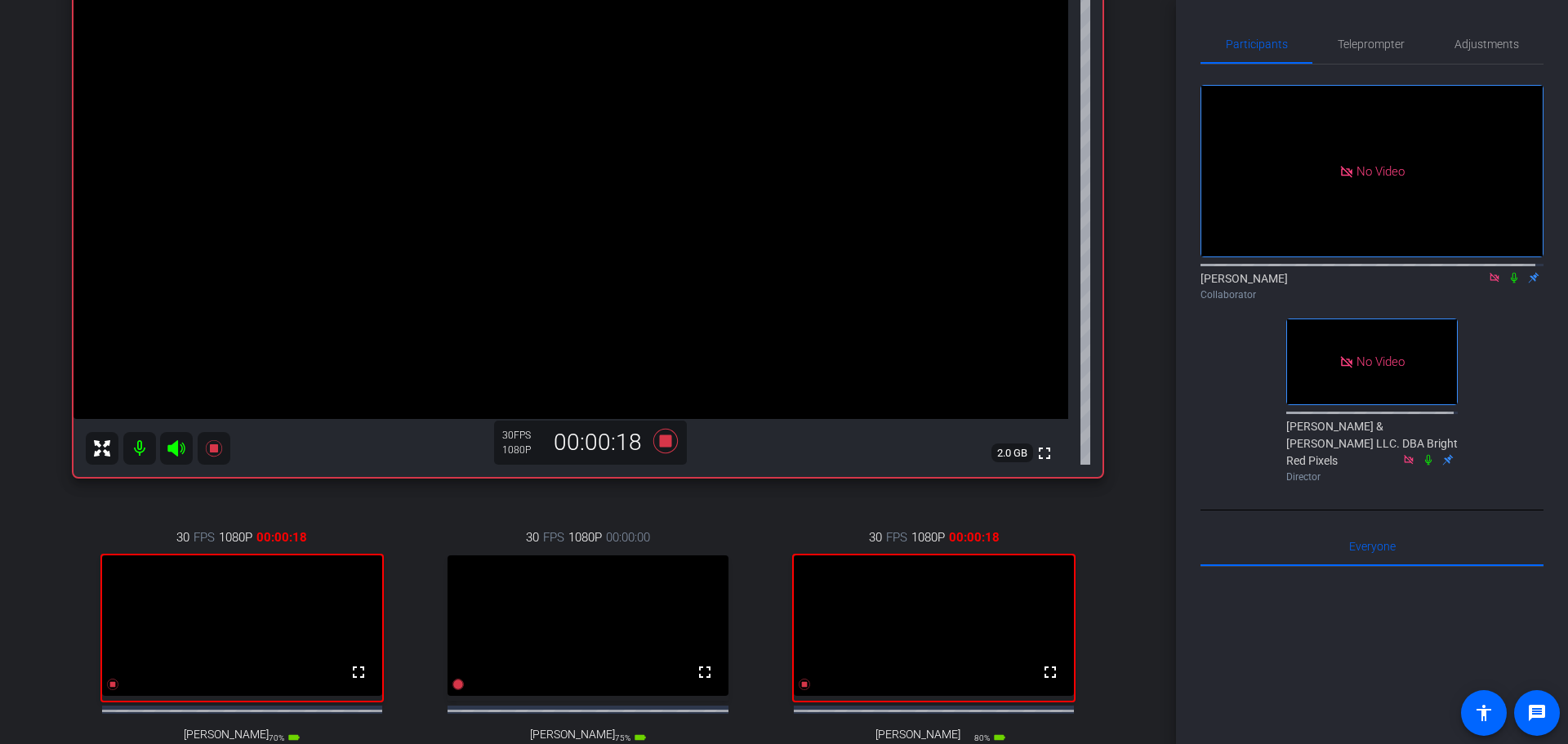
click at [1143, 406] on div "Diagnosing Health Care - [DATE] account_box grid_on settings info logout [PERSO…" at bounding box center [588, 167] width 1176 height 744
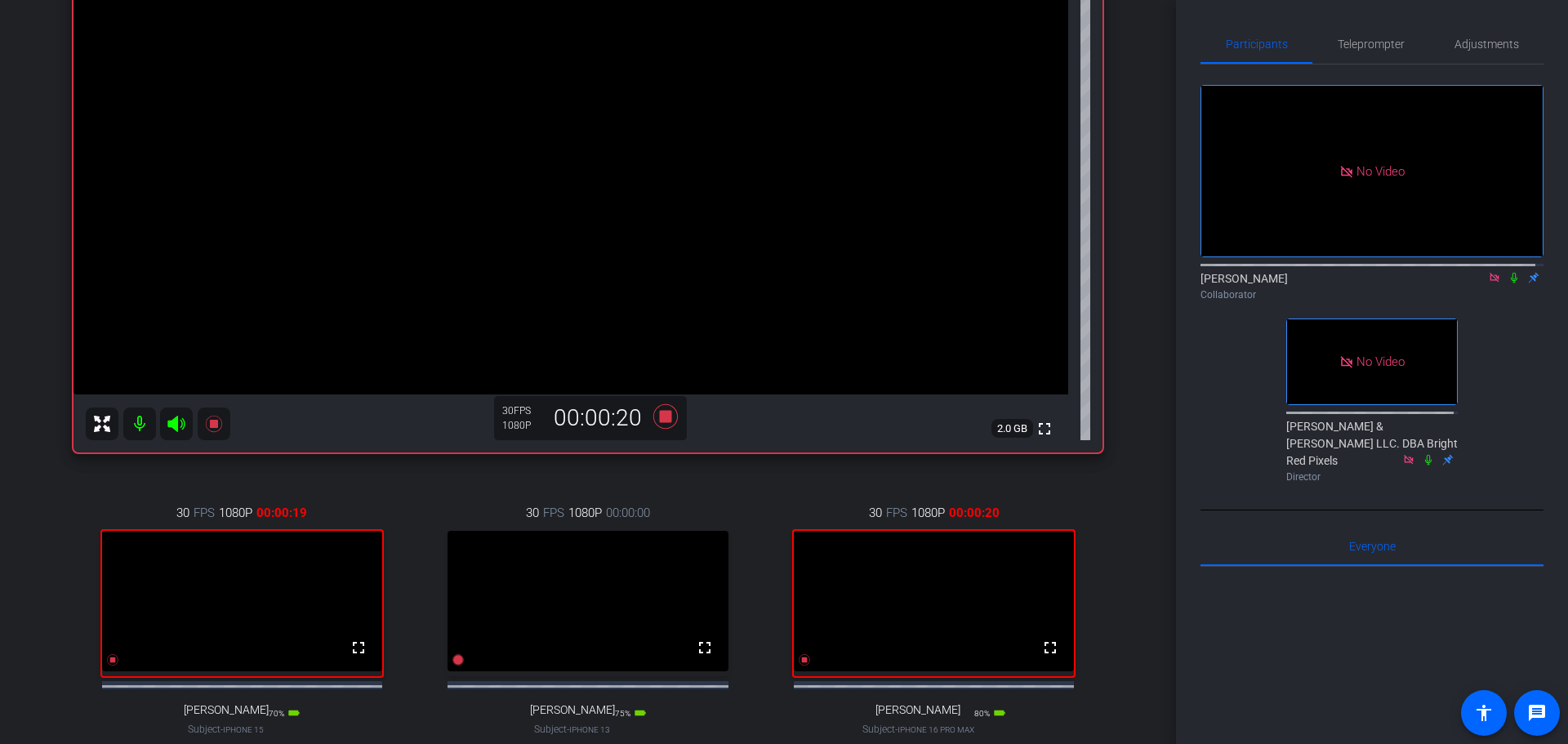
scroll to position [236, 0]
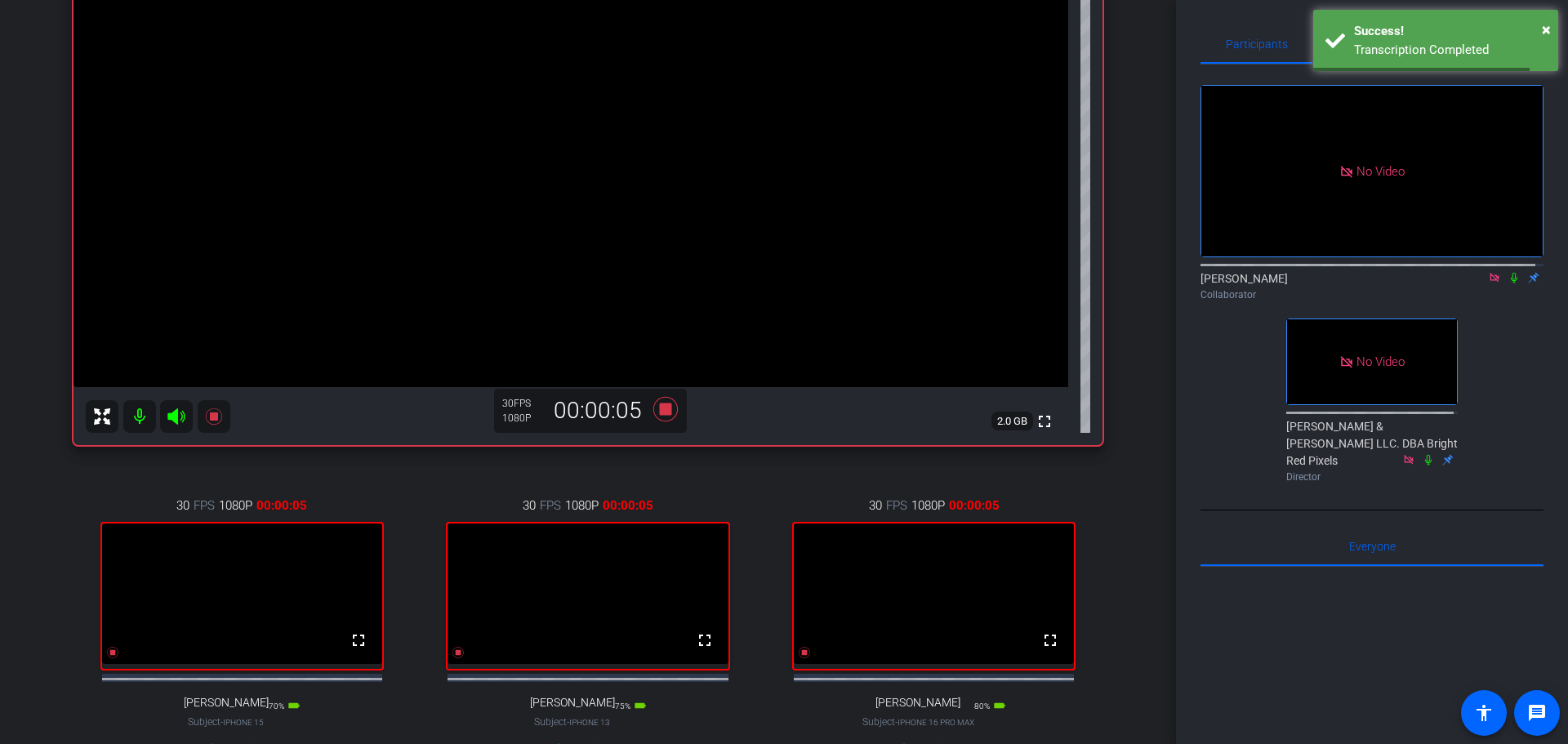
click at [1511, 283] on icon at bounding box center [1514, 278] width 7 height 11
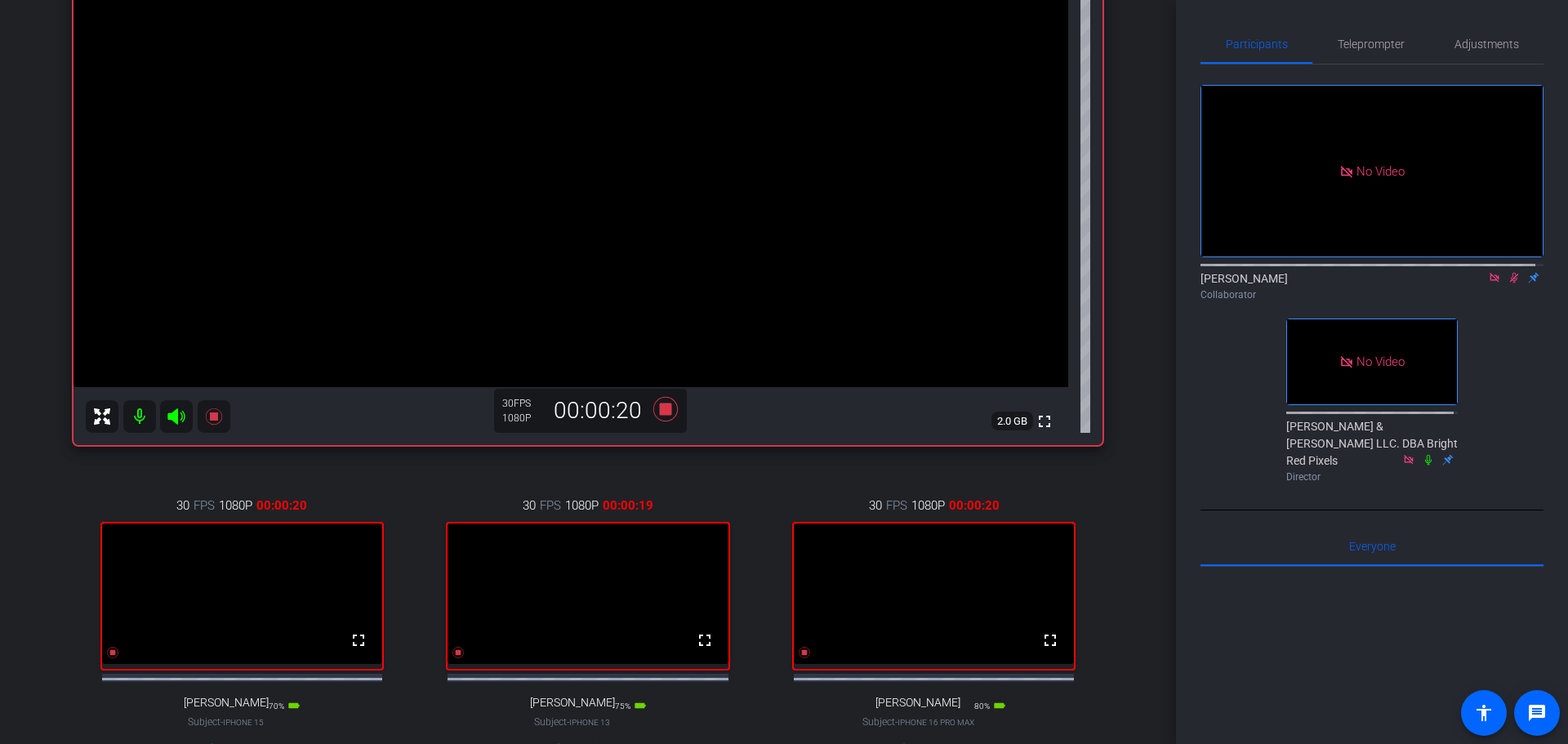
click at [47, 574] on div "[PERSON_NAME] Good iPhone 13 Pro info ROOM ID: 476805609 70% battery_std fullsc…" at bounding box center [588, 320] width 1095 height 971
click at [62, 474] on div "[PERSON_NAME] Good iPhone 13 Pro info ROOM ID: 476805609 60% battery_std fullsc…" at bounding box center [588, 320] width 1095 height 971
click at [1508, 283] on icon at bounding box center [1514, 278] width 13 height 12
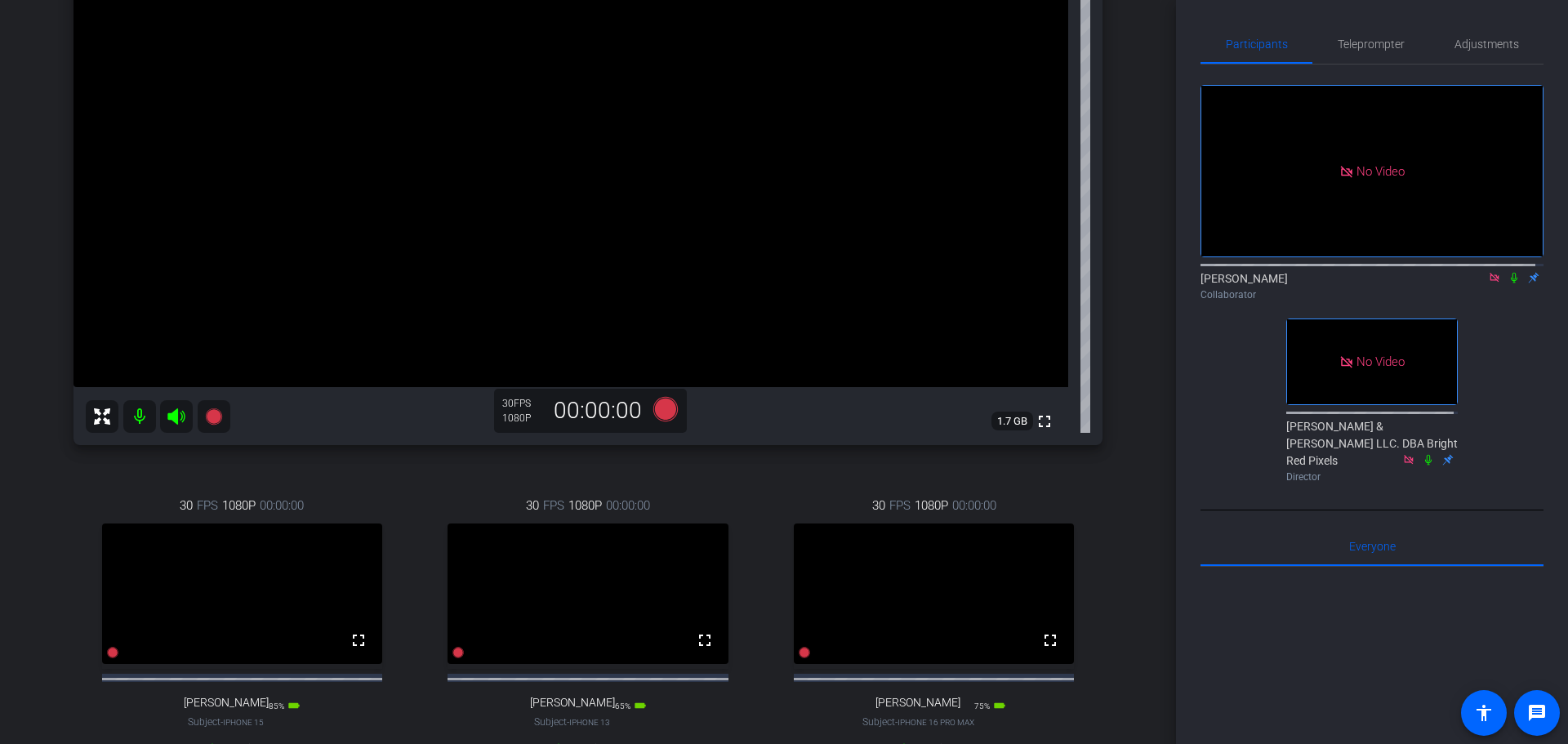
click at [1139, 487] on div "Diagnosing Health Care - [DATE] account_box grid_on settings info logout [PERSO…" at bounding box center [588, 135] width 1176 height 744
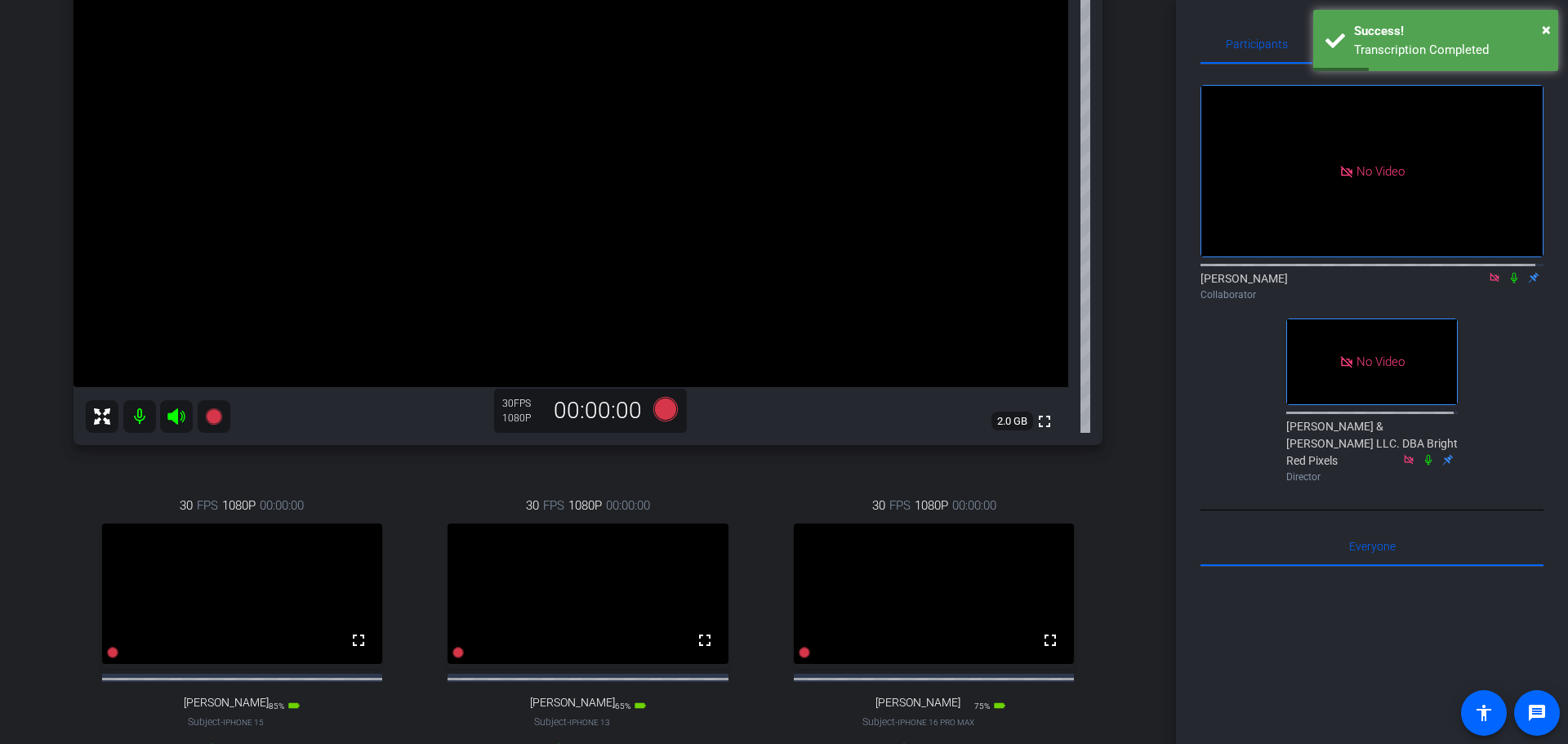
click at [1123, 508] on div "[PERSON_NAME] Good iPhone 13 Pro info ROOM ID: 476805609 60% battery_std fullsc…" at bounding box center [588, 320] width 1095 height 971
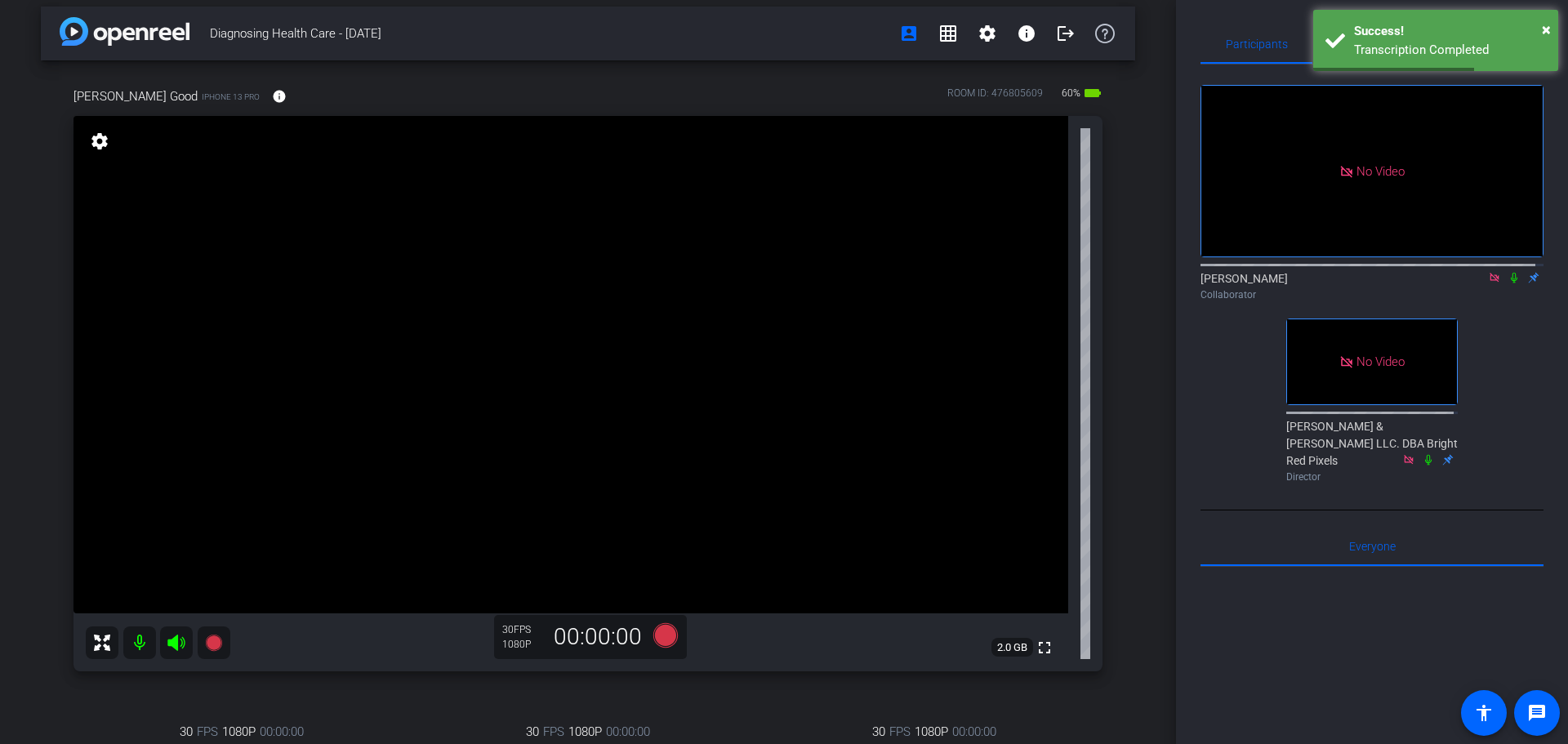
scroll to position [0, 0]
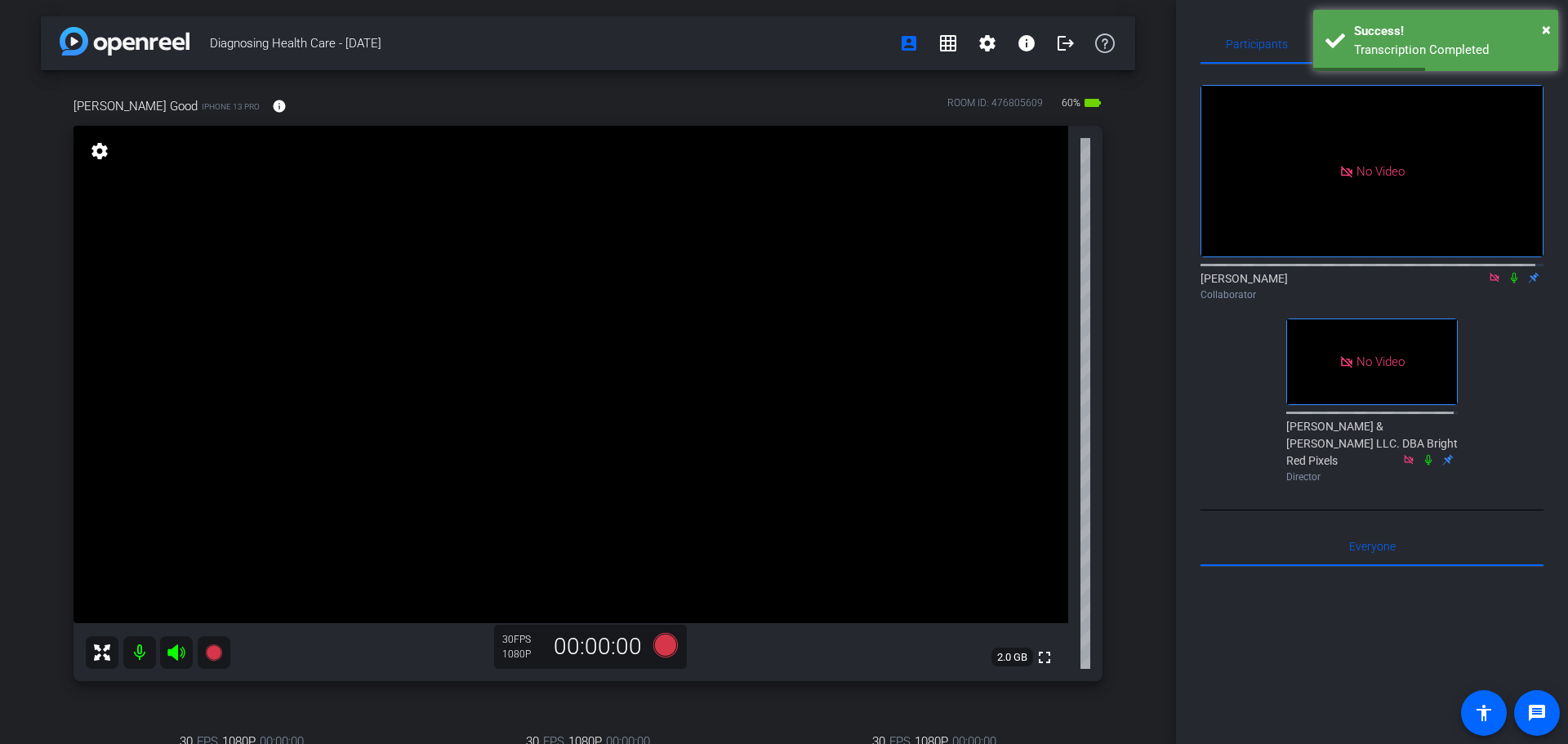
click at [1125, 494] on div "[PERSON_NAME] Good iPhone 13 Pro info ROOM ID: 476805609 60% battery_std fullsc…" at bounding box center [588, 556] width 1095 height 971
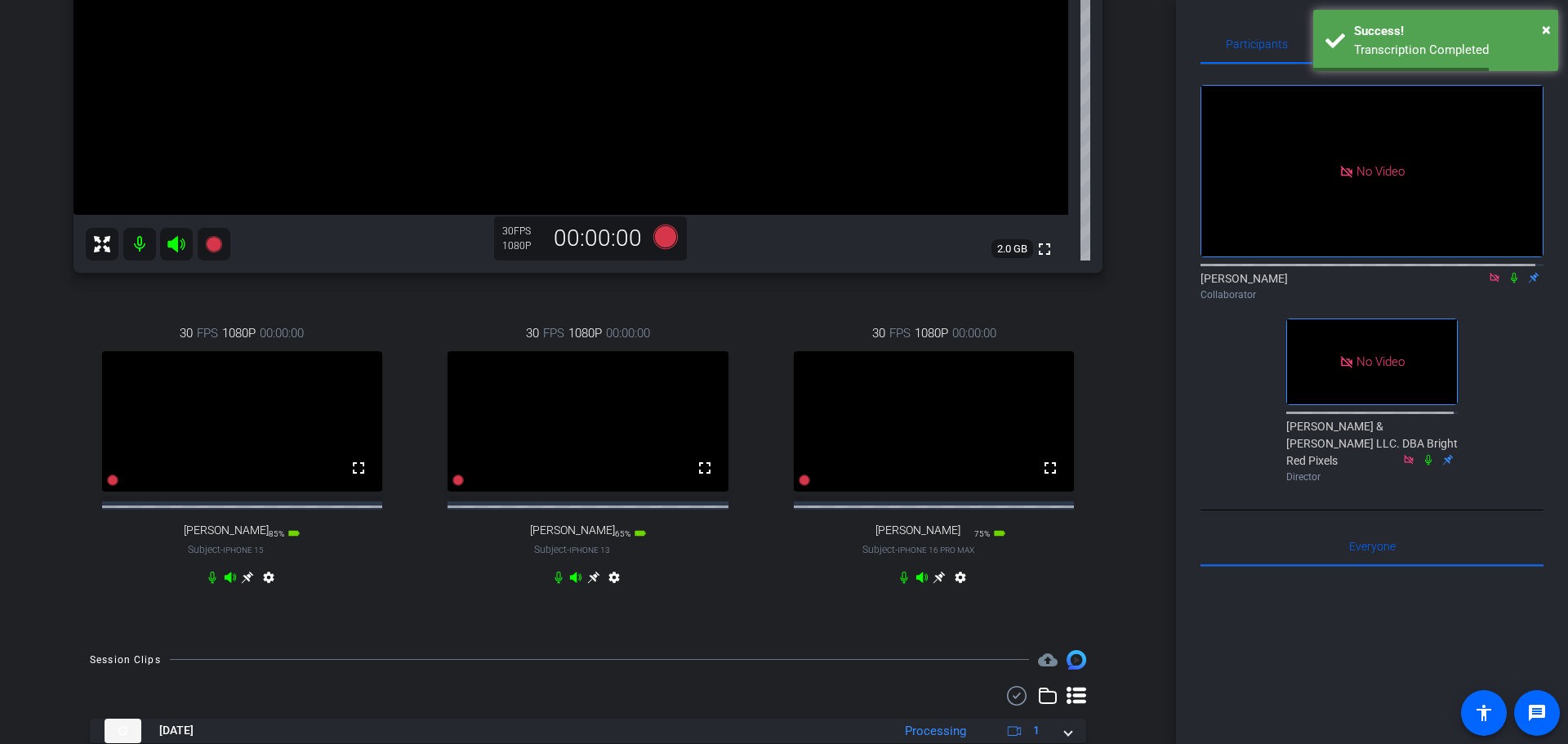
scroll to position [245, 0]
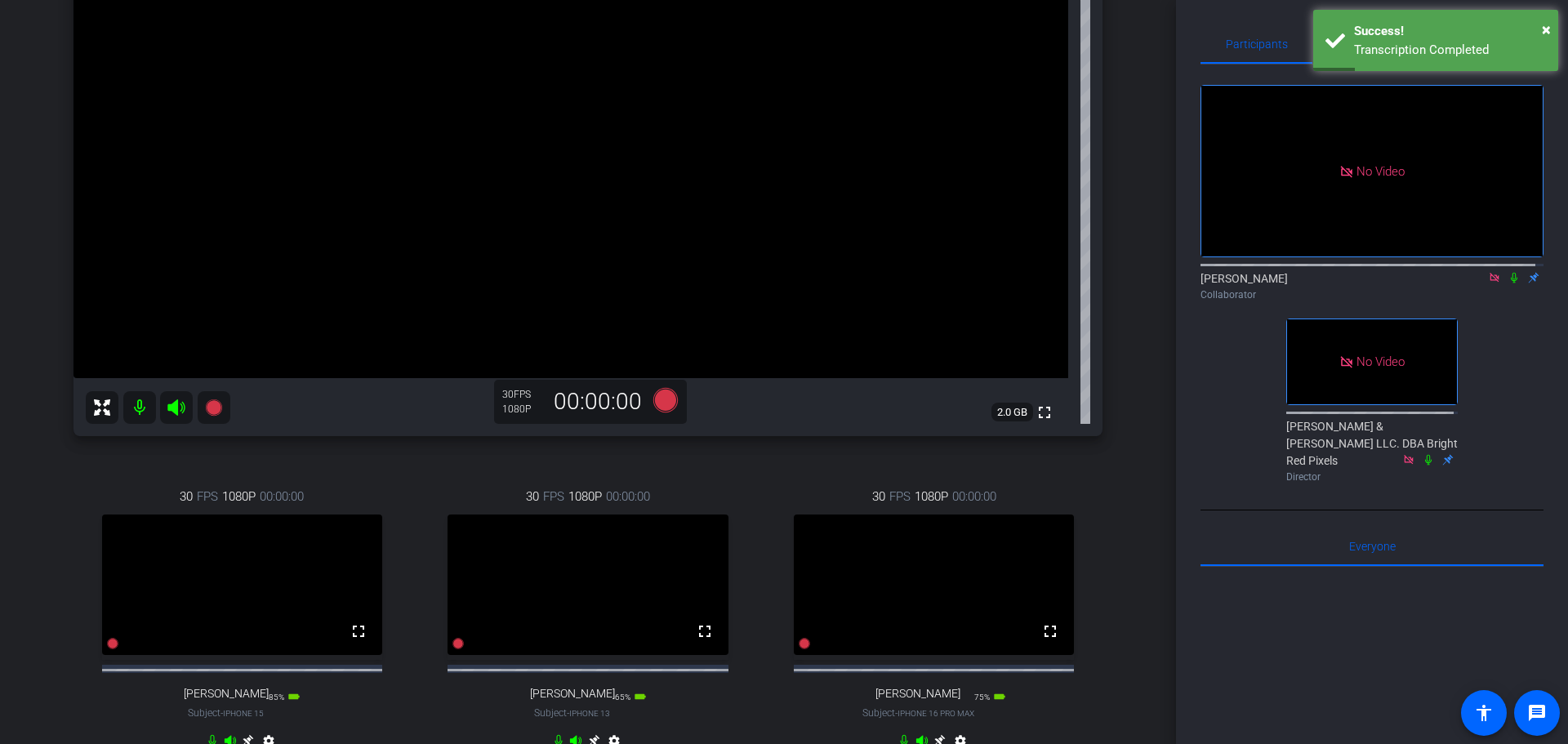
click at [1122, 485] on div "[PERSON_NAME] Good iPhone 13 Pro info ROOM ID: 476805609 60% battery_std fullsc…" at bounding box center [588, 311] width 1095 height 971
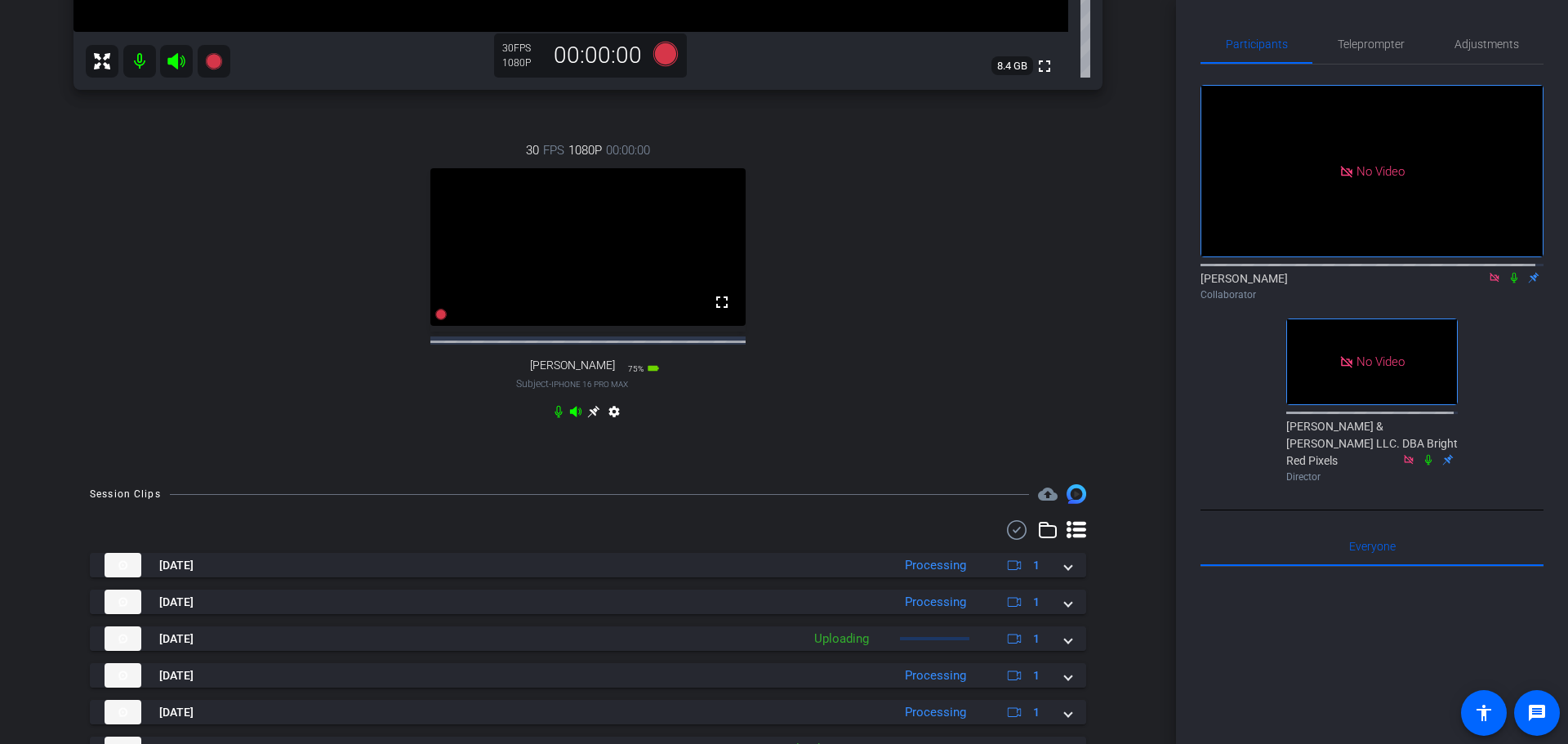
scroll to position [735, 0]
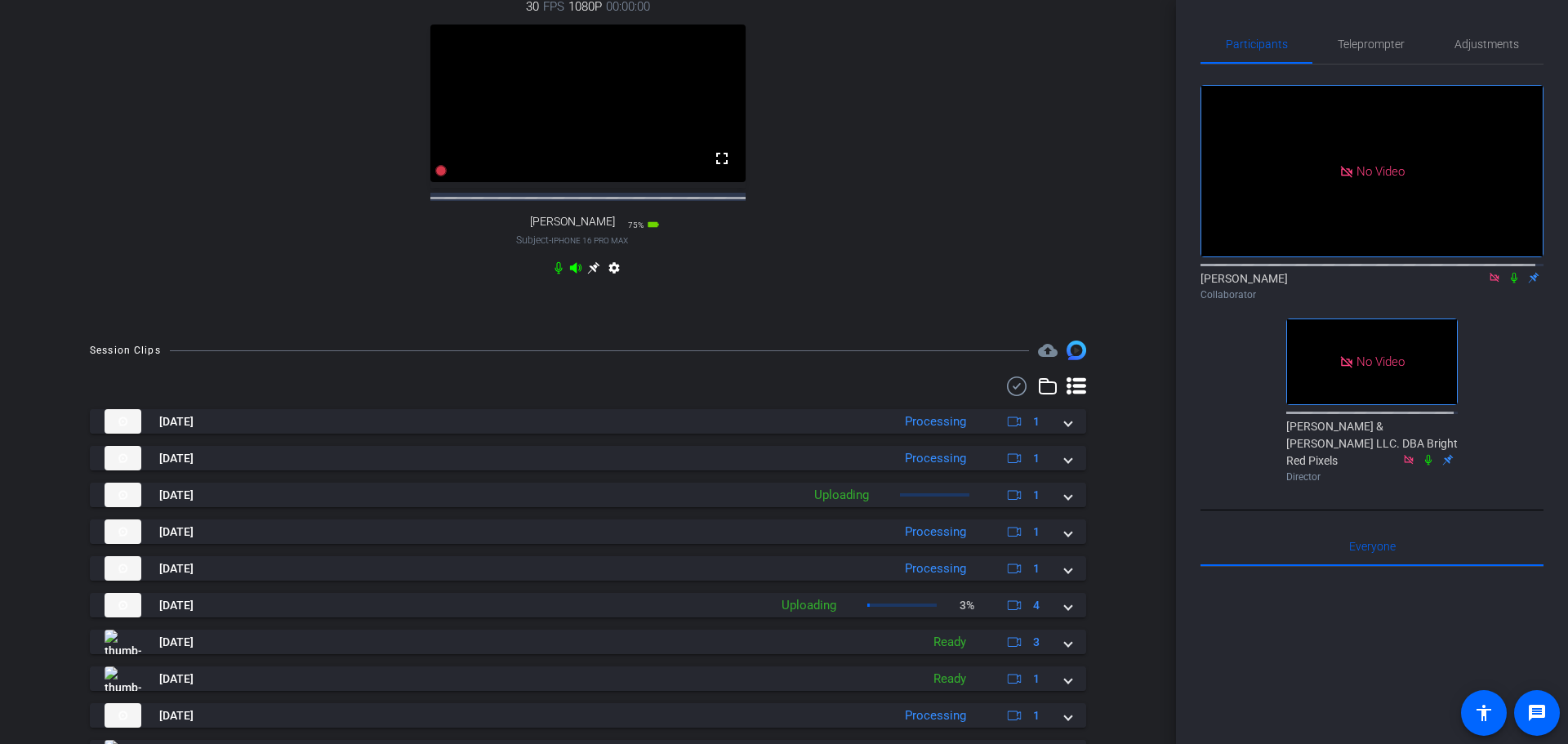
drag, startPoint x: 1177, startPoint y: 370, endPoint x: 1169, endPoint y: 383, distance: 15.3
click at [1176, 370] on div "Participants Teleprompter Adjustments No Video [PERSON_NAME] Collaborator No Vi…" at bounding box center [1372, 372] width 392 height 744
click at [1154, 382] on div "Diagnosing Health Care - [DATE] account_box grid_on settings info logout [PERSO…" at bounding box center [588, 372] width 1176 height 744
click at [1138, 456] on div "Diagnosing Health Care - [DATE] account_box grid_on settings info logout [PERSO…" at bounding box center [588, 372] width 1176 height 744
click at [1135, 434] on div "Diagnosing Health Care - [DATE] account_box grid_on settings info logout [PERSO…" at bounding box center [588, 372] width 1176 height 744
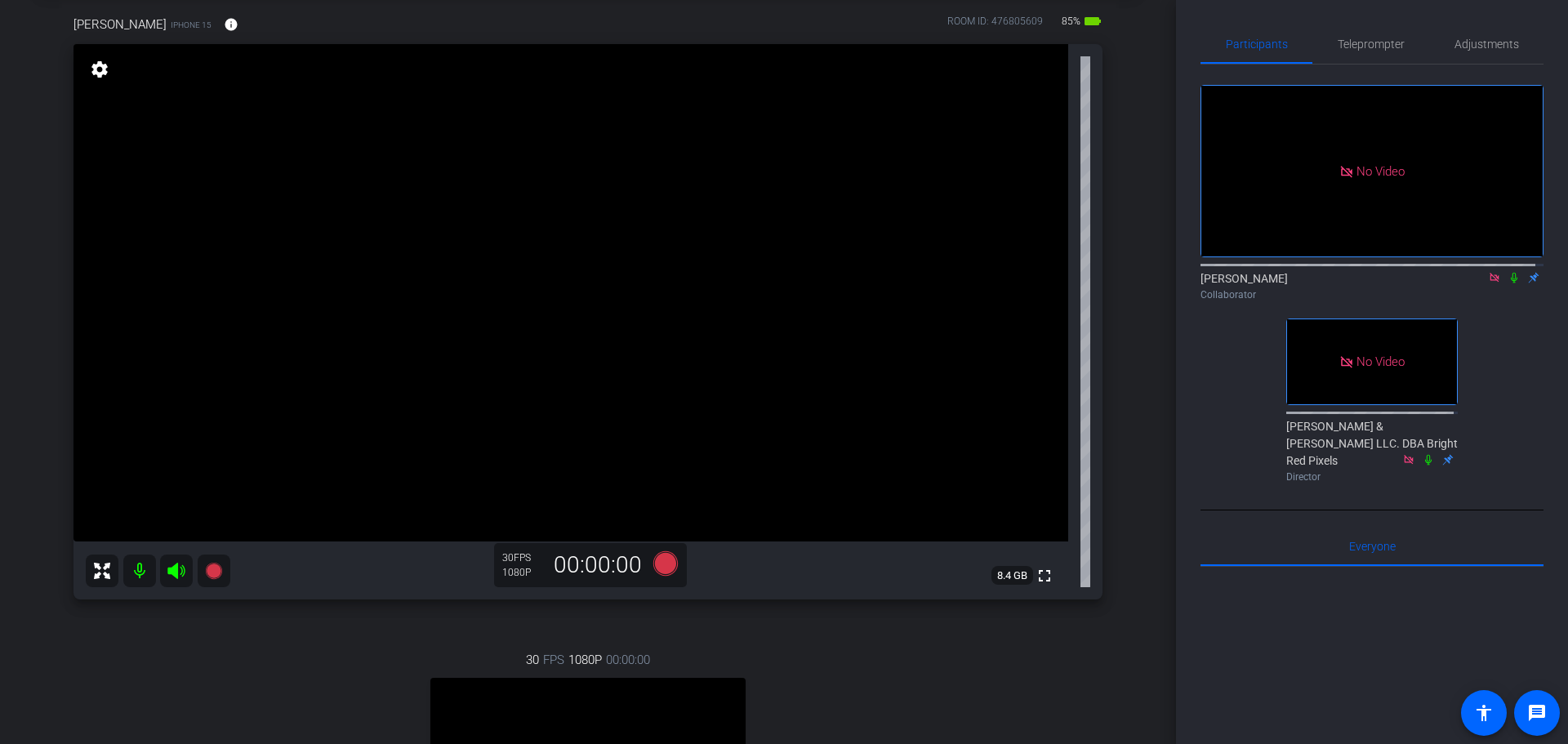
scroll to position [408, 0]
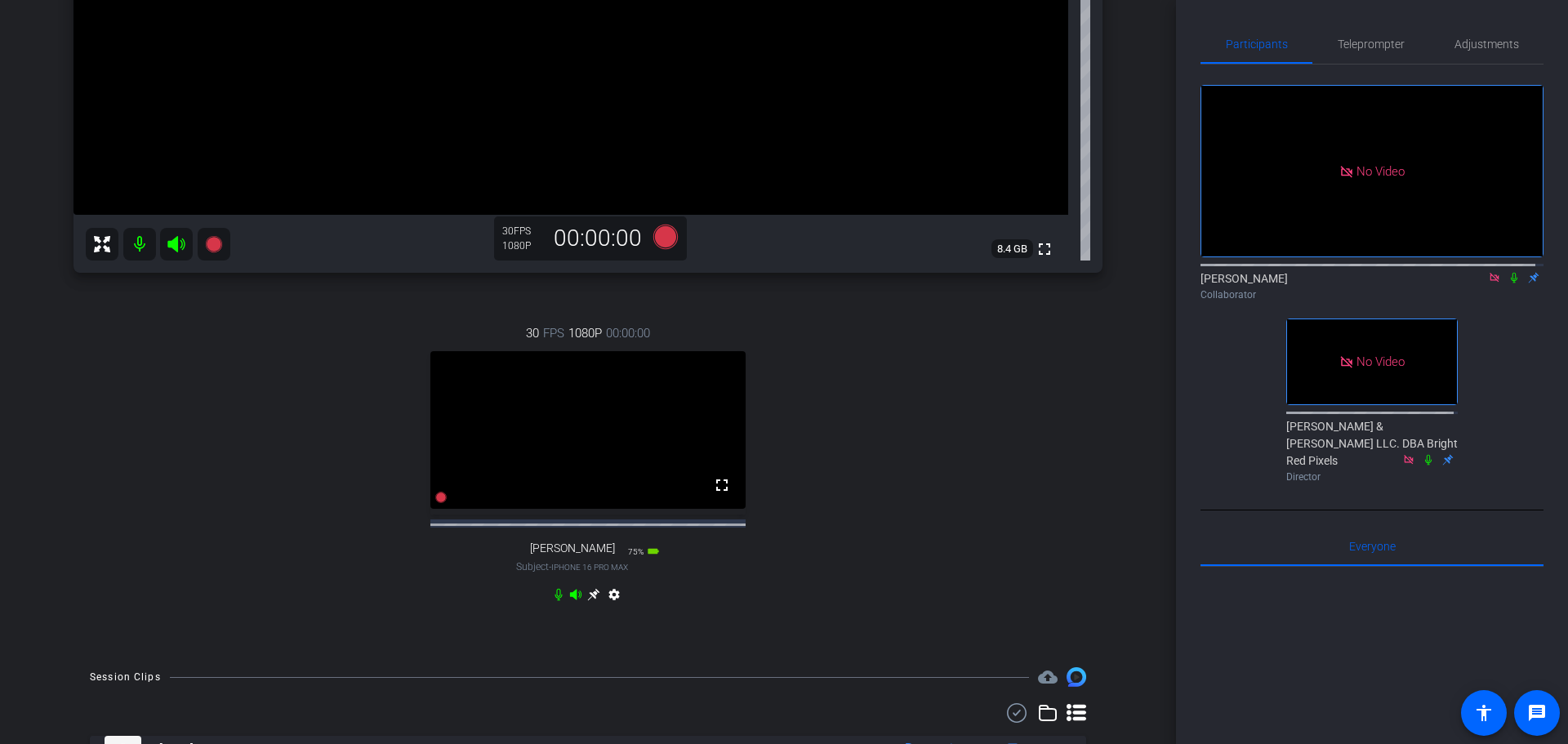
click at [1029, 388] on div "30 FPS 1080P 00:00:00 fullscreen [PERSON_NAME] Subject - iPhone 16 Pro Max 75% …" at bounding box center [588, 466] width 1029 height 338
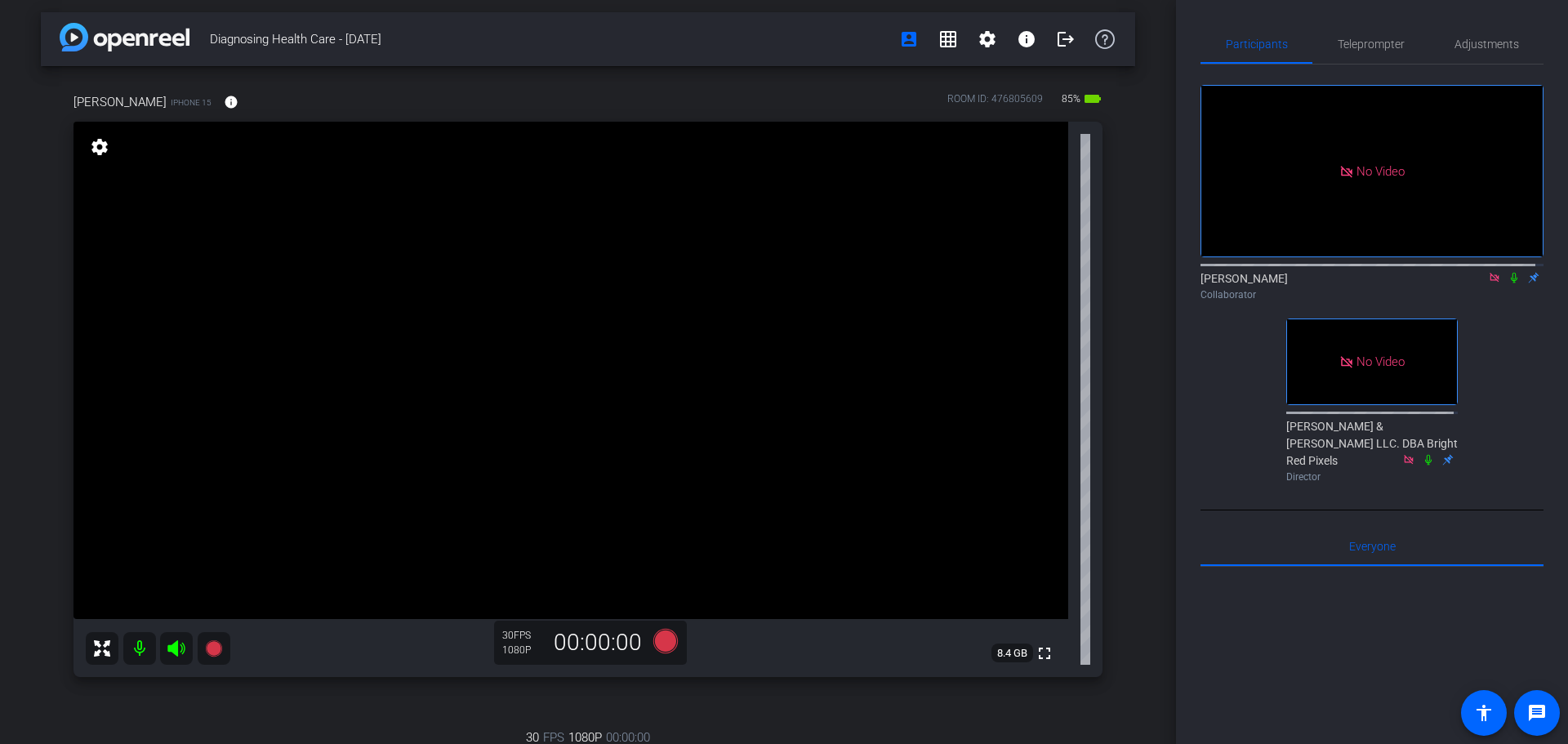
scroll to position [0, 0]
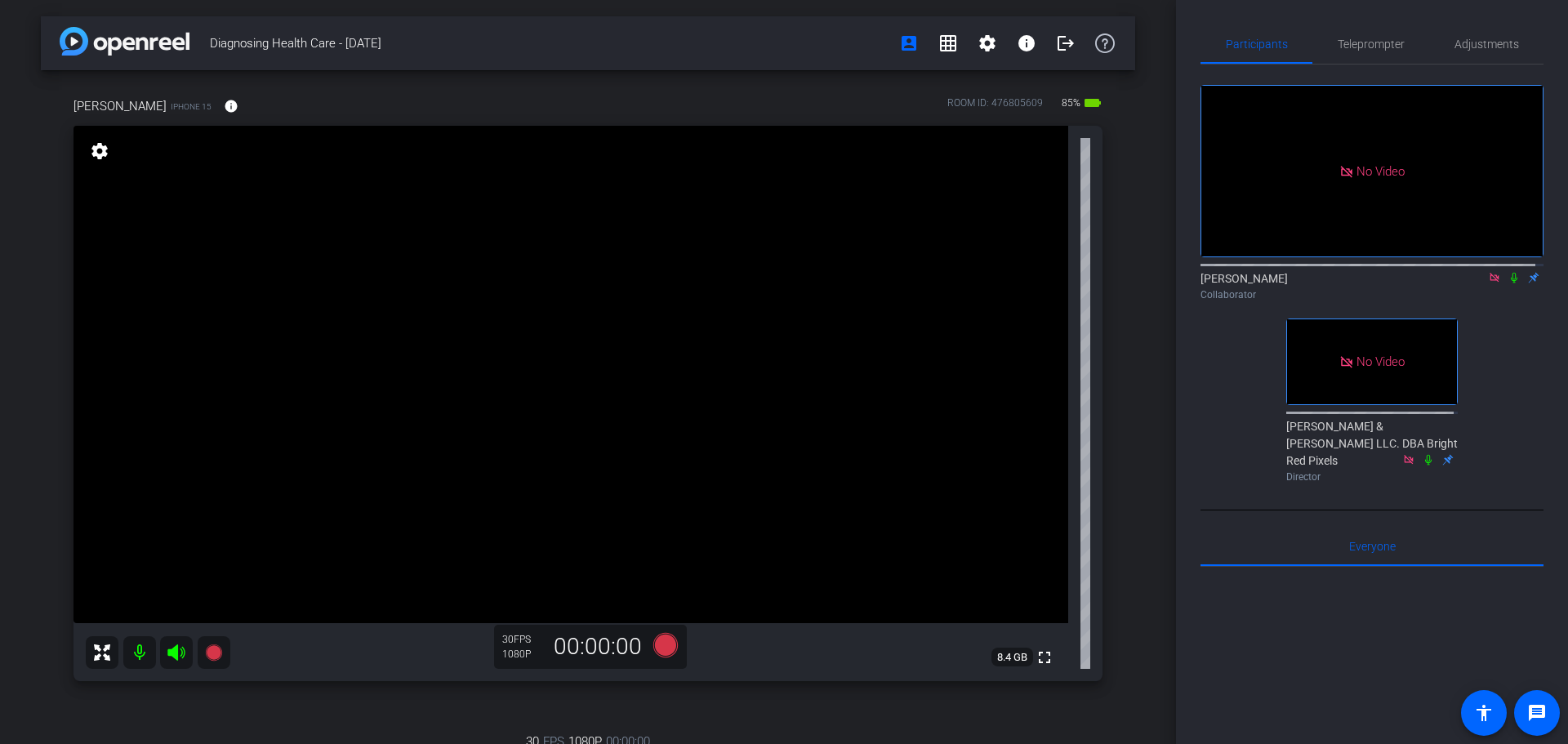
click at [1114, 414] on div "[PERSON_NAME] iPhone 15 info ROOM ID: 476805609 85% battery_std fullscreen sett…" at bounding box center [588, 565] width 1095 height 989
click at [1168, 339] on div "Diagnosing Health Care - [DATE] account_box grid_on settings info logout [PERSO…" at bounding box center [588, 372] width 1176 height 744
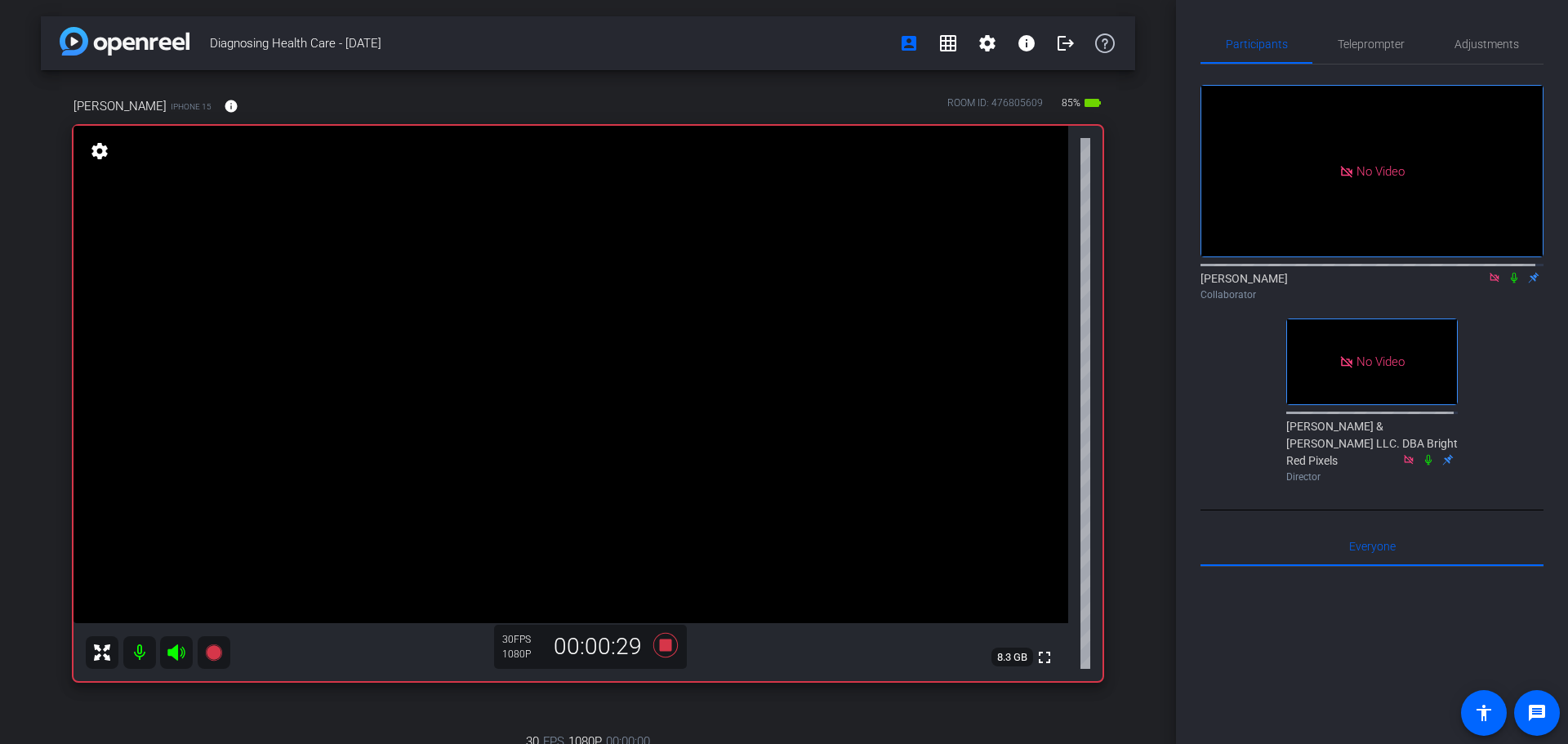
click at [1128, 442] on div "Diagnosing Health Care - [DATE] account_box grid_on settings info logout [PERSO…" at bounding box center [588, 372] width 1176 height 744
click at [1504, 307] on div "[PERSON_NAME] Collaborator" at bounding box center [1372, 282] width 343 height 50
click at [1468, 307] on div "[PERSON_NAME] Collaborator" at bounding box center [1372, 282] width 343 height 50
click at [1449, 336] on div "No Video" at bounding box center [1372, 361] width 170 height 84
click at [1453, 333] on div "No Video [PERSON_NAME] Collaborator No Video [PERSON_NAME] & [PERSON_NAME] LLC.…" at bounding box center [1372, 276] width 343 height 424
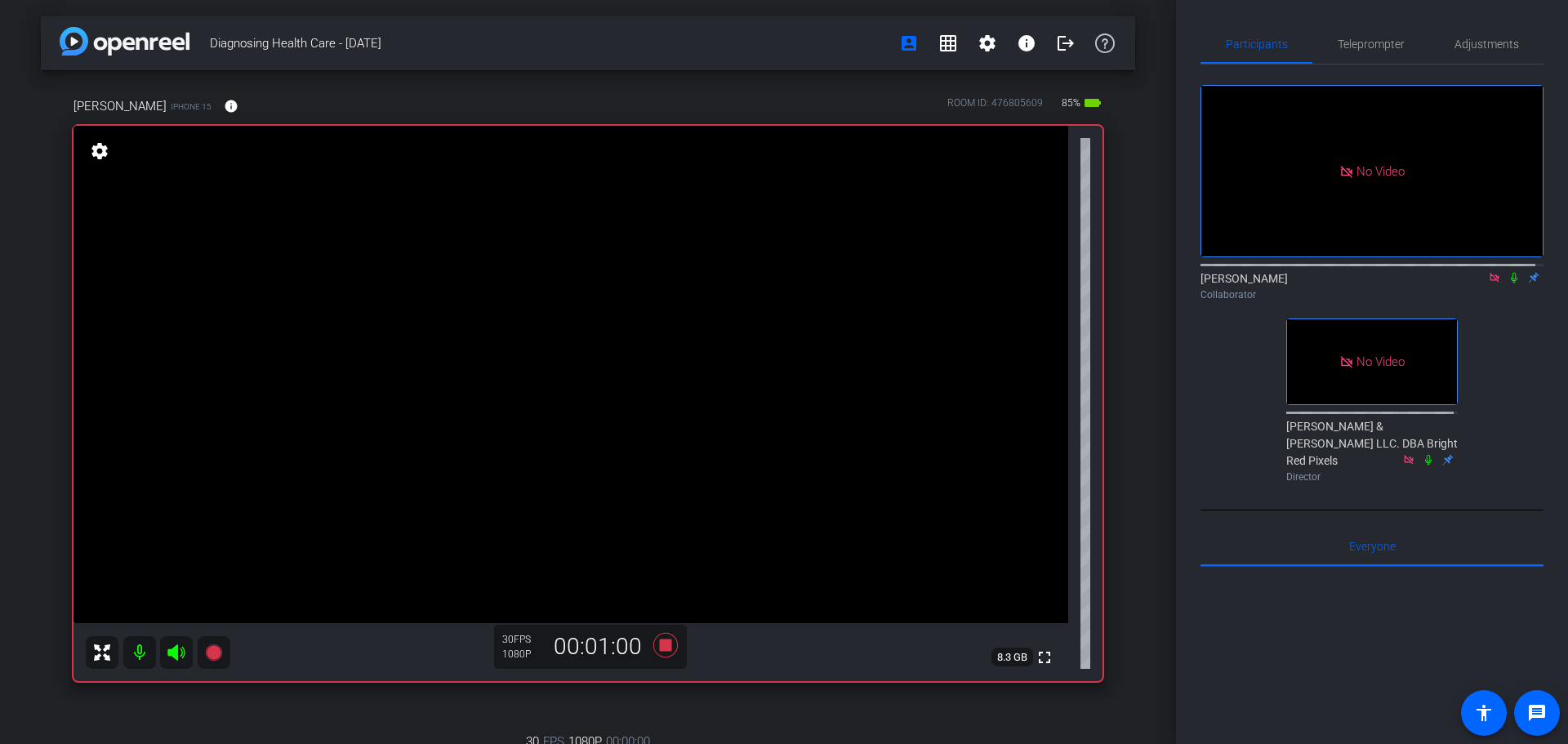
click at [1451, 307] on div "[PERSON_NAME] Collaborator" at bounding box center [1372, 282] width 343 height 50
click at [1511, 283] on icon at bounding box center [1514, 278] width 7 height 11
click at [1494, 344] on div "No Video [PERSON_NAME] Collaborator No Video [PERSON_NAME] & [PERSON_NAME] LLC.…" at bounding box center [1372, 276] width 343 height 424
click at [1522, 370] on div "No Video [PERSON_NAME] Collaborator No Video [PERSON_NAME] & [PERSON_NAME] LLC.…" at bounding box center [1372, 276] width 343 height 424
click at [1524, 373] on div "No Video [PERSON_NAME] Collaborator No Video [PERSON_NAME] & [PERSON_NAME] LLC.…" at bounding box center [1372, 276] width 343 height 424
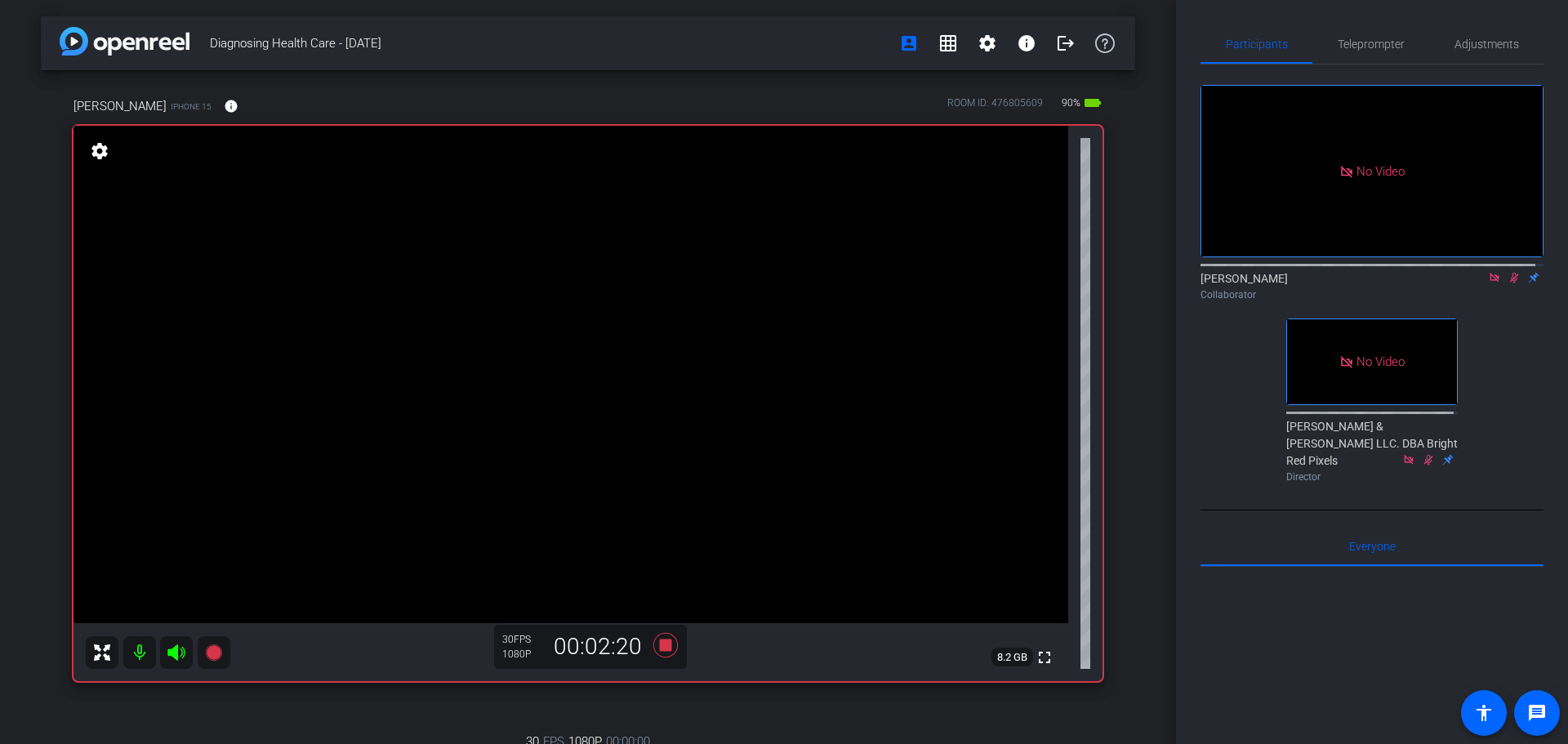
click at [1512, 398] on div "No Video [PERSON_NAME] Collaborator No Video [PERSON_NAME] & [PERSON_NAME] LLC.…" at bounding box center [1372, 276] width 343 height 424
click at [1505, 325] on div "No Video [PERSON_NAME] Collaborator No Video [PERSON_NAME] & [PERSON_NAME] LLC.…" at bounding box center [1372, 276] width 343 height 424
click at [1506, 307] on div "[PERSON_NAME] Collaborator" at bounding box center [1372, 282] width 343 height 50
click at [1505, 307] on div "[PERSON_NAME] Collaborator" at bounding box center [1372, 282] width 343 height 50
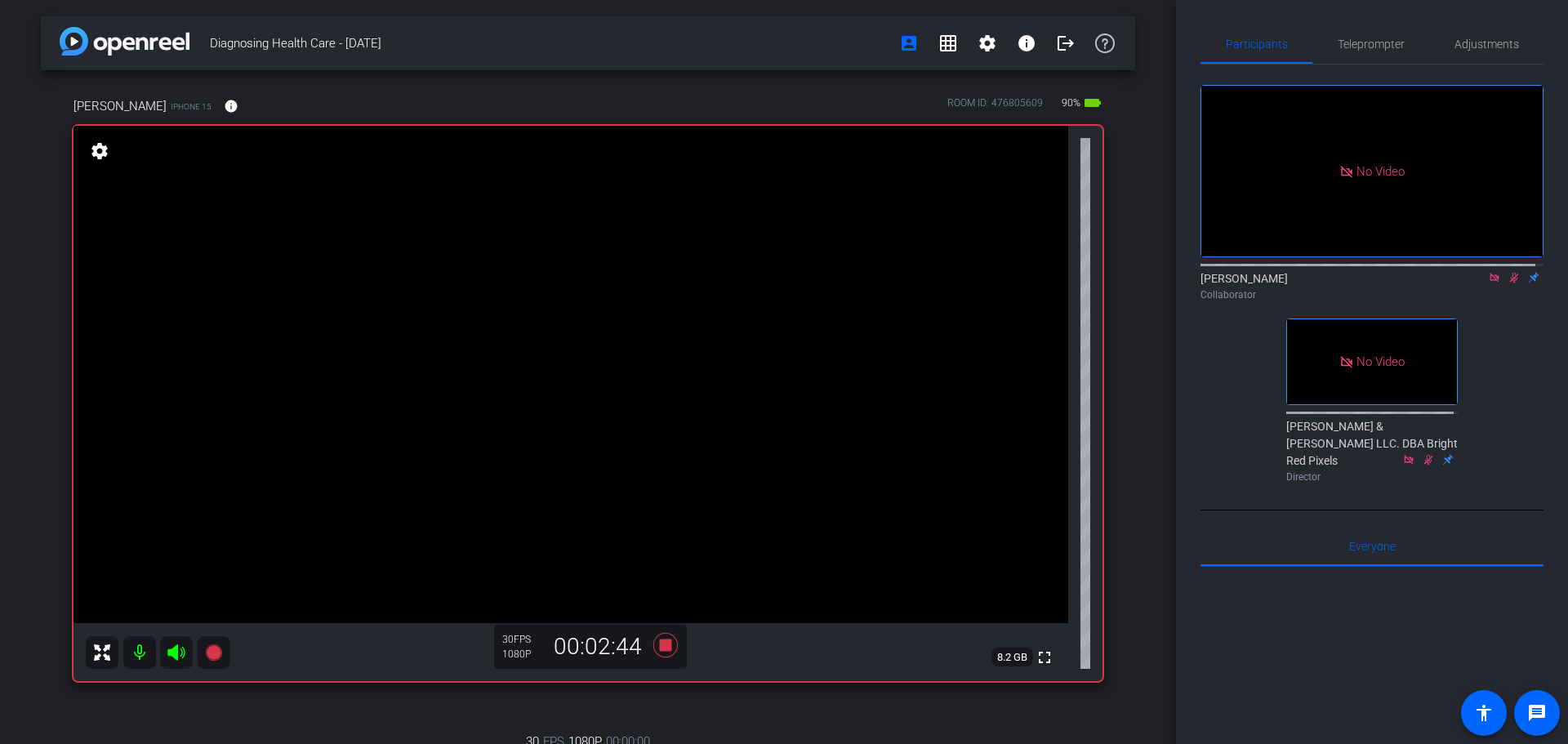
click at [1510, 302] on div "Collaborator" at bounding box center [1372, 294] width 343 height 15
click at [1513, 302] on div "Collaborator" at bounding box center [1372, 294] width 343 height 15
drag, startPoint x: 1504, startPoint y: 336, endPoint x: 1515, endPoint y: 328, distance: 13.6
click at [1508, 334] on div "No Video [PERSON_NAME] Collaborator No Video [PERSON_NAME] & [PERSON_NAME] LLC.…" at bounding box center [1372, 276] width 343 height 424
click at [1515, 328] on div "No Video [PERSON_NAME] Collaborator No Video [PERSON_NAME] & [PERSON_NAME] LLC.…" at bounding box center [1372, 276] width 343 height 424
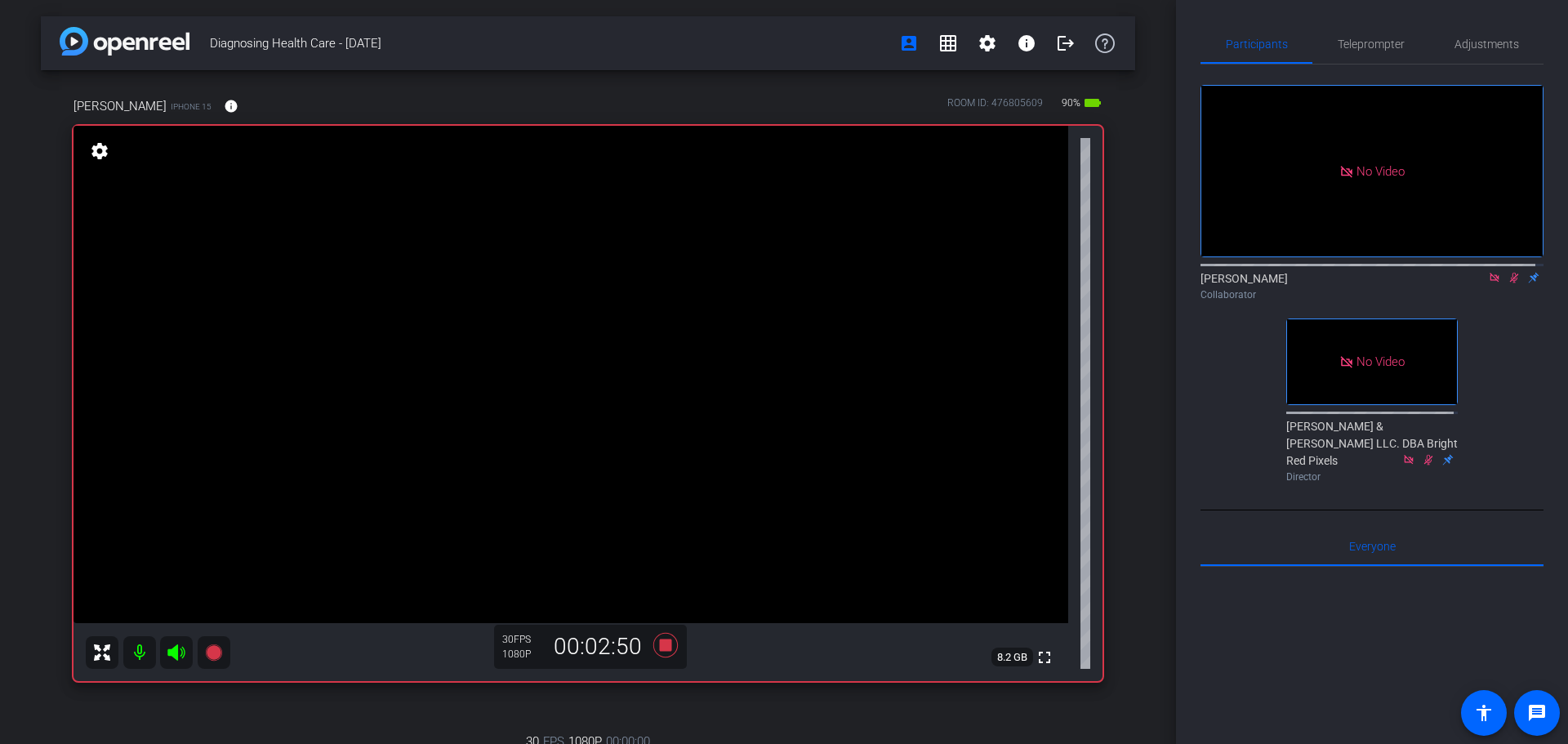
click at [1515, 328] on div "No Video [PERSON_NAME] Collaborator No Video [PERSON_NAME] & [PERSON_NAME] LLC.…" at bounding box center [1372, 276] width 343 height 424
click at [1490, 348] on div "No Video [PERSON_NAME] Collaborator No Video [PERSON_NAME] & [PERSON_NAME] LLC.…" at bounding box center [1372, 276] width 343 height 424
click at [1492, 348] on div "No Video [PERSON_NAME] Collaborator No Video [PERSON_NAME] & [PERSON_NAME] LLC.…" at bounding box center [1372, 276] width 343 height 424
click at [1508, 283] on icon at bounding box center [1514, 278] width 13 height 12
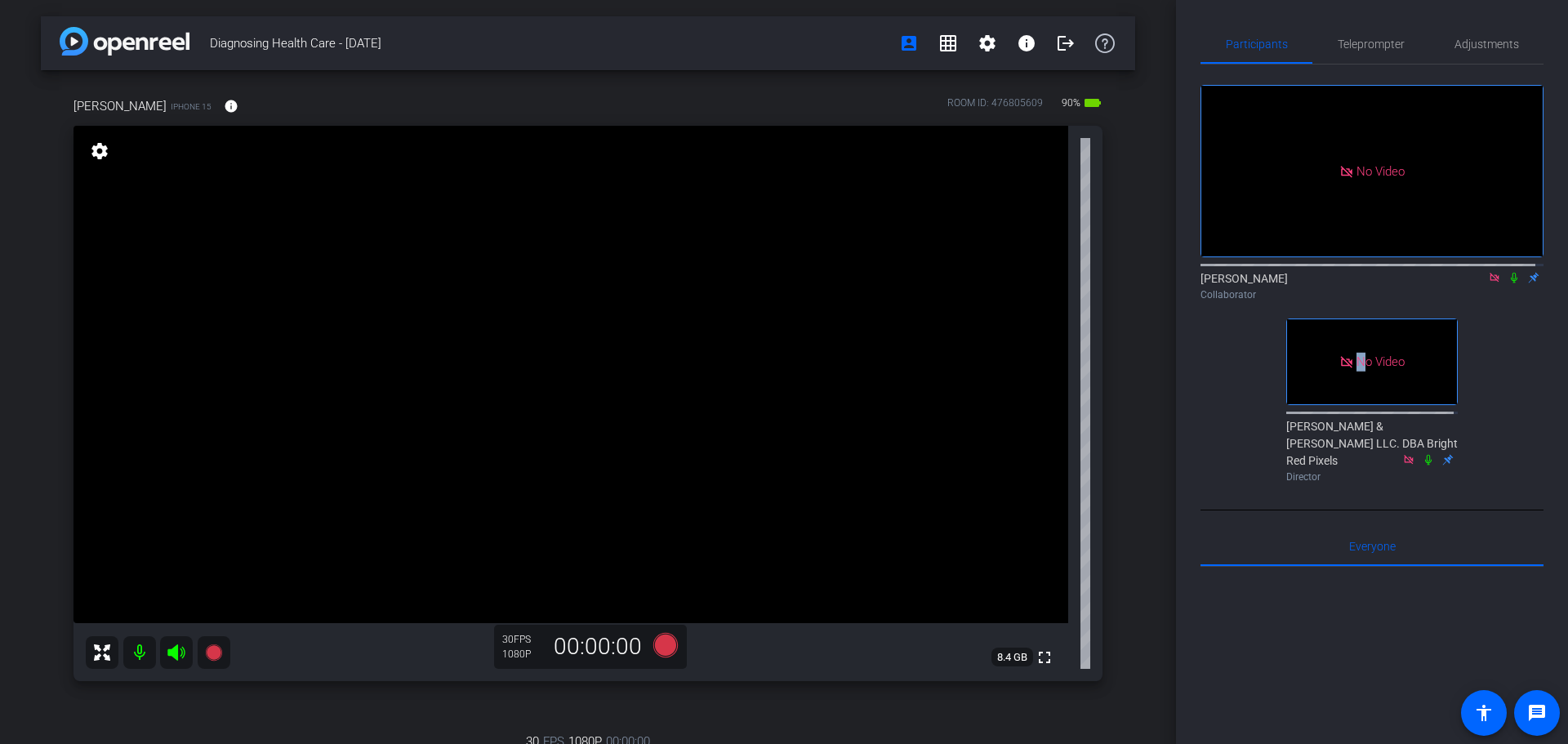
click at [1503, 387] on div "No Video [PERSON_NAME] Collaborator No Video [PERSON_NAME] & [PERSON_NAME] LLC.…" at bounding box center [1372, 276] width 343 height 424
drag, startPoint x: 1474, startPoint y: 450, endPoint x: 1471, endPoint y: 438, distance: 12.4
click at [1474, 447] on div "No Video [PERSON_NAME] Collaborator No Video [PERSON_NAME] & [PERSON_NAME] LLC.…" at bounding box center [1372, 276] width 343 height 424
click at [1471, 438] on div "No Video [PERSON_NAME] Collaborator No Video [PERSON_NAME] & [PERSON_NAME] LLC.…" at bounding box center [1372, 276] width 343 height 424
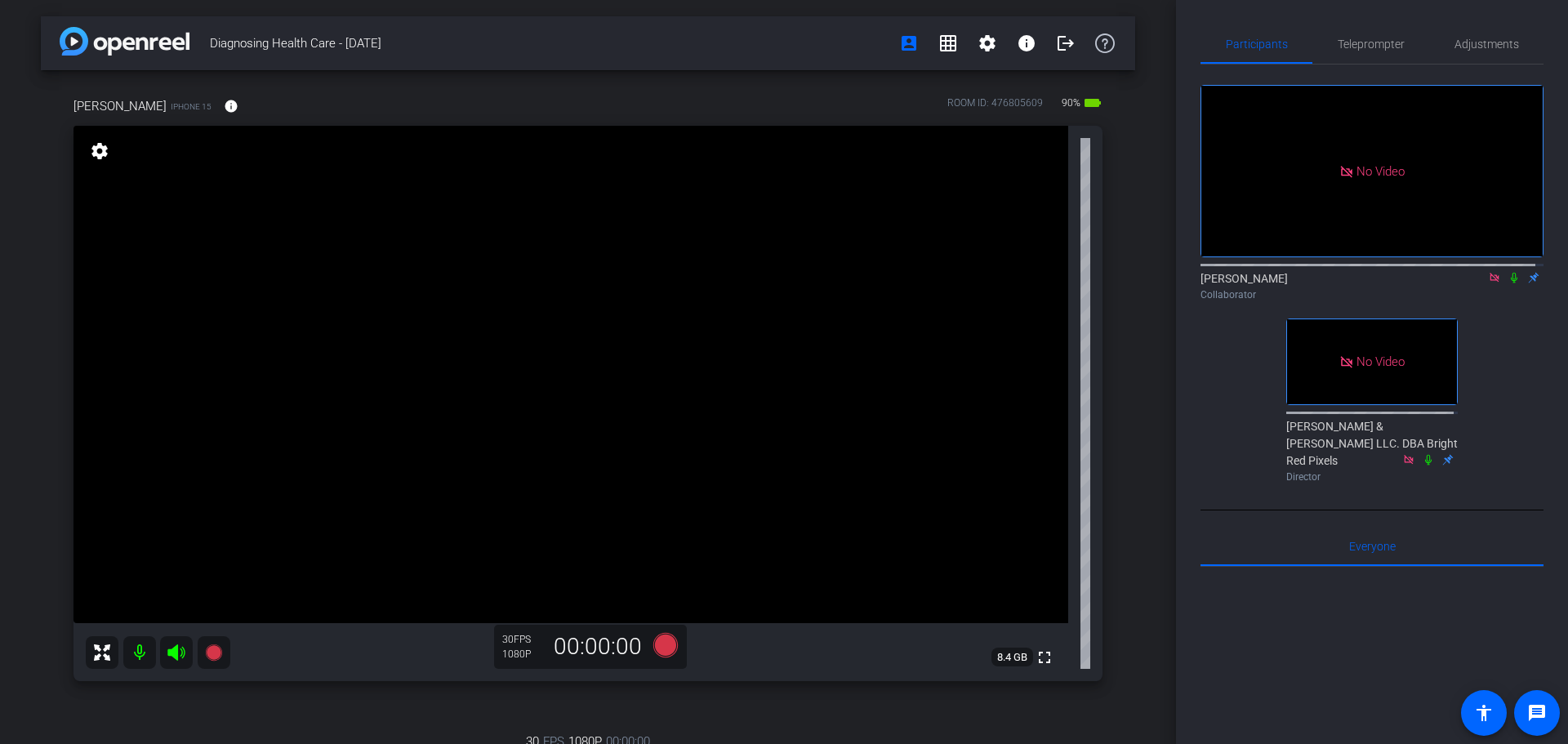
drag, startPoint x: 1092, startPoint y: 506, endPoint x: 1109, endPoint y: 511, distance: 17.7
click at [1095, 508] on div "[PERSON_NAME] iPhone 15 info ROOM ID: 476805609 90% battery_std fullscreen sett…" at bounding box center [588, 565] width 1095 height 989
click at [1083, 505] on div "fullscreen settings 8.4 GB" at bounding box center [588, 403] width 1029 height 555
click at [1119, 503] on div "[PERSON_NAME] iPhone 15 info ROOM ID: 476805609 90% battery_std fullscreen sett…" at bounding box center [588, 565] width 1095 height 989
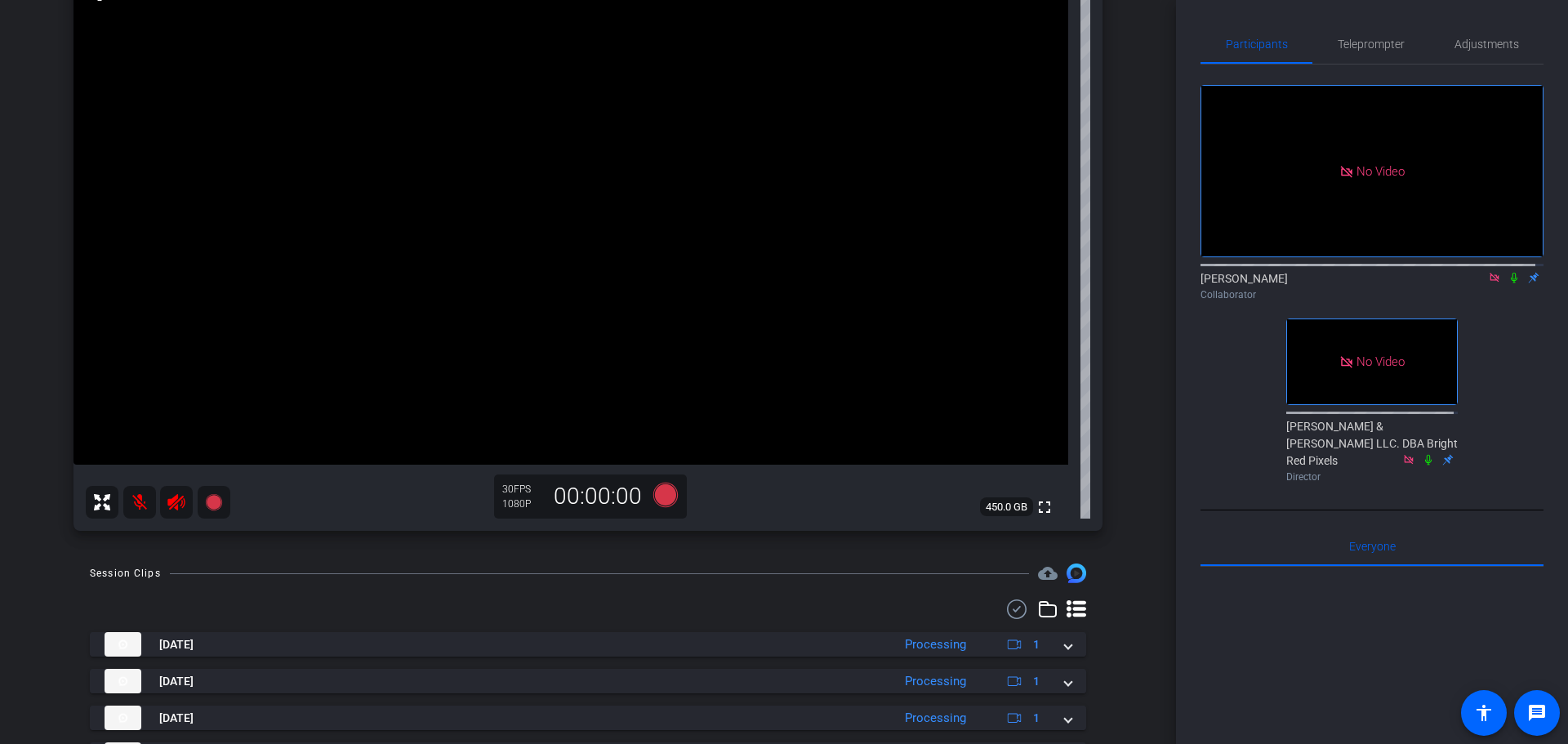
scroll to position [460, 0]
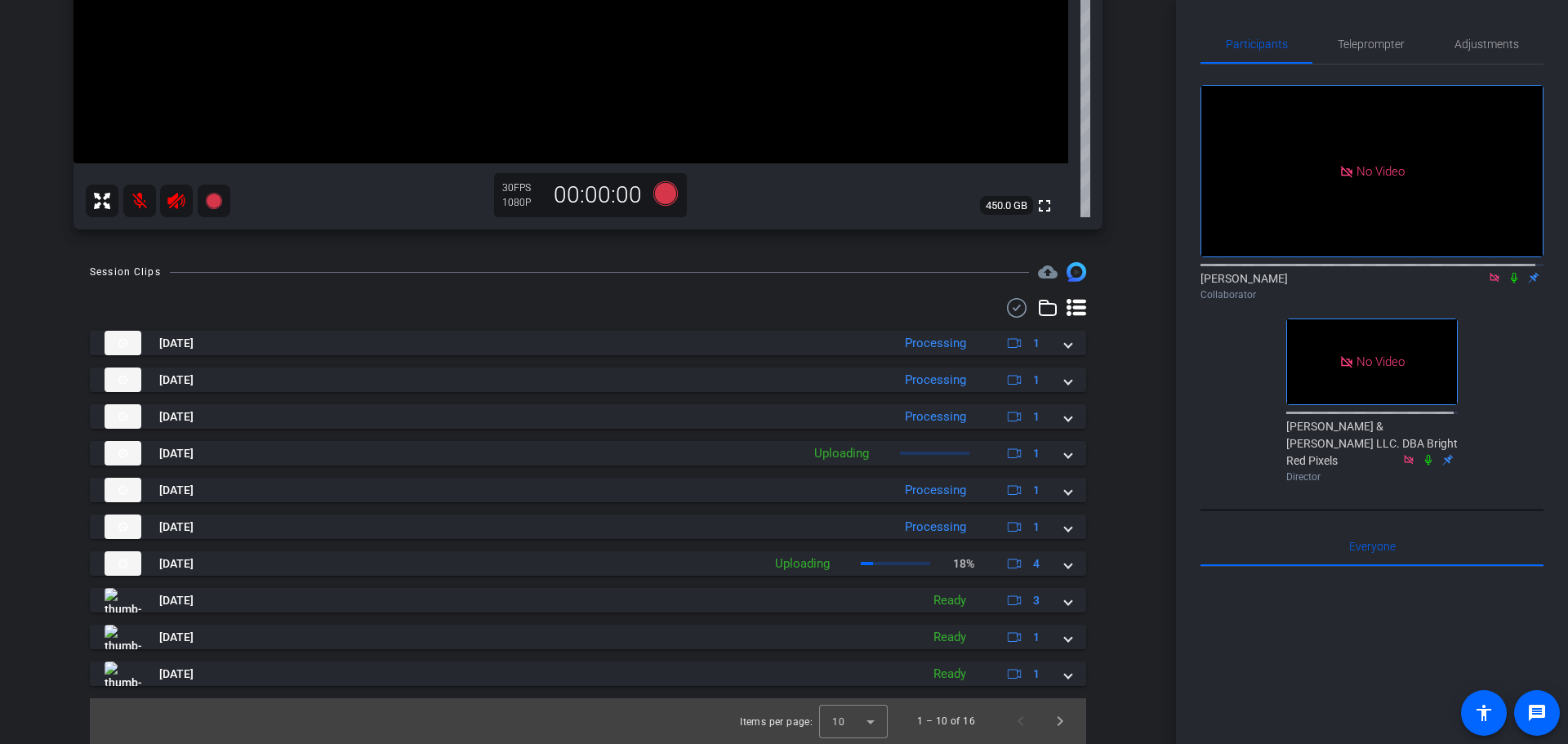
click at [1100, 459] on div "Session Clips cloud_upload [DATE] Processing 1 [DATE] Processing 1 [DATE] Proce…" at bounding box center [588, 503] width 1095 height 482
click at [1089, 552] on div "Session Clips cloud_upload [DATE] Processing 1 [DATE] Processing 1 [DATE] Proce…" at bounding box center [588, 503] width 1095 height 482
click at [1085, 562] on div "Session Clips cloud_upload [DATE] Processing 1 [DATE] Processing 1 [DATE] Proce…" at bounding box center [588, 503] width 1095 height 482
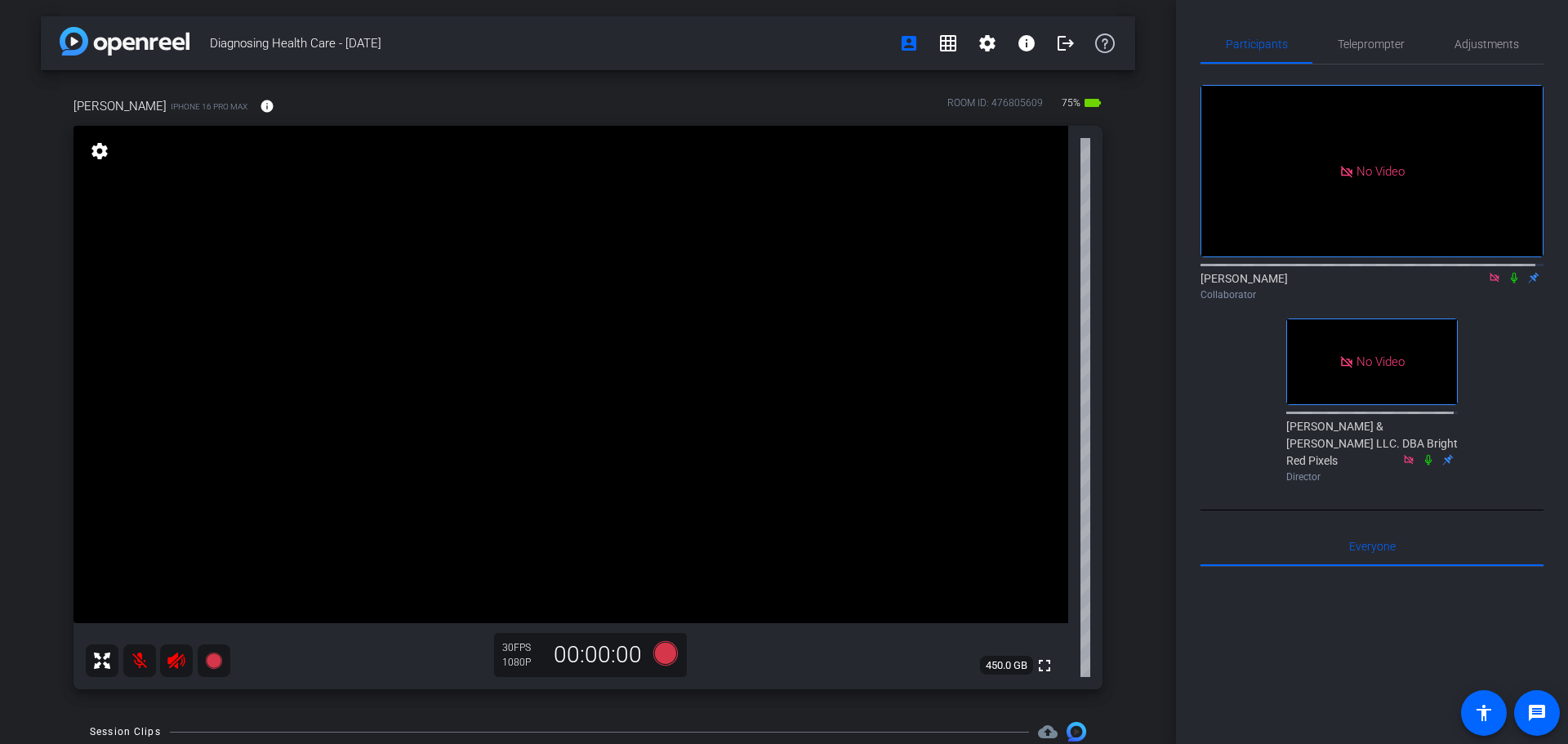
click at [39, 370] on div "Diagnosing Health Care - [DATE] account_box grid_on settings info logout [PERSO…" at bounding box center [588, 372] width 1176 height 744
click at [627, 395] on video at bounding box center [570, 374] width 995 height 498
click at [610, 338] on video at bounding box center [570, 374] width 995 height 498
click at [553, 414] on video at bounding box center [570, 374] width 995 height 498
drag, startPoint x: 649, startPoint y: 258, endPoint x: 659, endPoint y: 266, distance: 12.8
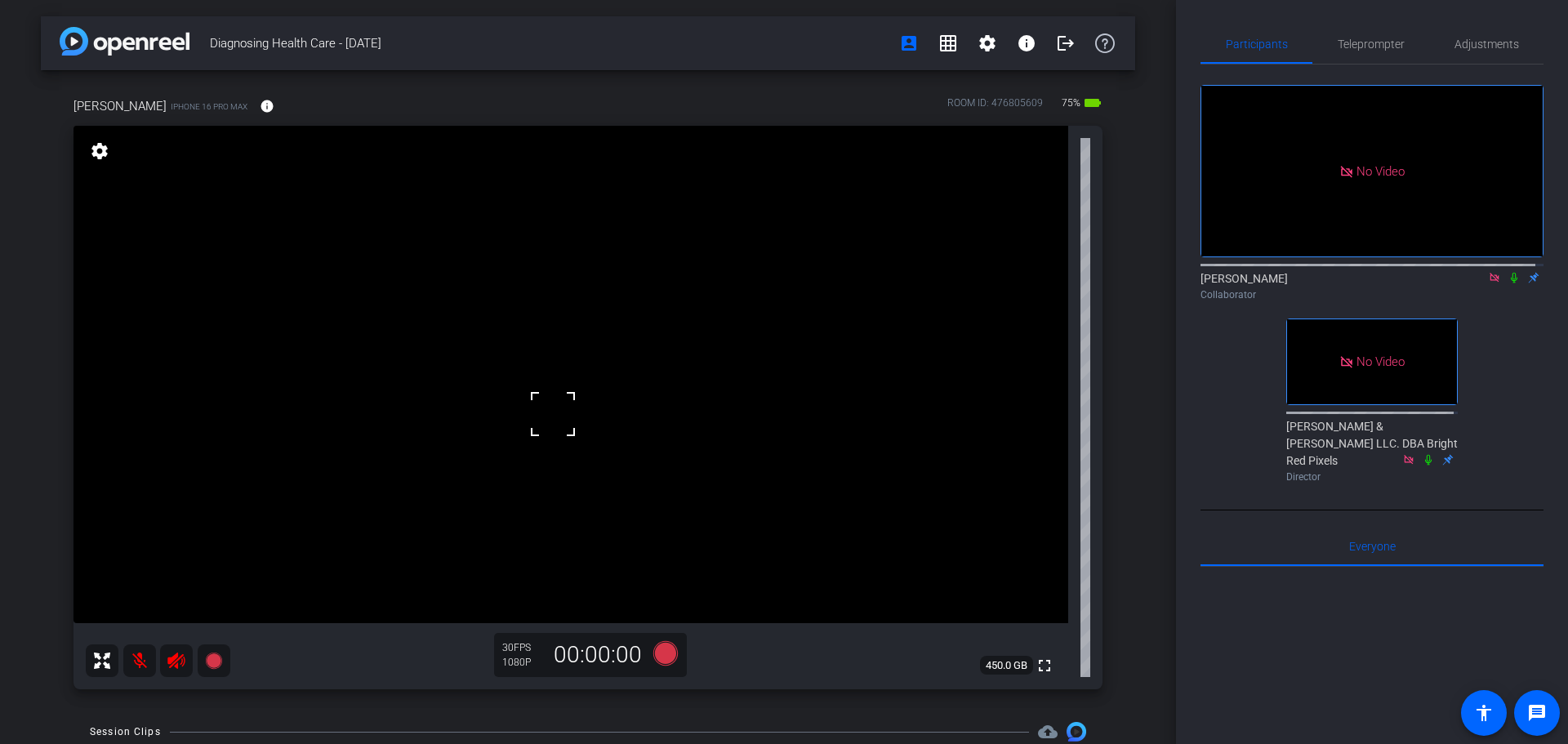
click at [650, 259] on video at bounding box center [570, 374] width 995 height 498
drag, startPoint x: 681, startPoint y: 268, endPoint x: 667, endPoint y: 332, distance: 65.5
click at [662, 319] on video at bounding box center [570, 374] width 995 height 498
click at [1191, 359] on div "Participants Teleprompter Adjustments No Video [PERSON_NAME] Collaborator No Vi…" at bounding box center [1372, 372] width 392 height 744
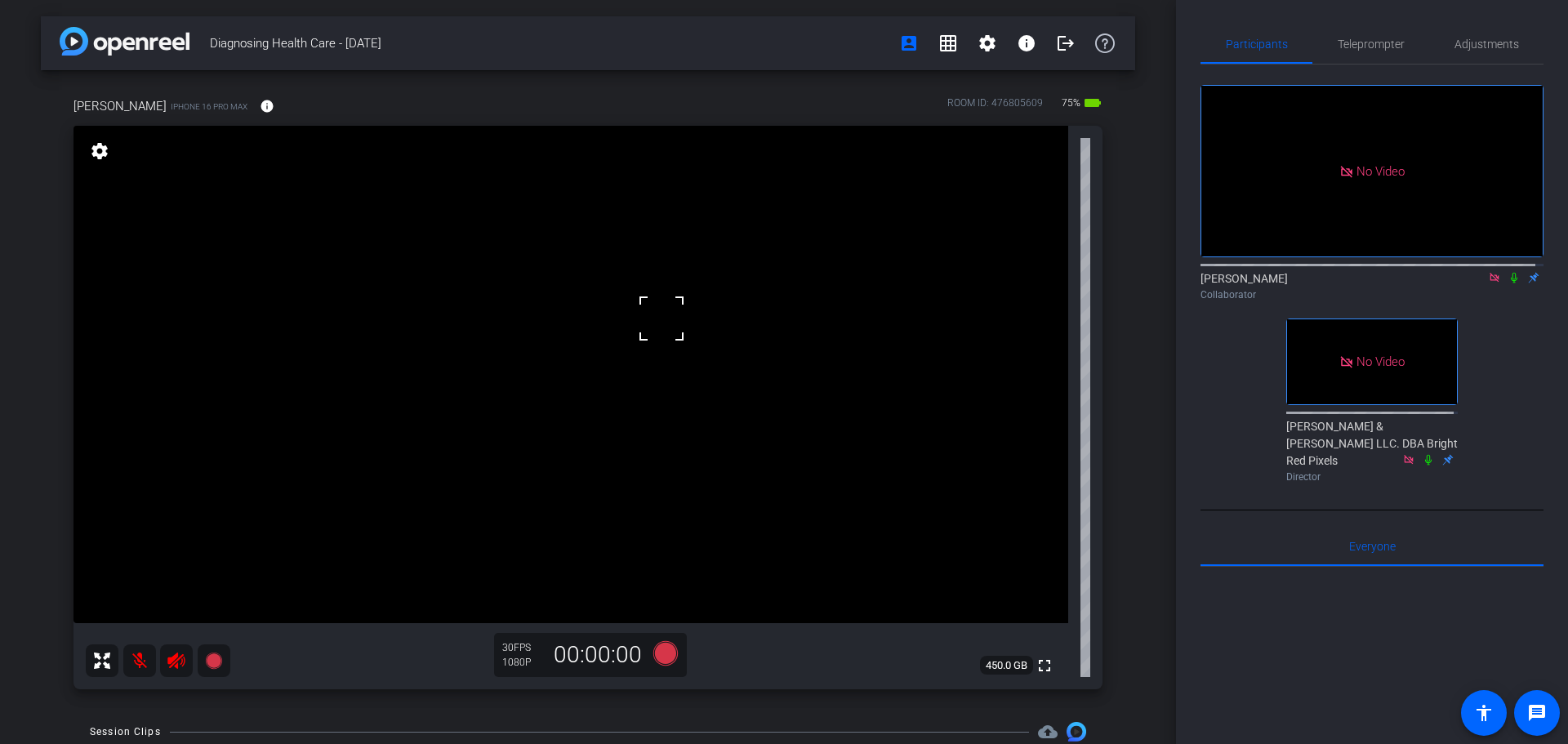
click at [1191, 359] on div "Participants Teleprompter Adjustments No Video [PERSON_NAME] Collaborator No Vi…" at bounding box center [1372, 372] width 392 height 744
click at [1190, 420] on div "Participants Teleprompter Adjustments No Video [PERSON_NAME] Collaborator No Vi…" at bounding box center [1372, 372] width 392 height 744
